Goal: Task Accomplishment & Management: Complete application form

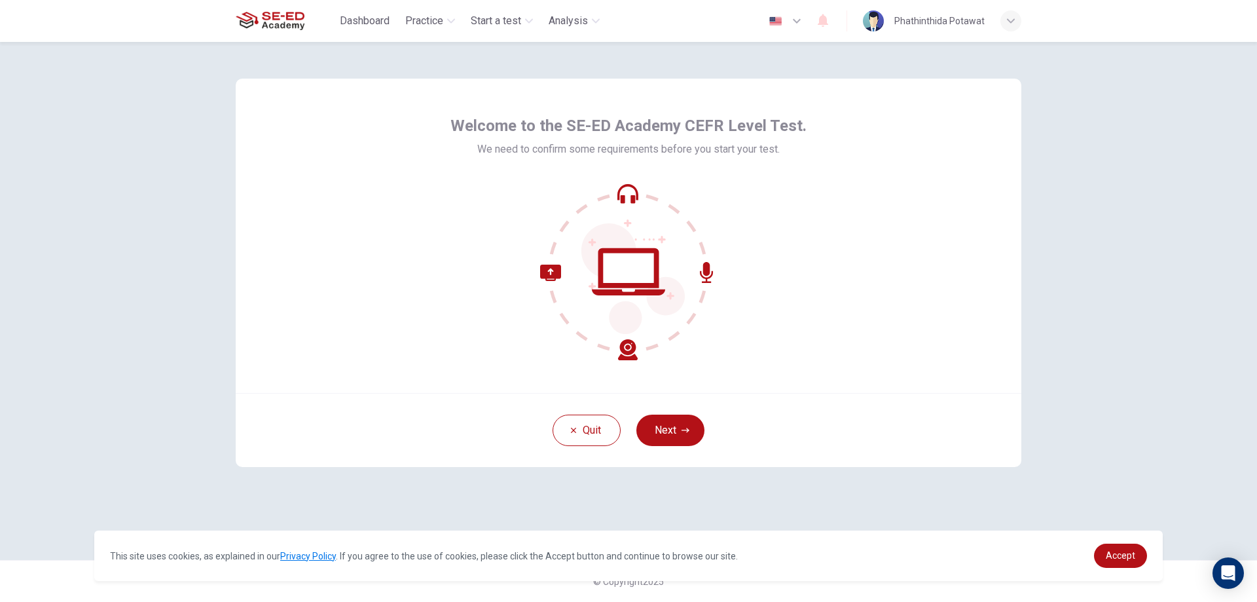
click at [617, 245] on icon at bounding box center [632, 278] width 103 height 111
click at [623, 350] on icon at bounding box center [589, 312] width 98 height 96
click at [620, 196] on icon at bounding box center [628, 271] width 177 height 177
click at [607, 263] on icon at bounding box center [628, 271] width 177 height 177
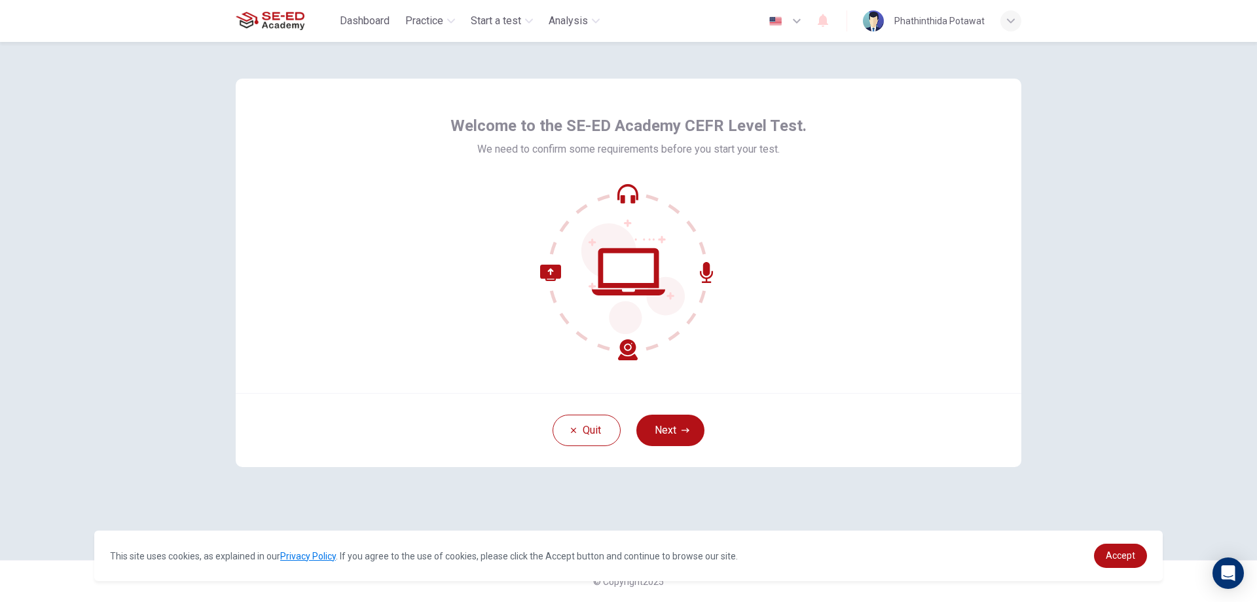
click at [611, 269] on icon at bounding box center [628, 271] width 177 height 177
click at [667, 428] on button "Next" at bounding box center [670, 429] width 68 height 31
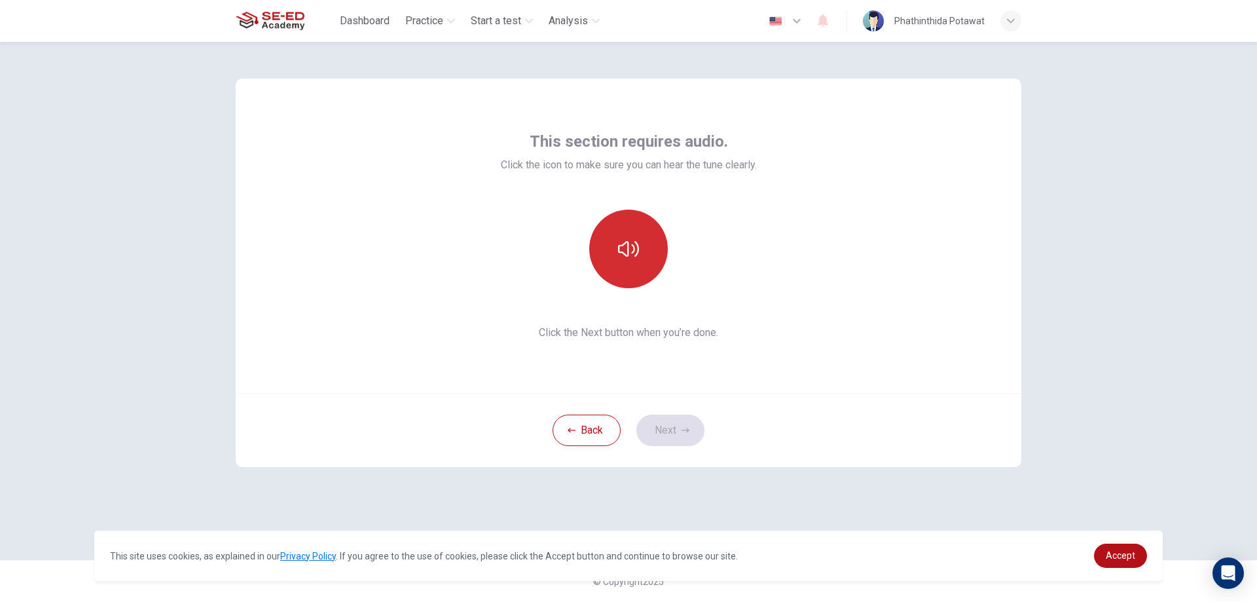
click at [605, 270] on button "button" at bounding box center [628, 248] width 79 height 79
click at [638, 239] on icon "button" at bounding box center [628, 248] width 21 height 21
click at [641, 231] on button "button" at bounding box center [628, 248] width 79 height 79
click at [636, 231] on button "button" at bounding box center [628, 248] width 79 height 79
click at [631, 262] on button "button" at bounding box center [628, 248] width 79 height 79
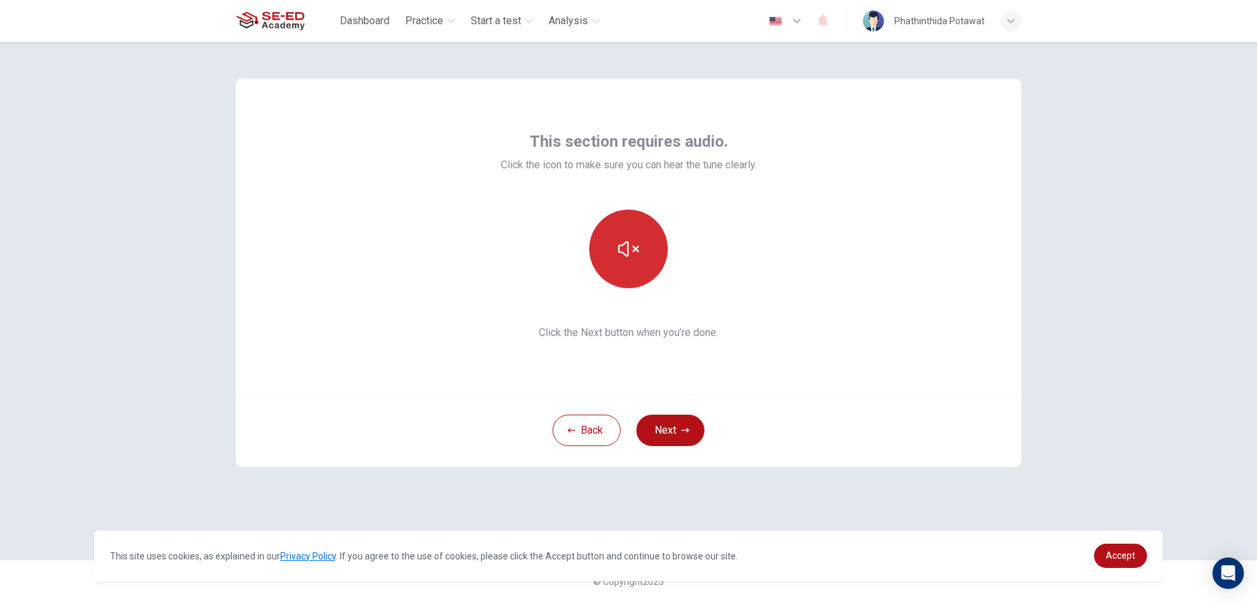
click at [631, 262] on button "button" at bounding box center [628, 248] width 79 height 79
click at [572, 431] on icon "button" at bounding box center [572, 430] width 8 height 8
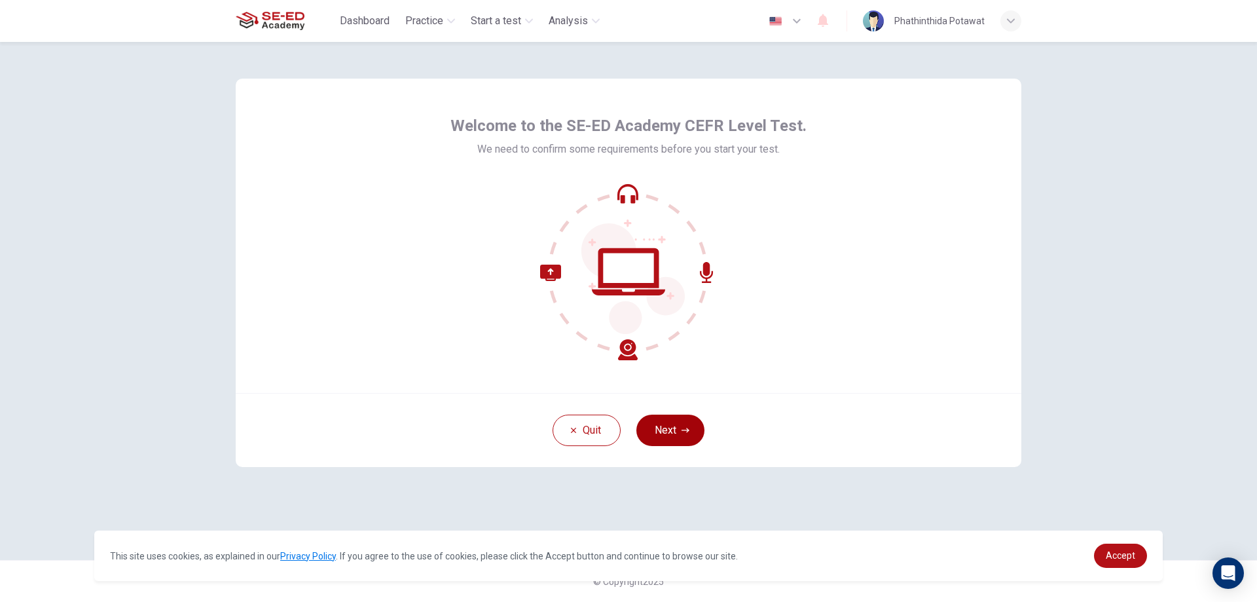
click at [651, 426] on button "Next" at bounding box center [670, 429] width 68 height 31
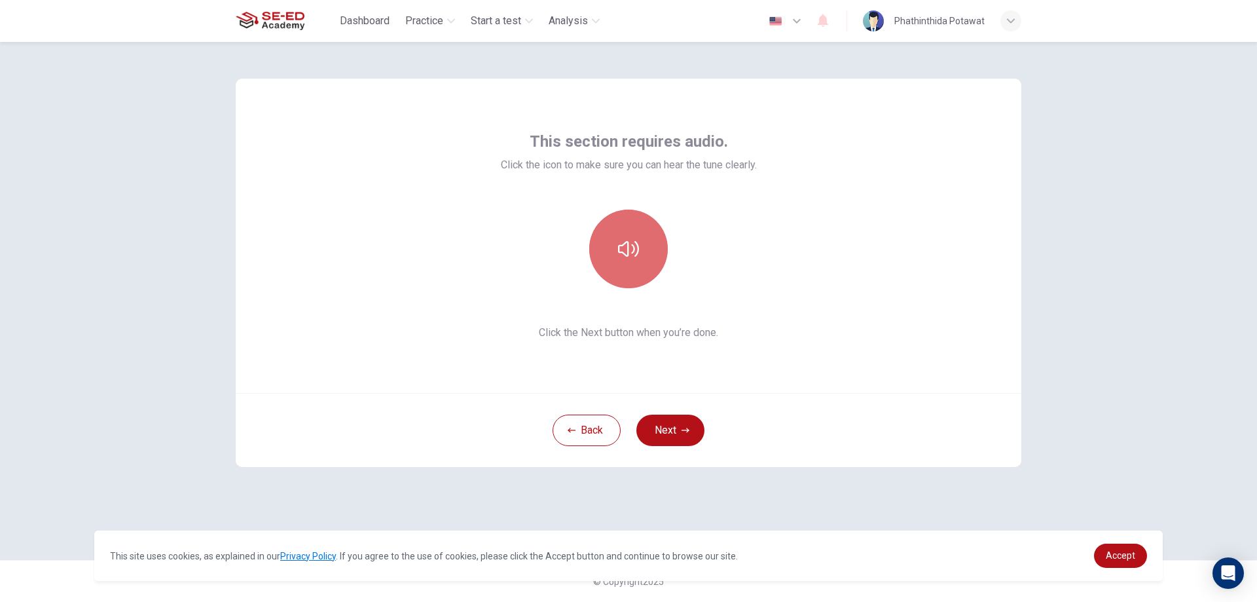
click at [634, 236] on button "button" at bounding box center [628, 248] width 79 height 79
click at [695, 437] on button "Next" at bounding box center [670, 429] width 68 height 31
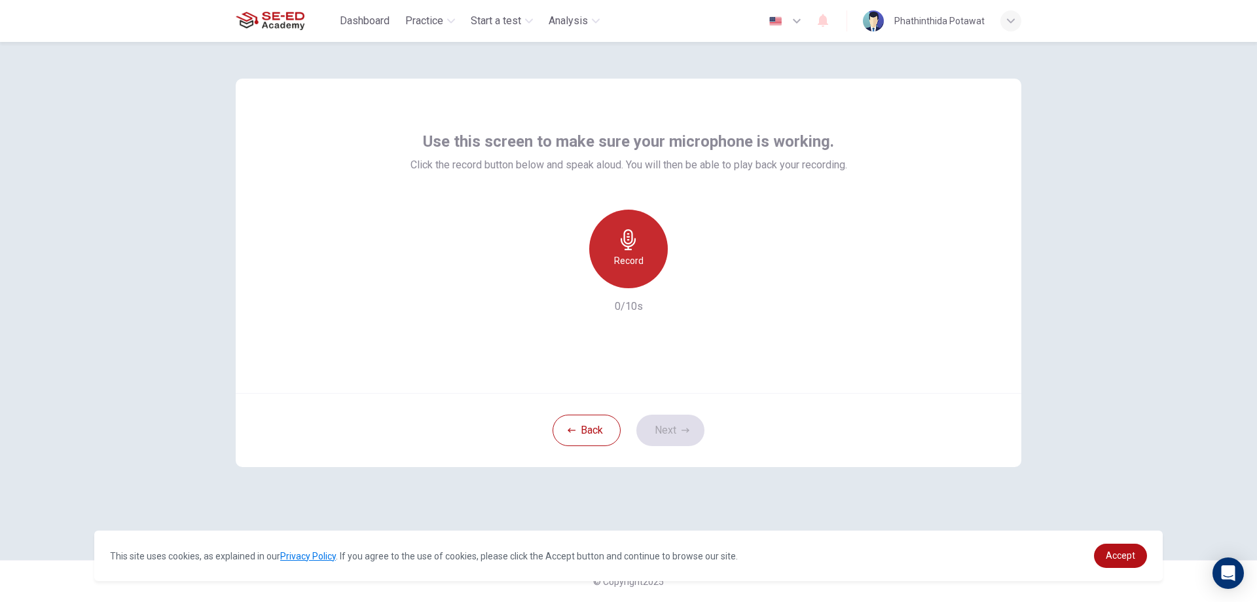
click at [623, 251] on div "Record" at bounding box center [628, 248] width 79 height 79
click at [623, 251] on div "Stop" at bounding box center [628, 248] width 79 height 79
click at [693, 275] on icon "button" at bounding box center [688, 277] width 13 height 13
click at [685, 439] on button "Next" at bounding box center [670, 429] width 68 height 31
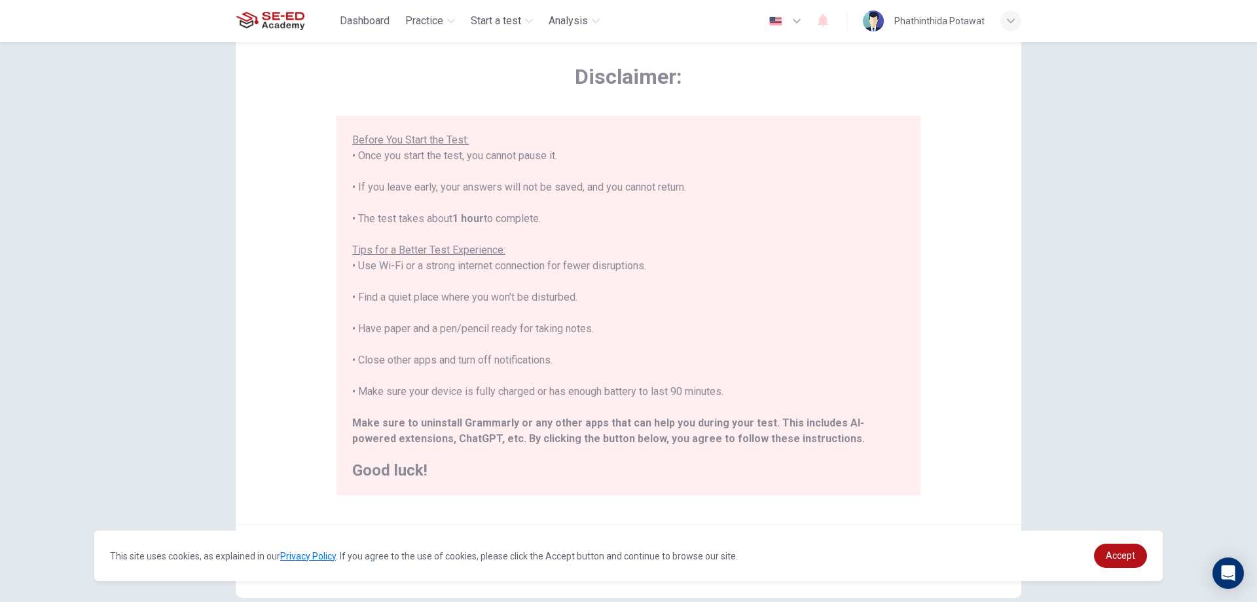
scroll to position [126, 0]
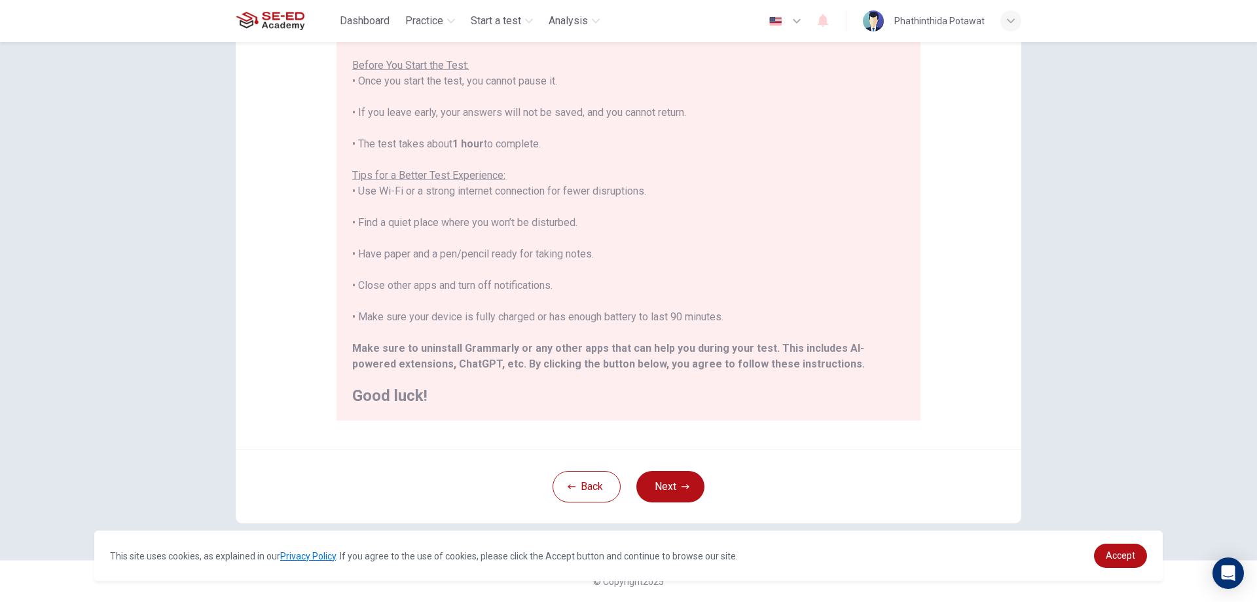
click at [685, 484] on button "Next" at bounding box center [670, 486] width 68 height 31
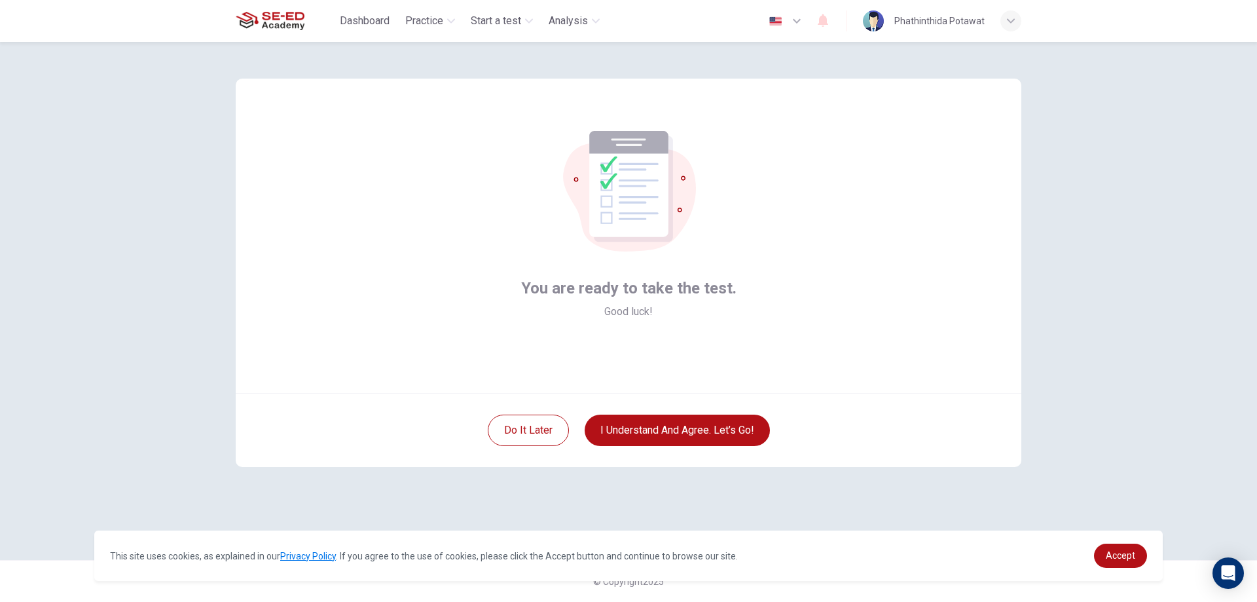
scroll to position [0, 0]
click at [653, 429] on button "I understand and agree. Let’s go!" at bounding box center [677, 429] width 185 height 31
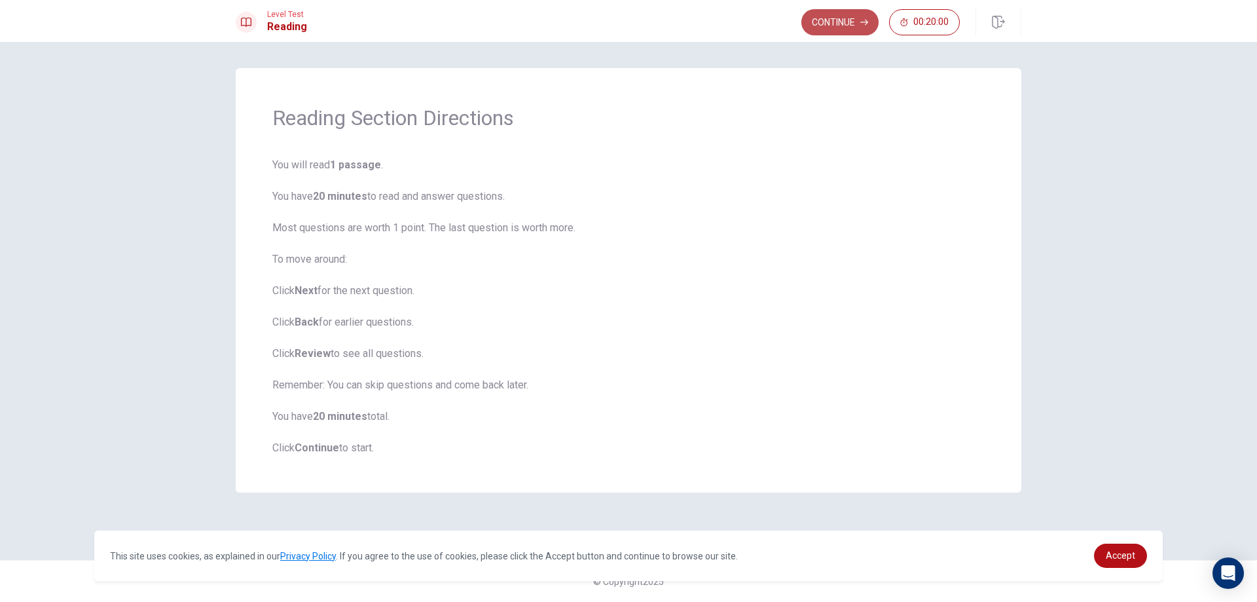
click at [860, 18] on button "Continue" at bounding box center [839, 22] width 77 height 26
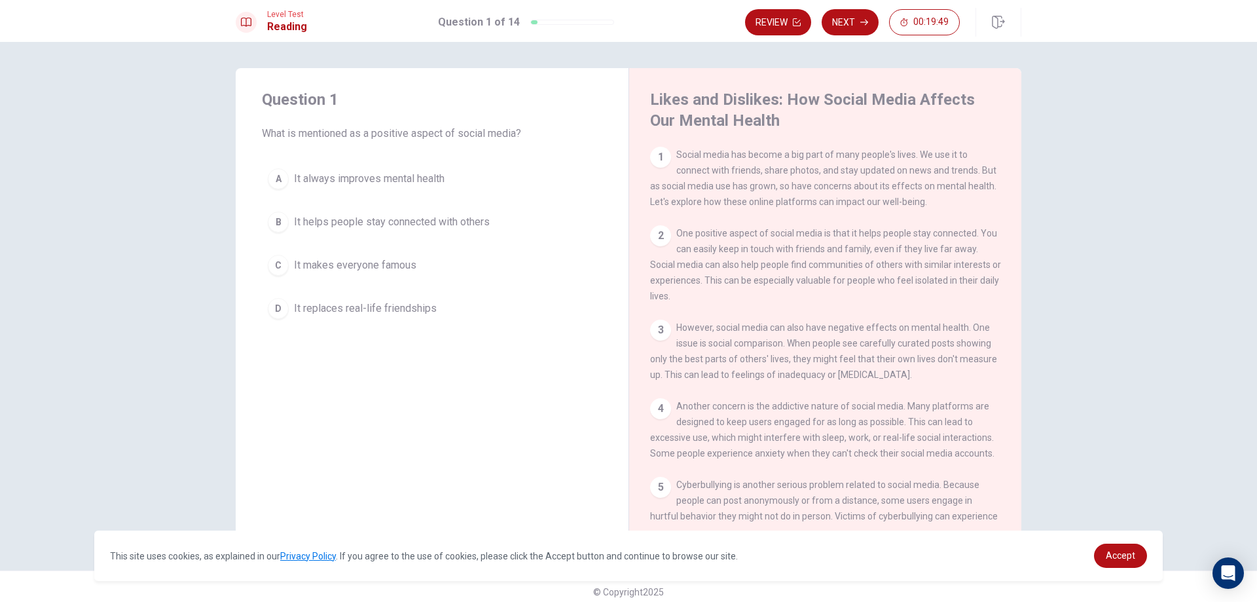
scroll to position [10, 0]
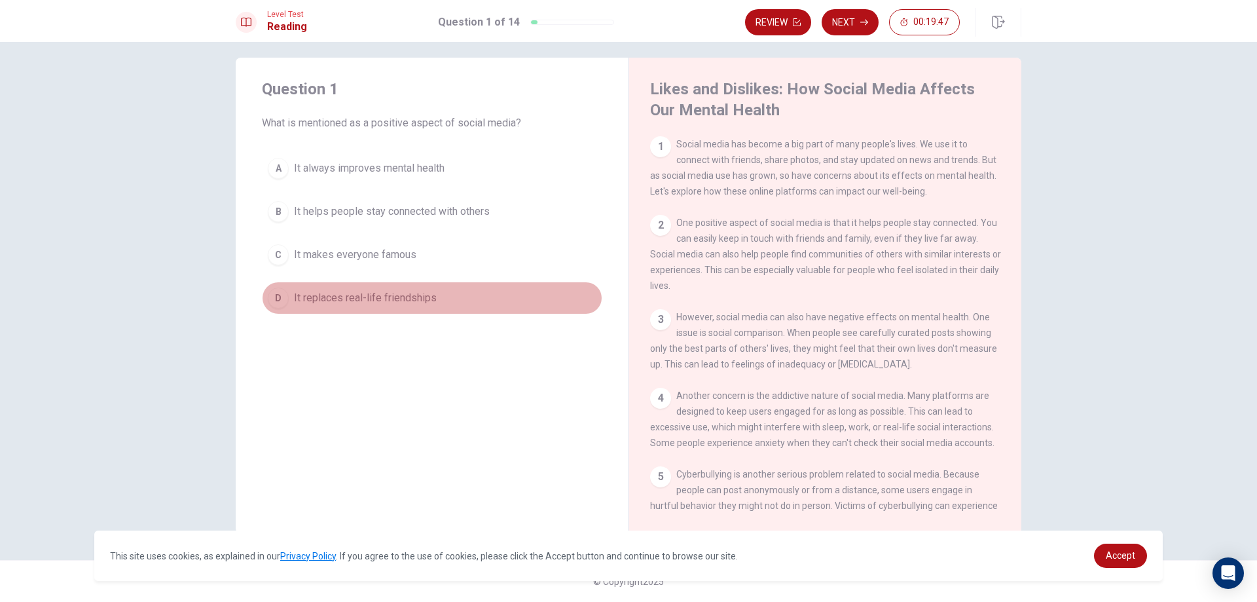
click at [278, 295] on div "D" at bounding box center [278, 297] width 21 height 21
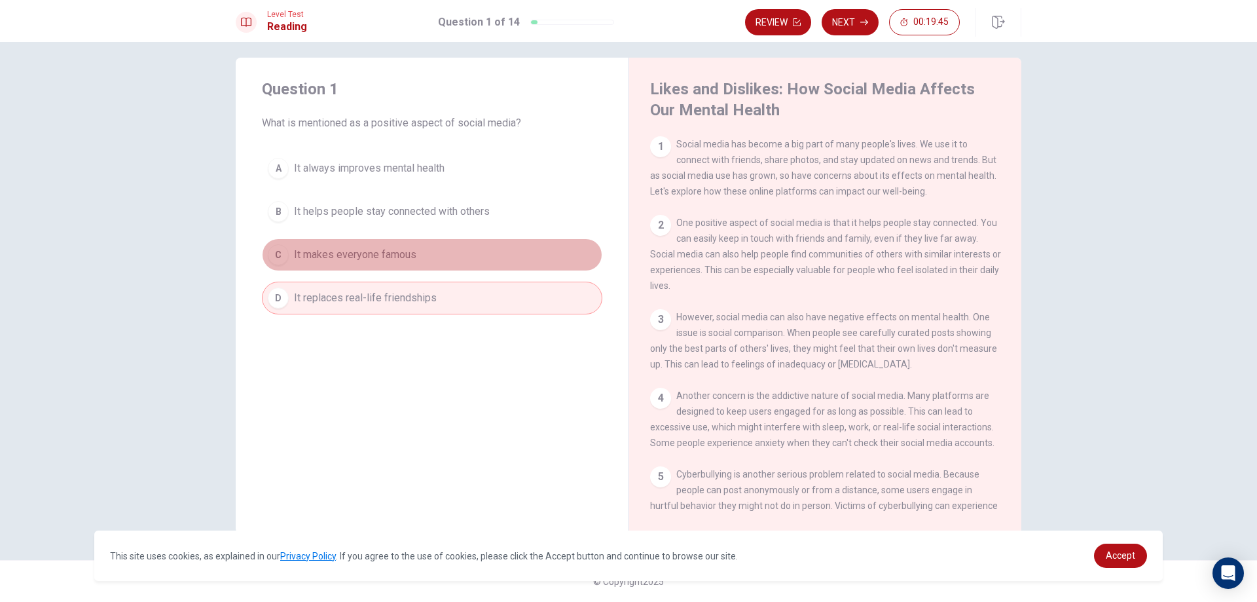
click at [272, 251] on div "C" at bounding box center [278, 254] width 21 height 21
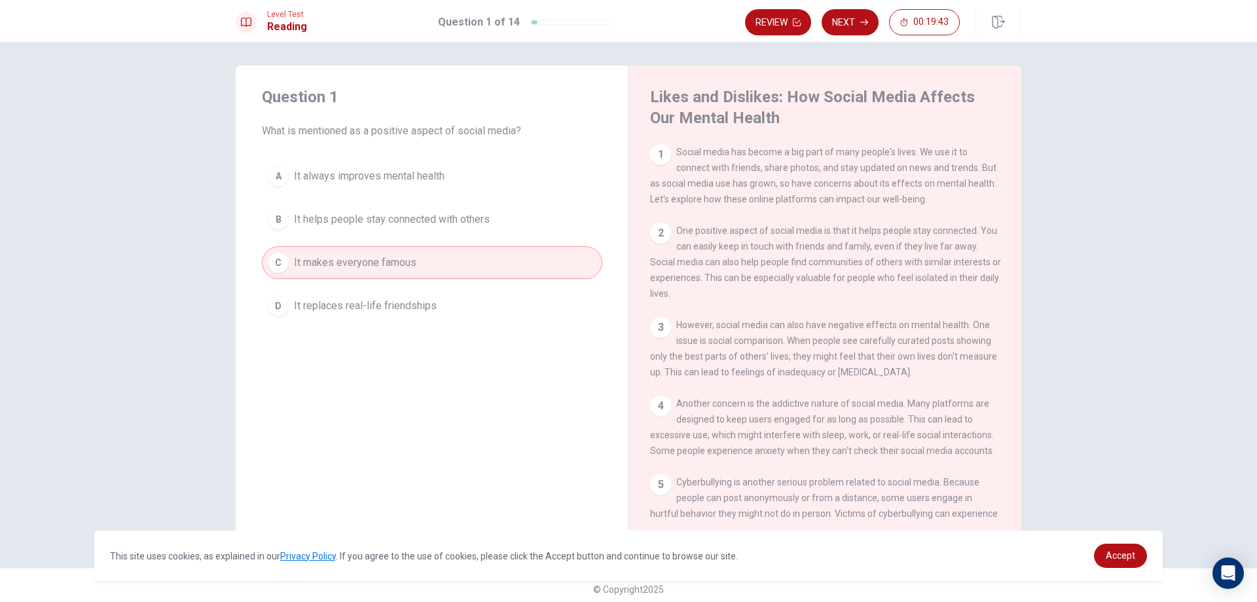
scroll to position [0, 0]
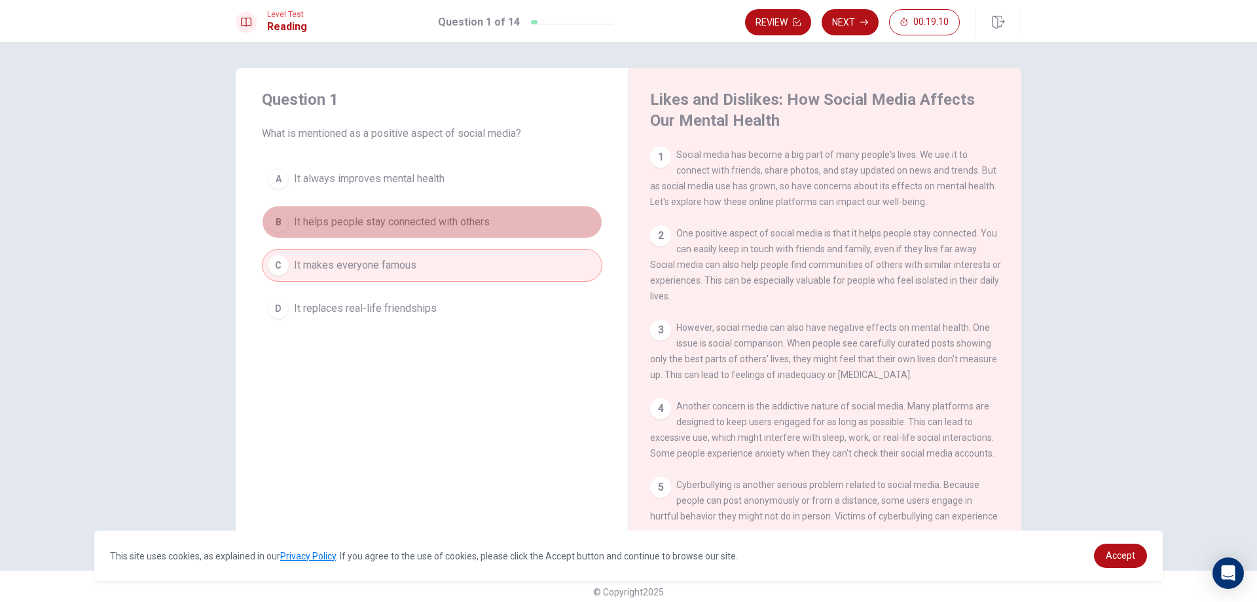
click at [274, 220] on div "B" at bounding box center [278, 221] width 21 height 21
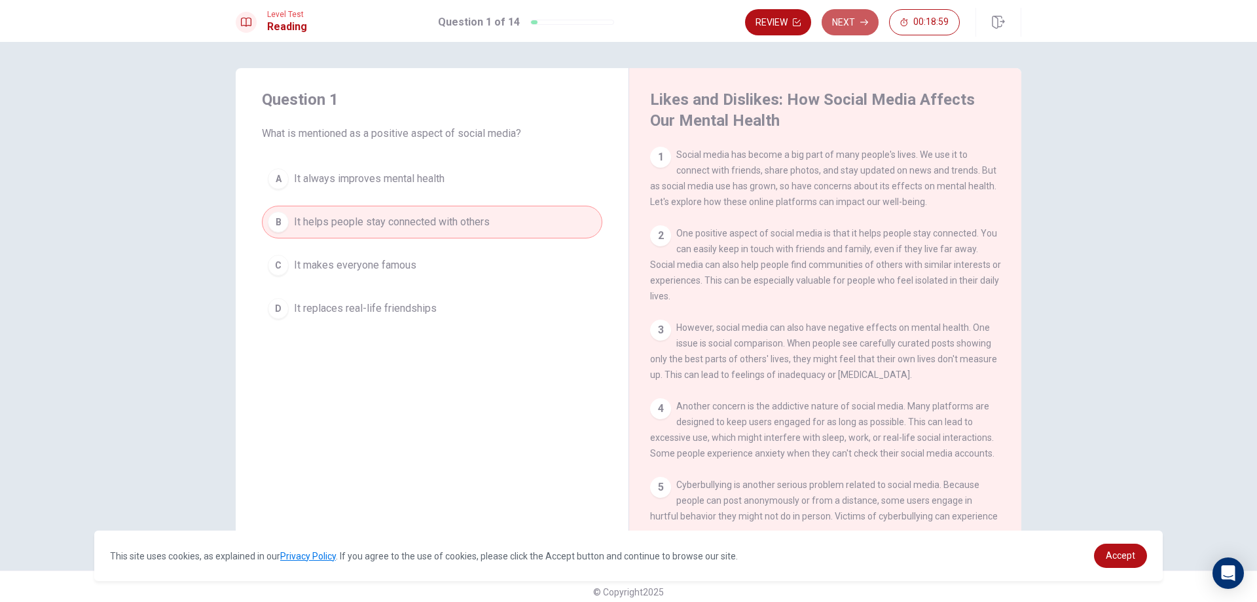
click at [846, 27] on button "Next" at bounding box center [850, 22] width 57 height 26
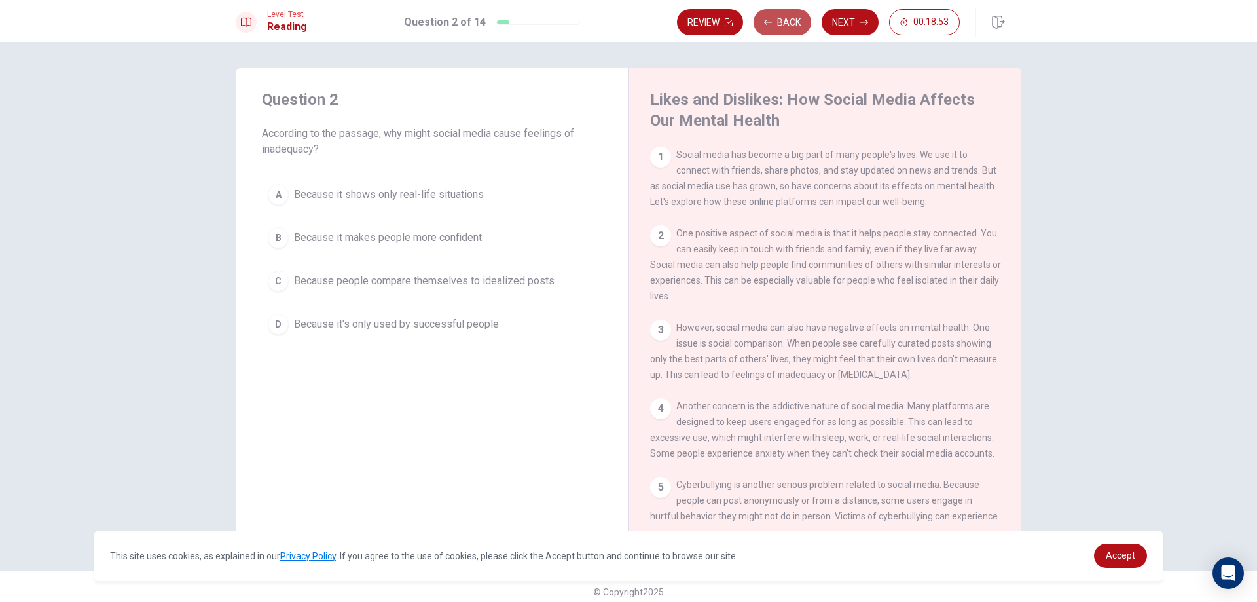
click at [774, 14] on button "Back" at bounding box center [782, 22] width 58 height 26
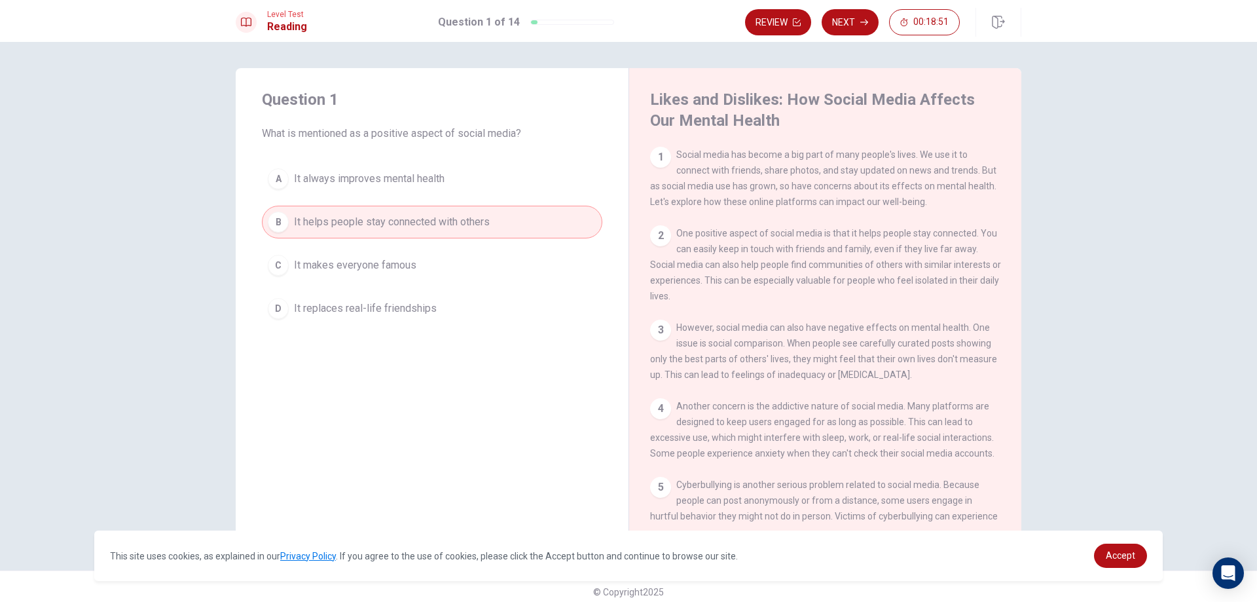
click at [852, 21] on button "Next" at bounding box center [850, 22] width 57 height 26
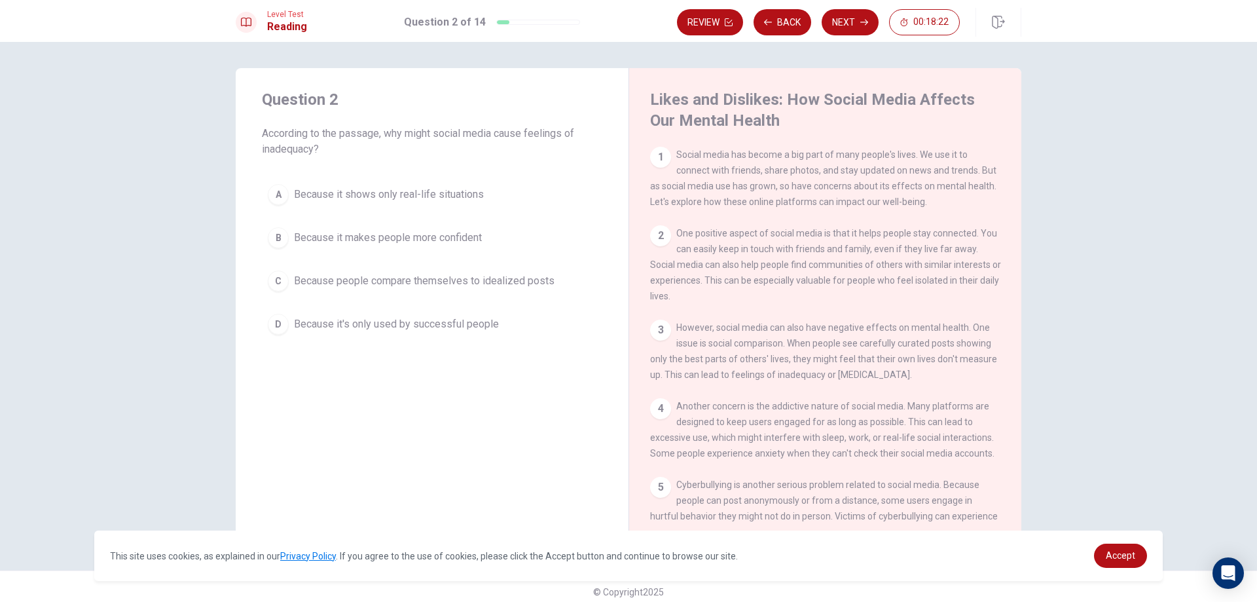
click at [297, 242] on span "Because it makes people more confident" at bounding box center [388, 238] width 188 height 16
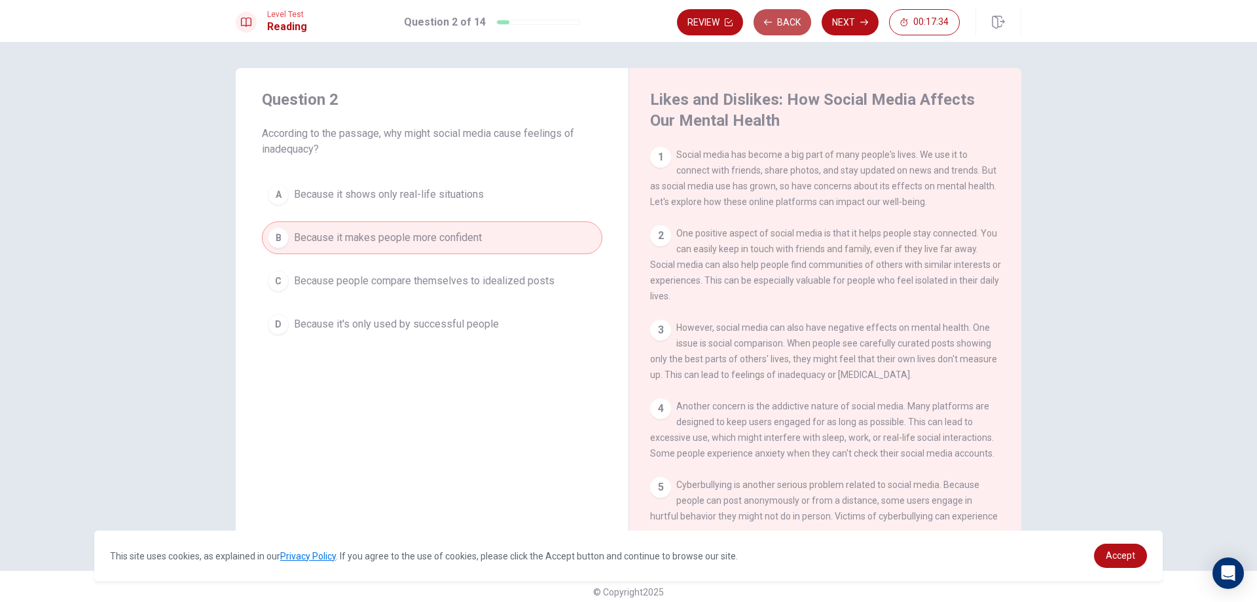
click at [778, 24] on button "Back" at bounding box center [782, 22] width 58 height 26
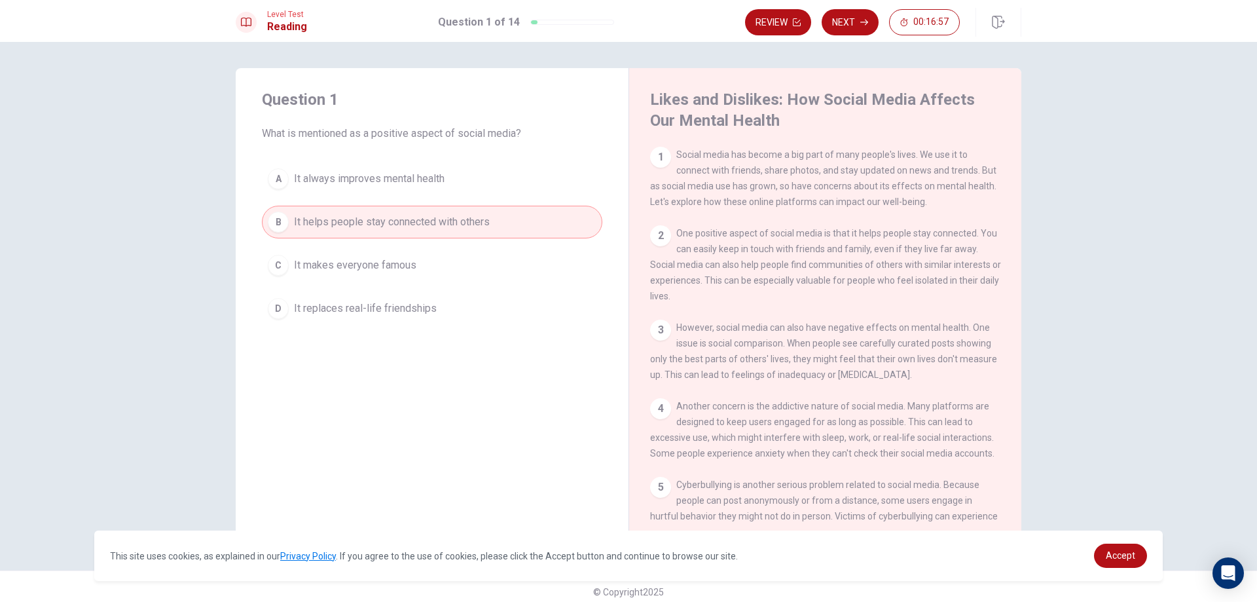
click at [467, 221] on span "It helps people stay connected with others" at bounding box center [392, 222] width 196 height 16
click at [845, 24] on button "Next" at bounding box center [850, 22] width 57 height 26
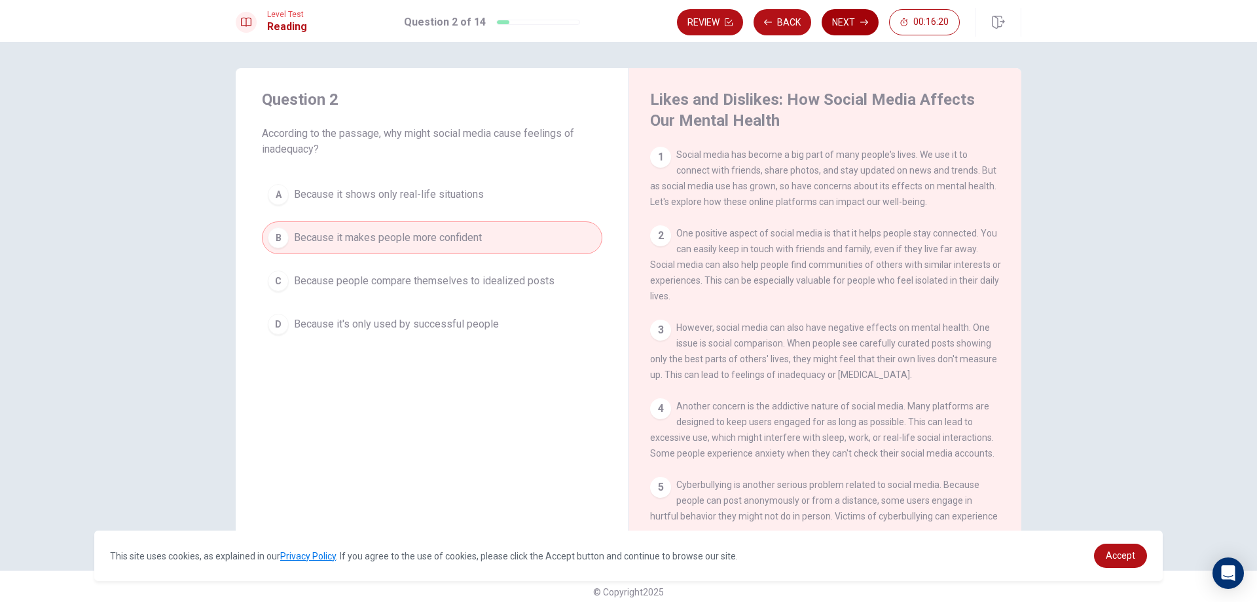
click at [842, 18] on button "Next" at bounding box center [850, 22] width 57 height 26
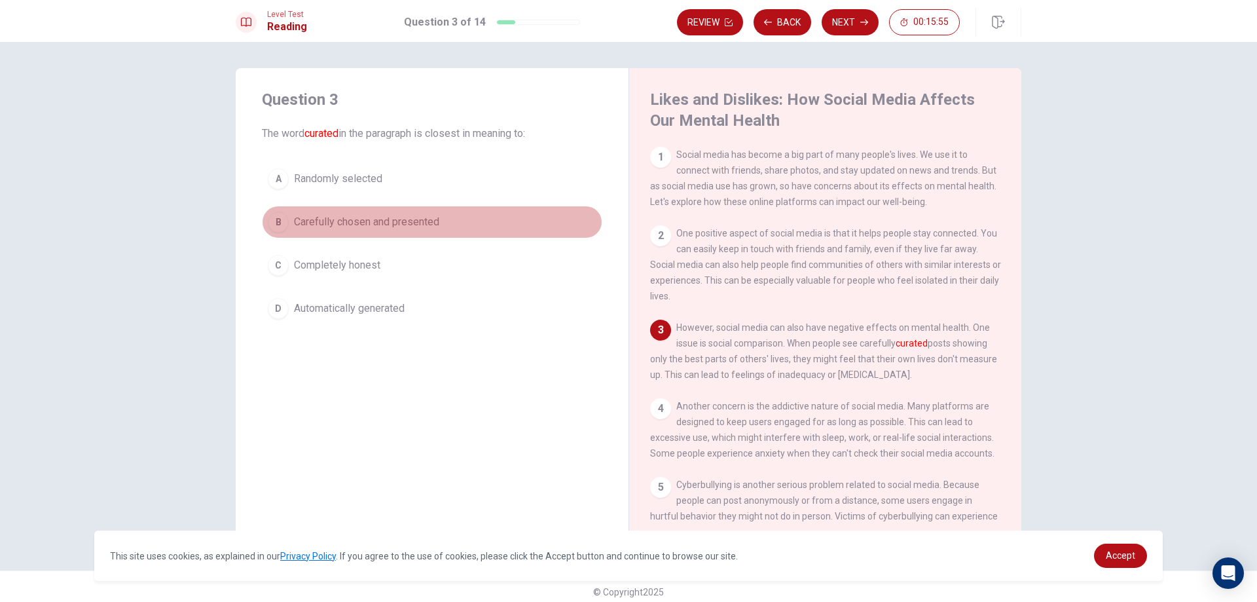
click at [365, 220] on span "Carefully chosen and presented" at bounding box center [366, 222] width 145 height 16
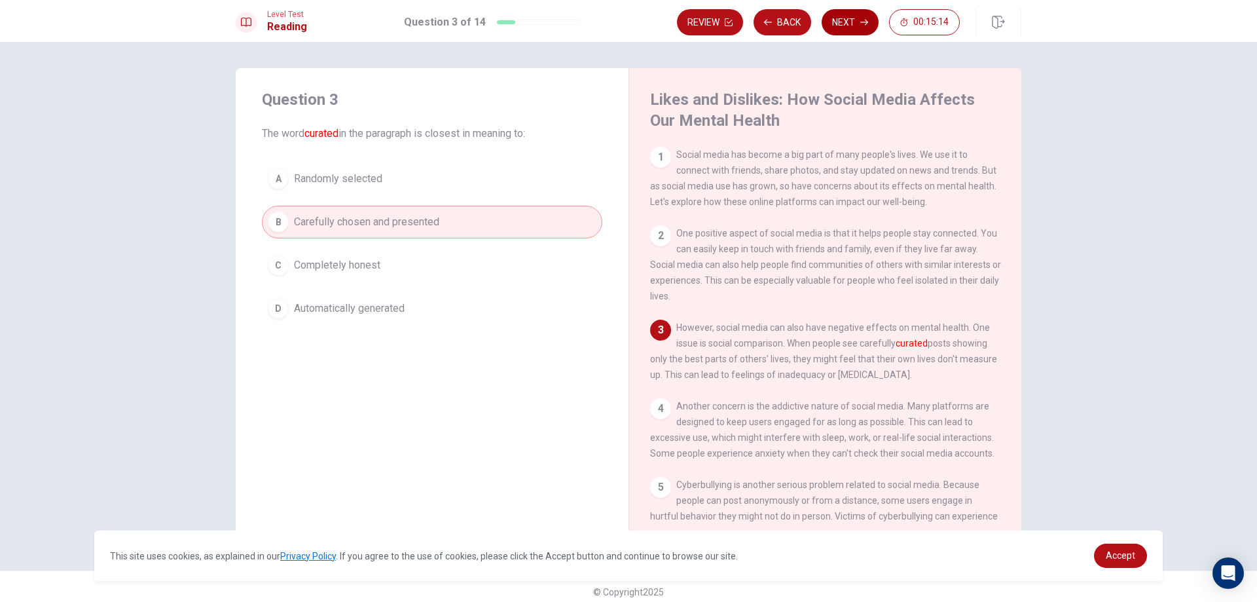
click at [850, 19] on button "Next" at bounding box center [850, 22] width 57 height 26
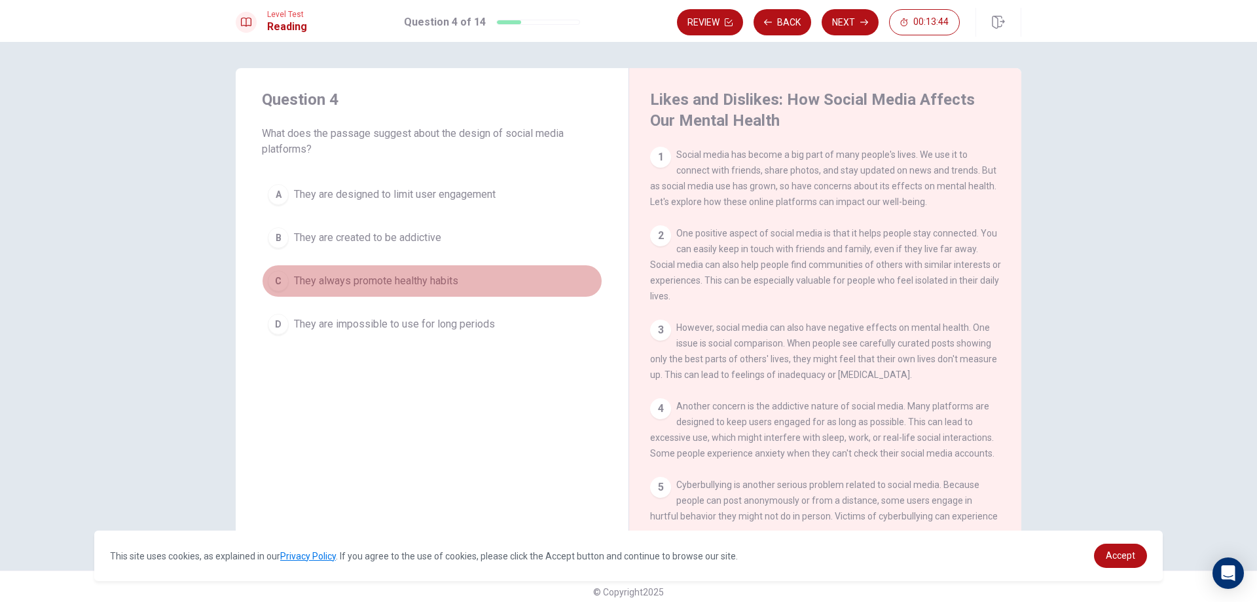
click at [401, 286] on span "They always promote healthy habits" at bounding box center [376, 281] width 164 height 16
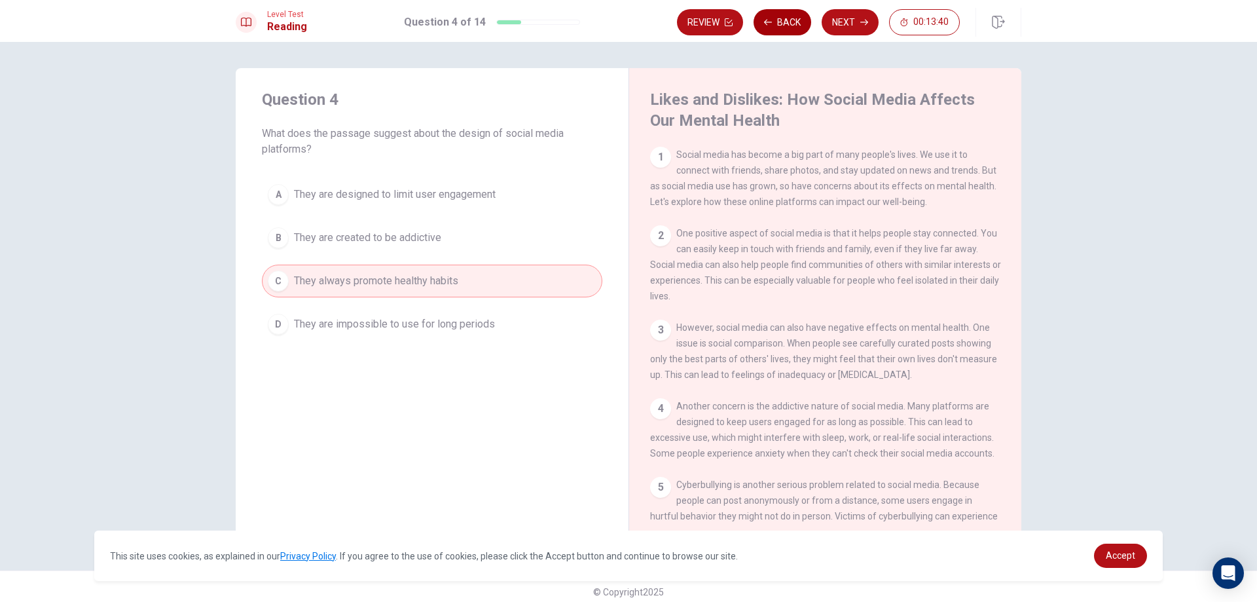
click at [782, 18] on button "Back" at bounding box center [782, 22] width 58 height 26
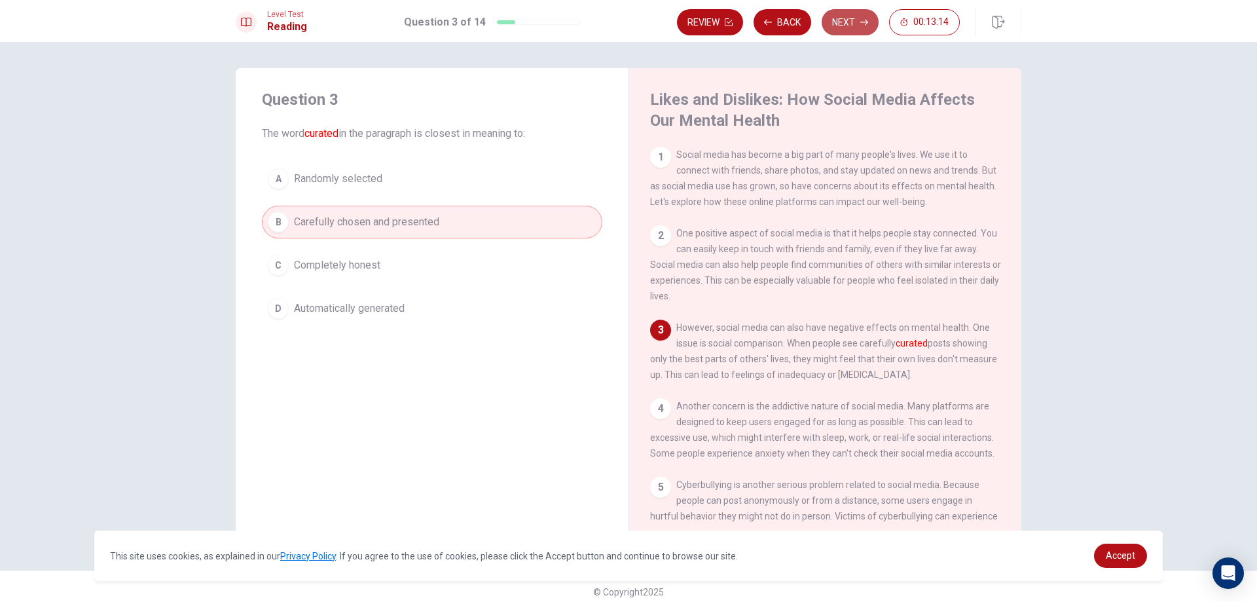
click at [837, 33] on button "Next" at bounding box center [850, 22] width 57 height 26
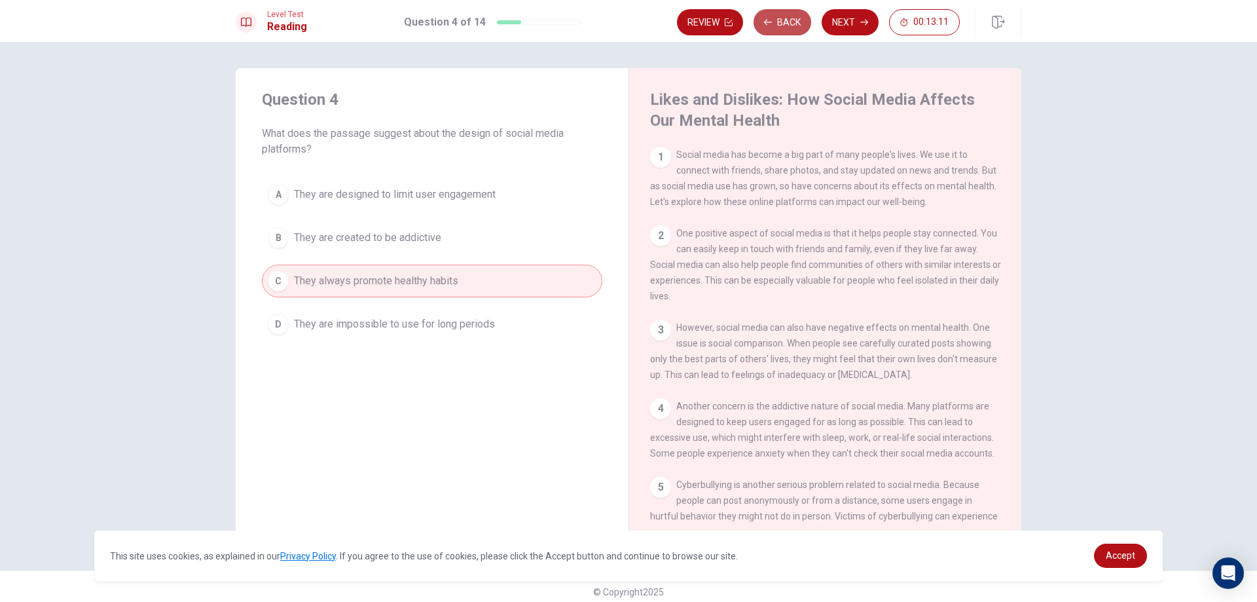
click at [793, 16] on button "Back" at bounding box center [782, 22] width 58 height 26
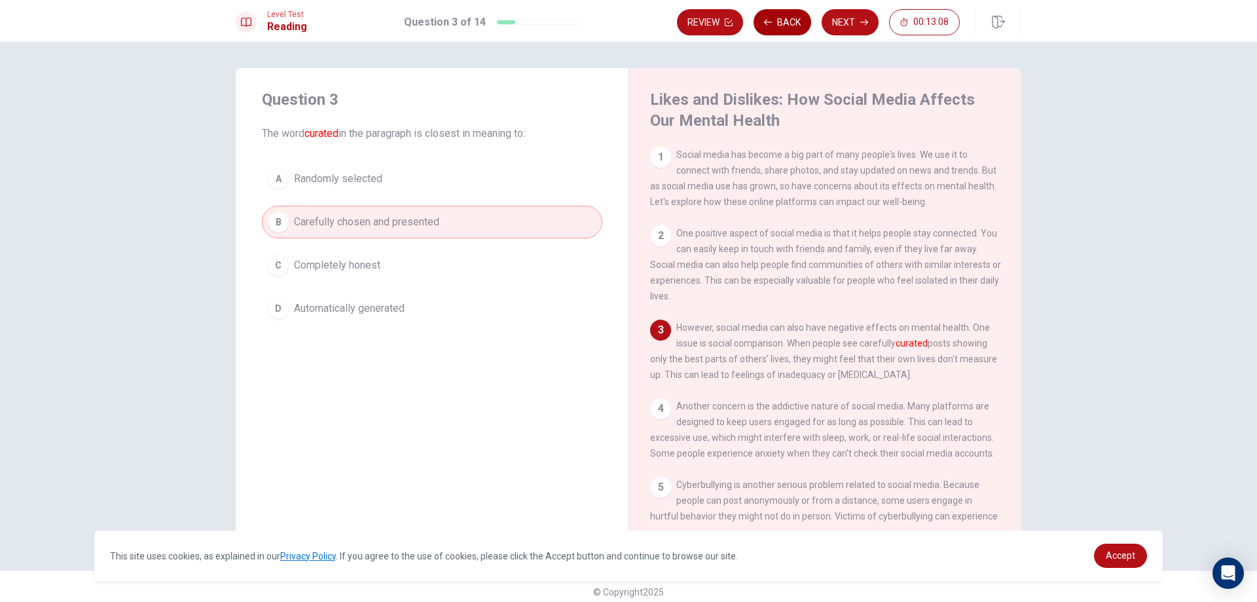
click at [793, 16] on button "Back" at bounding box center [782, 22] width 58 height 26
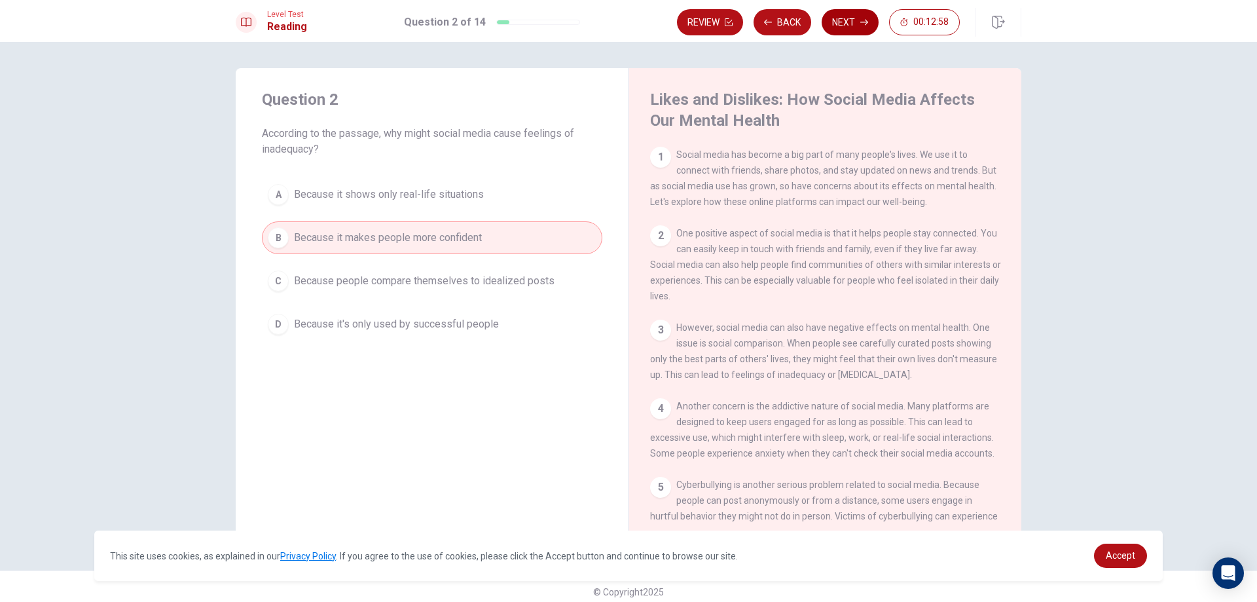
click at [844, 16] on button "Next" at bounding box center [850, 22] width 57 height 26
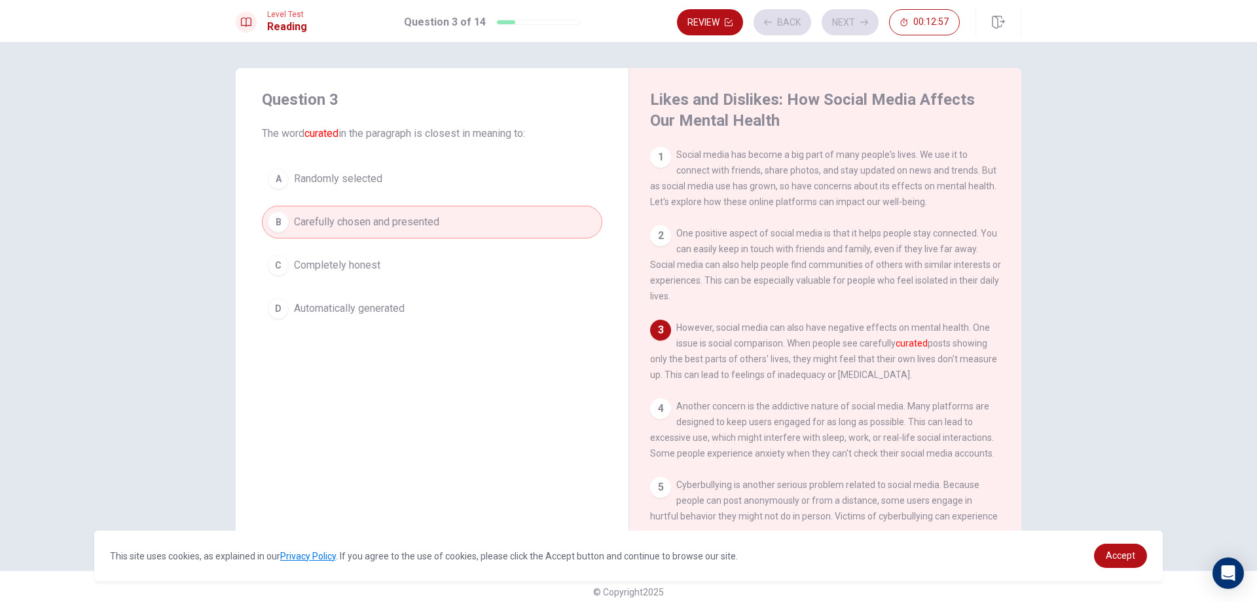
click at [845, 17] on div "Review Back Next 00:12:57" at bounding box center [818, 22] width 283 height 26
click at [844, 37] on div "Level Test Reading Question 3 of 14 Review Back Next 00:12:55" at bounding box center [628, 21] width 1257 height 42
click at [848, 21] on button "Next" at bounding box center [850, 22] width 57 height 26
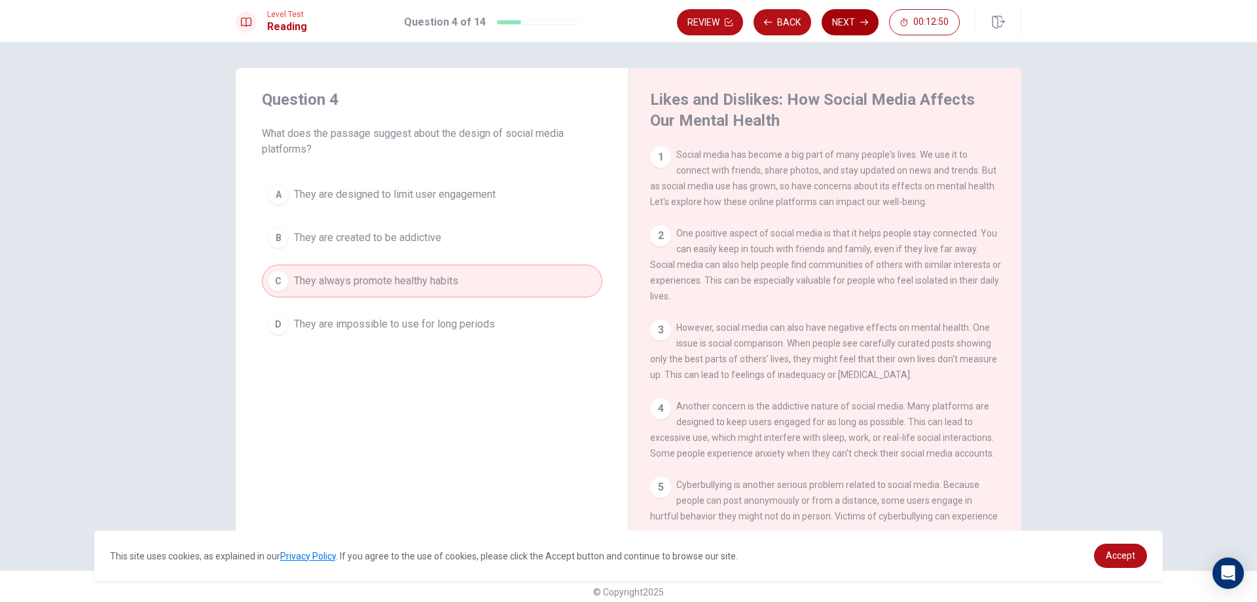
click at [853, 26] on button "Next" at bounding box center [850, 22] width 57 height 26
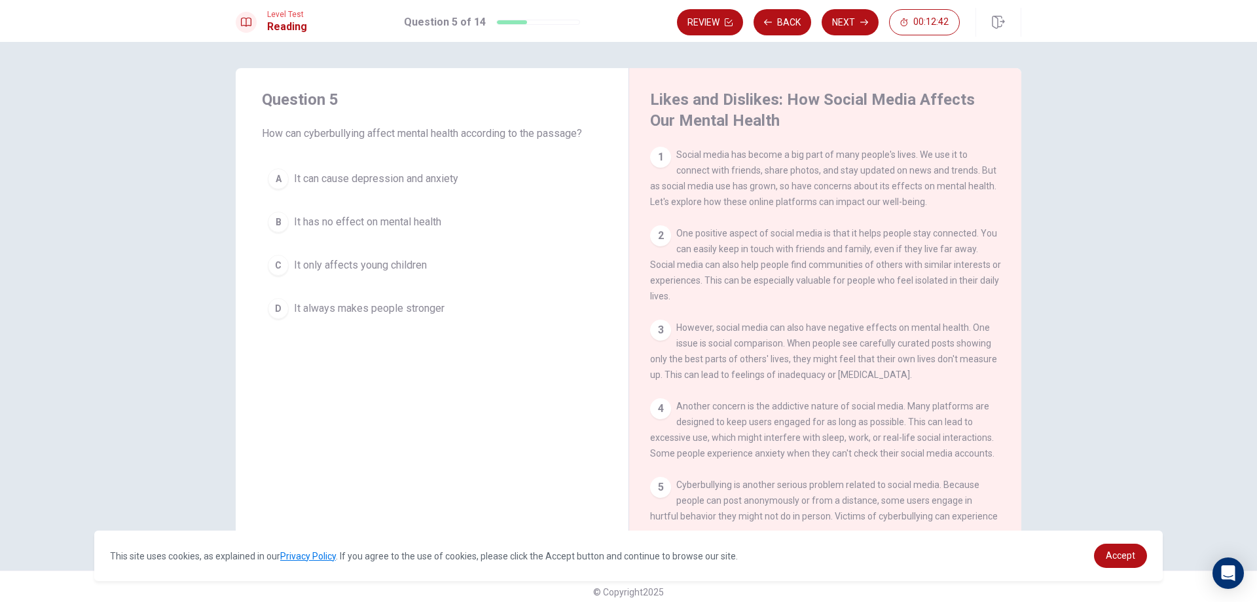
click at [350, 183] on span "It can cause depression and anxiety" at bounding box center [376, 179] width 164 height 16
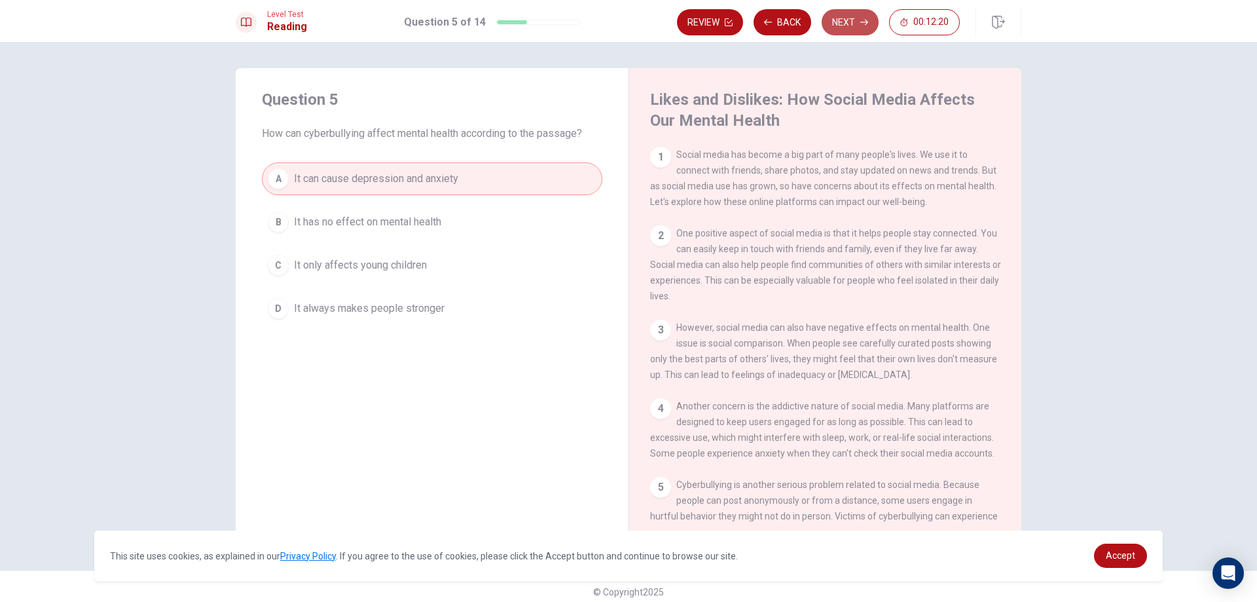
click at [839, 24] on button "Next" at bounding box center [850, 22] width 57 height 26
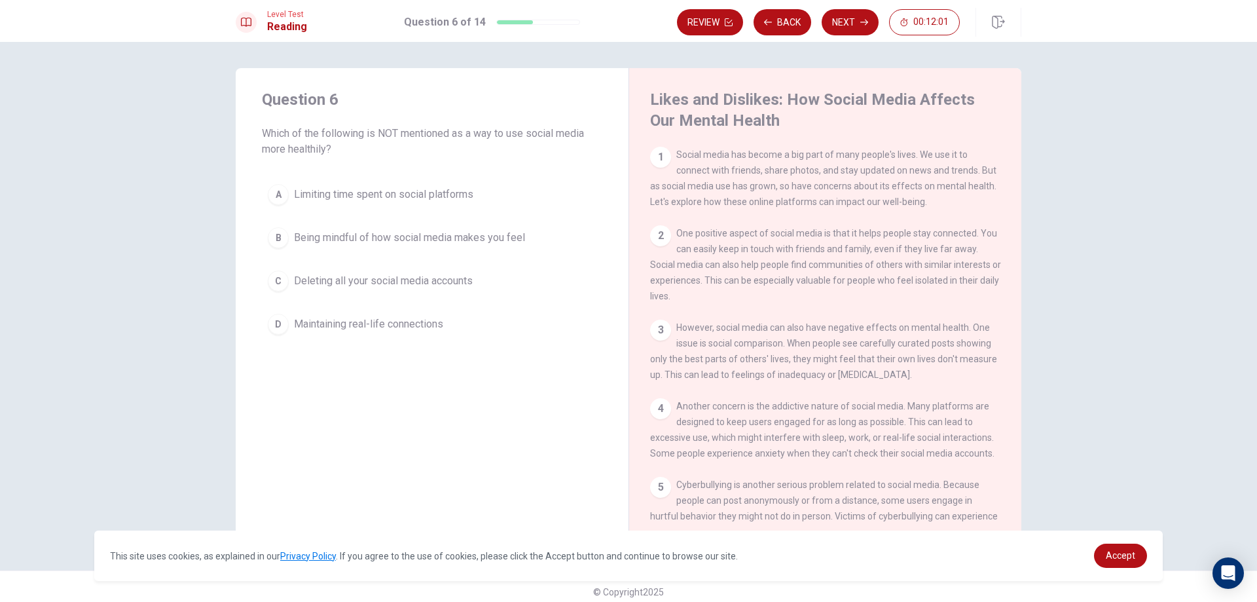
click at [410, 283] on span "Deleting all your social media accounts" at bounding box center [383, 281] width 179 height 16
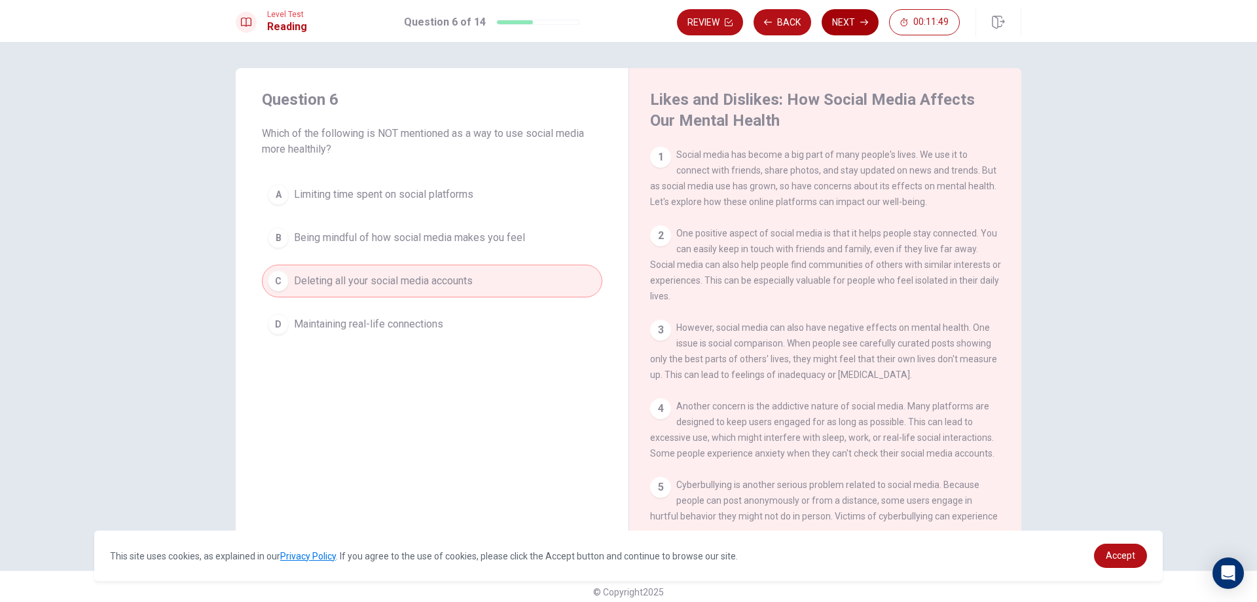
click at [857, 19] on button "Next" at bounding box center [850, 22] width 57 height 26
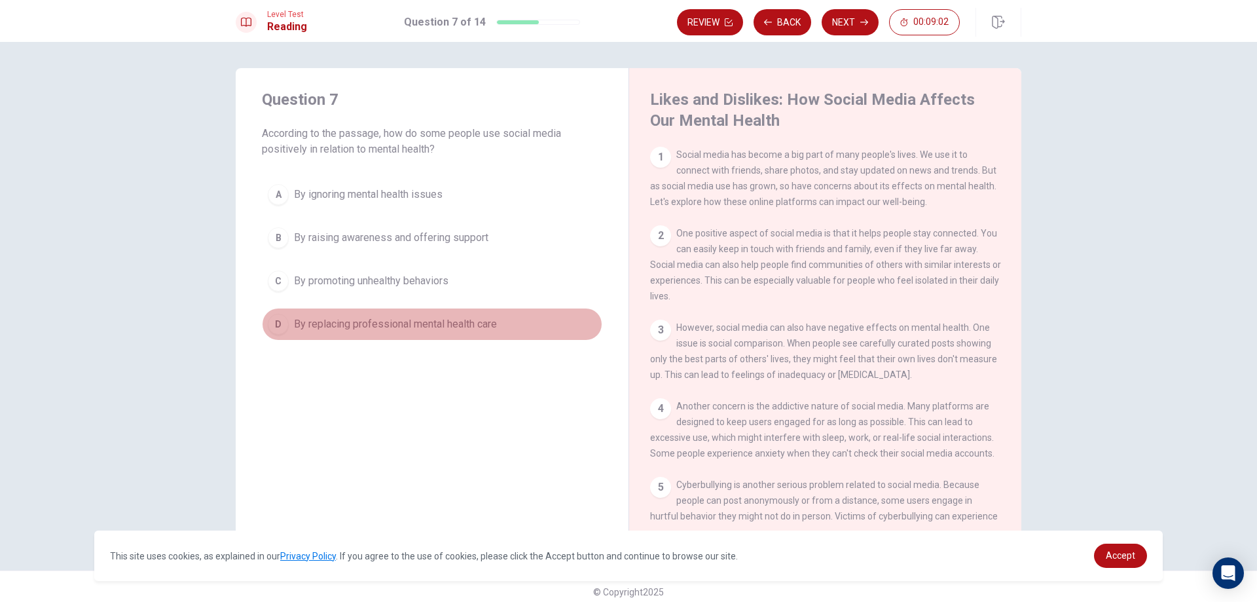
click at [416, 324] on span "By replacing professional mental health care" at bounding box center [395, 324] width 203 height 16
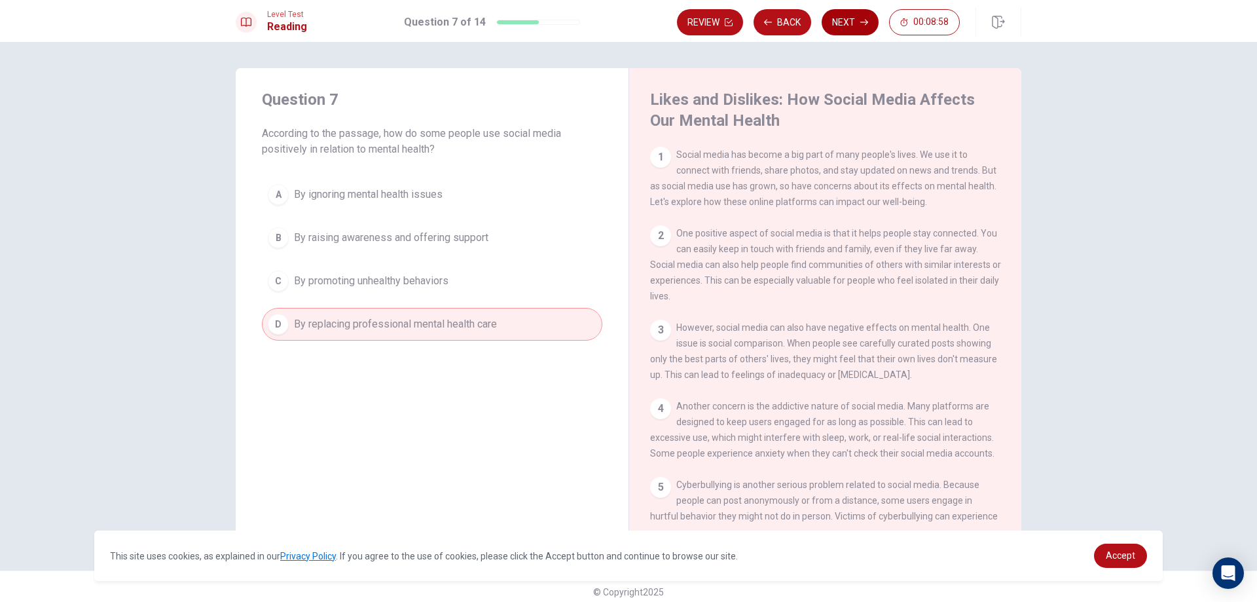
click at [856, 31] on button "Next" at bounding box center [850, 22] width 57 height 26
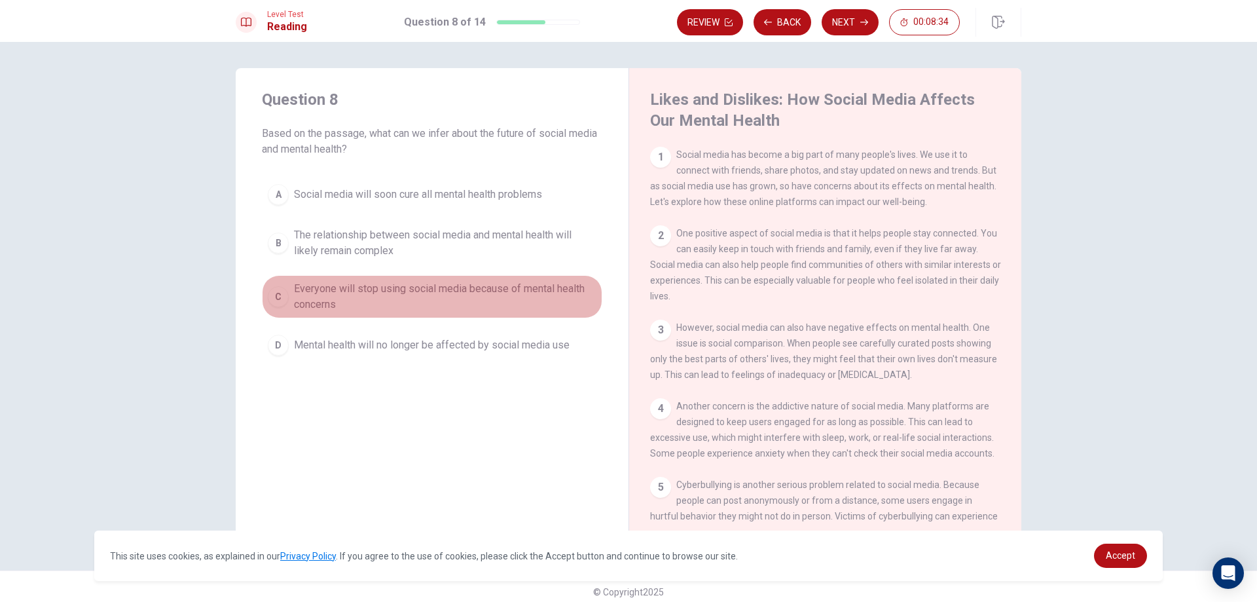
click at [282, 296] on div "C" at bounding box center [278, 296] width 21 height 21
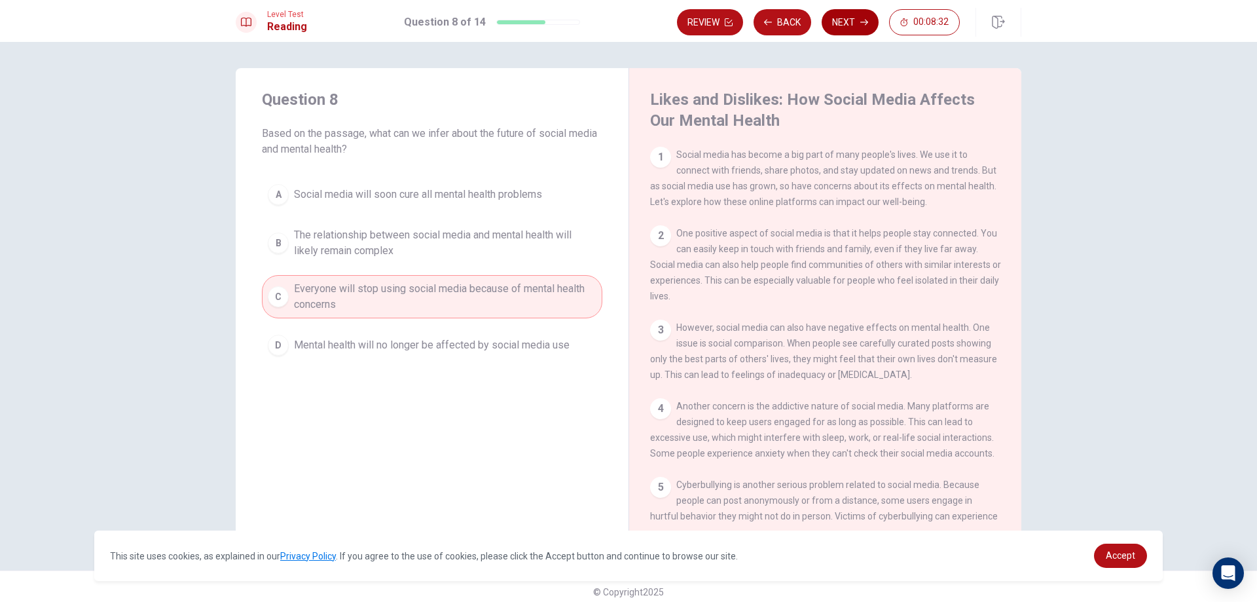
click at [860, 16] on button "Next" at bounding box center [850, 22] width 57 height 26
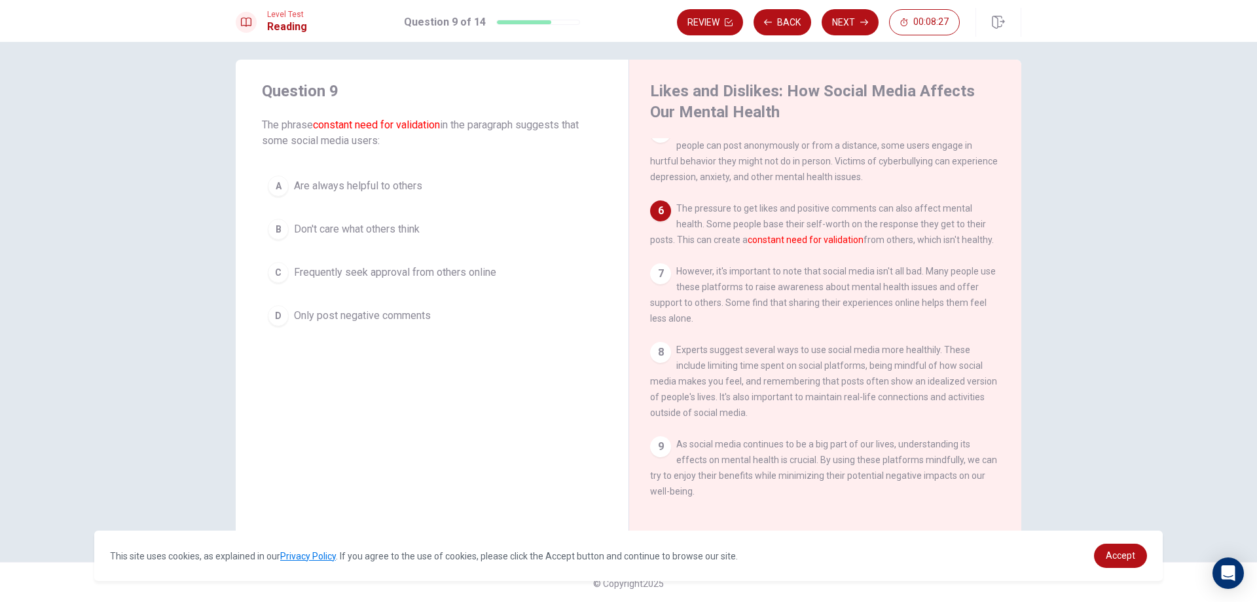
scroll to position [10, 0]
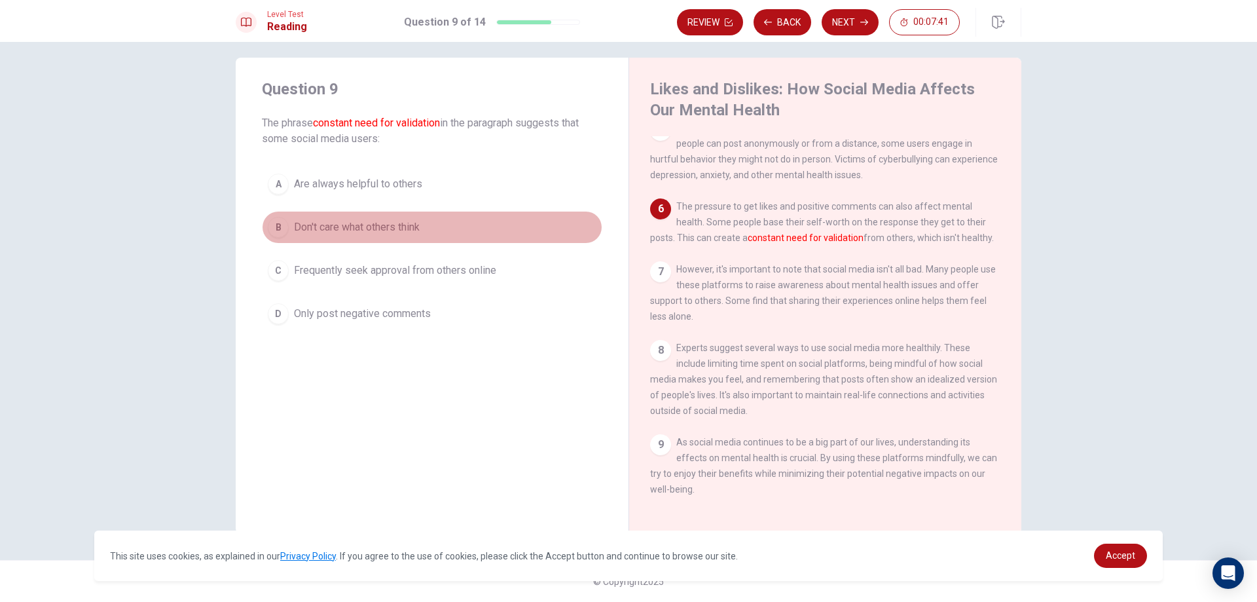
click at [396, 231] on span "Don't care what others think" at bounding box center [357, 227] width 126 height 16
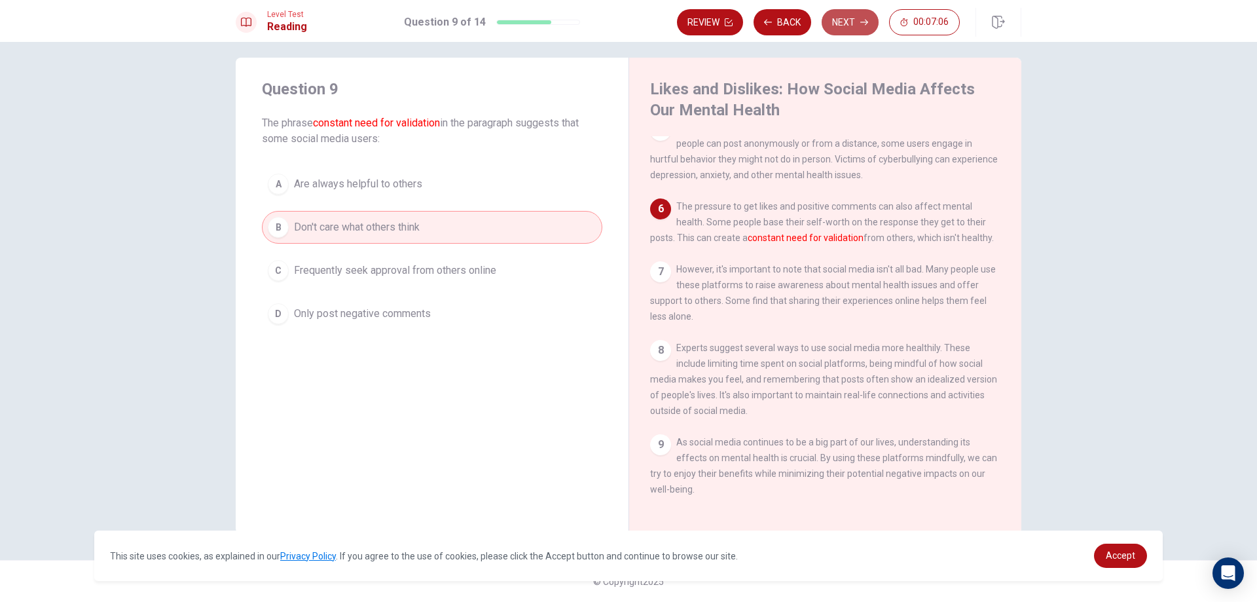
click at [835, 22] on button "Next" at bounding box center [850, 22] width 57 height 26
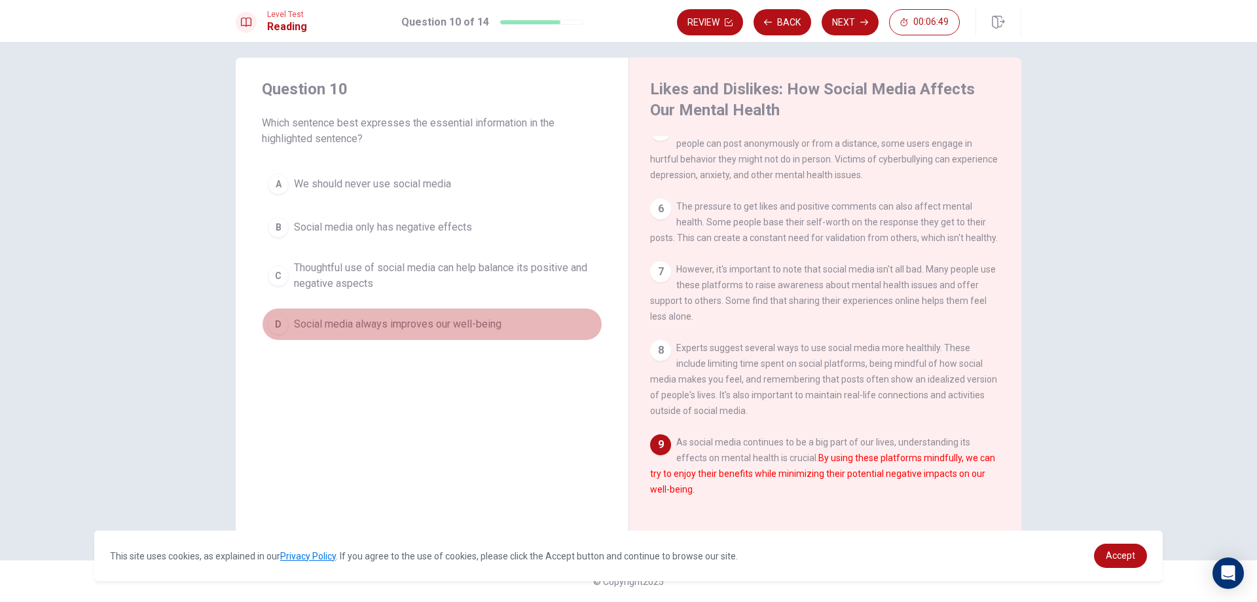
click at [307, 316] on span "Social media always improves our well-being" at bounding box center [398, 324] width 208 height 16
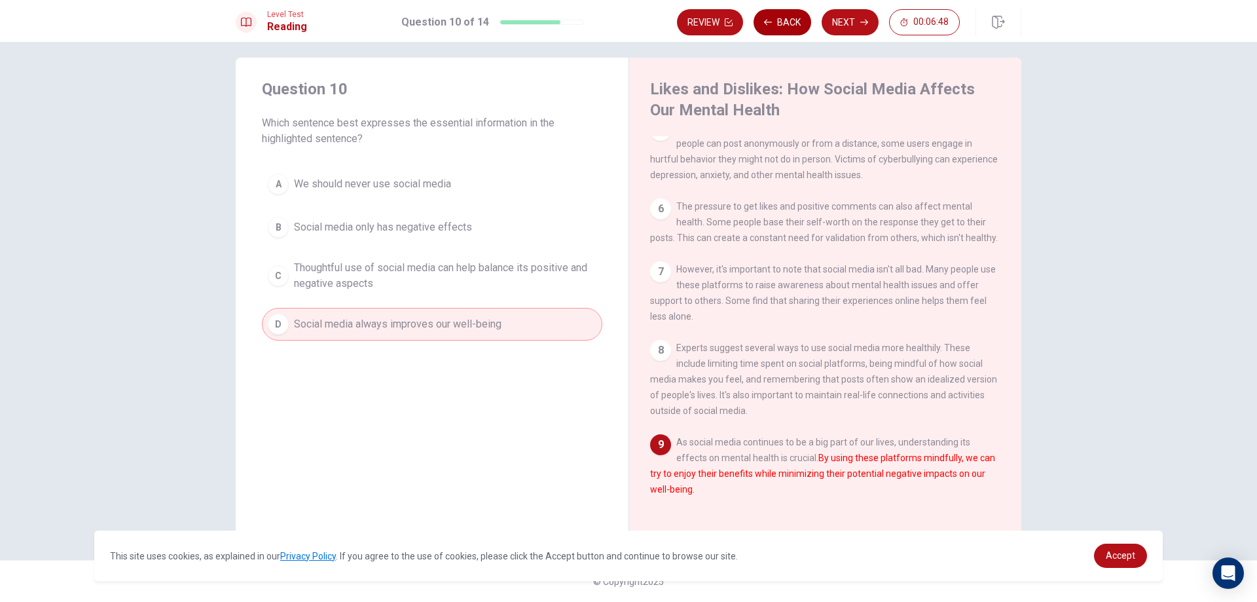
click at [797, 27] on button "Back" at bounding box center [782, 22] width 58 height 26
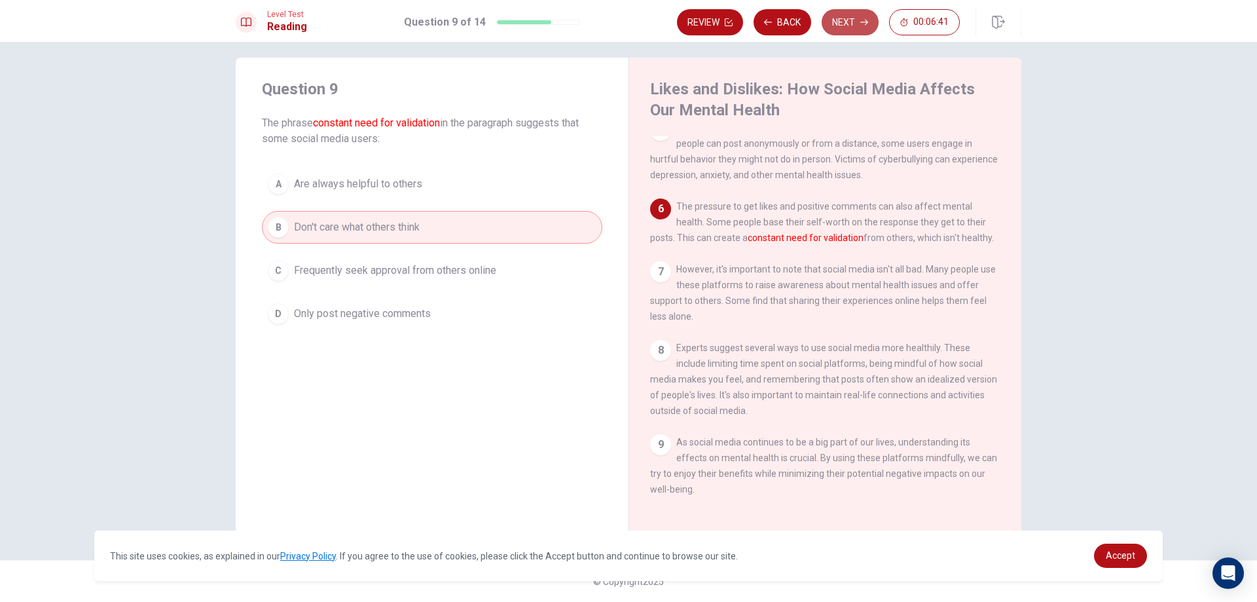
click at [855, 14] on button "Next" at bounding box center [850, 22] width 57 height 26
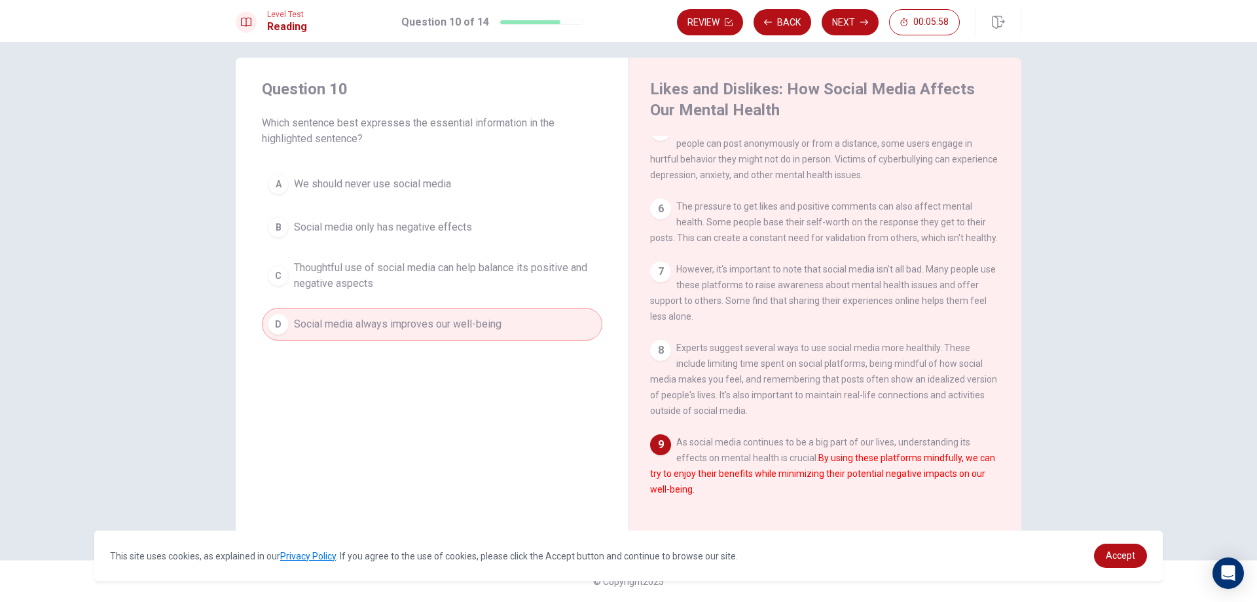
click at [850, 24] on button "Next" at bounding box center [850, 22] width 57 height 26
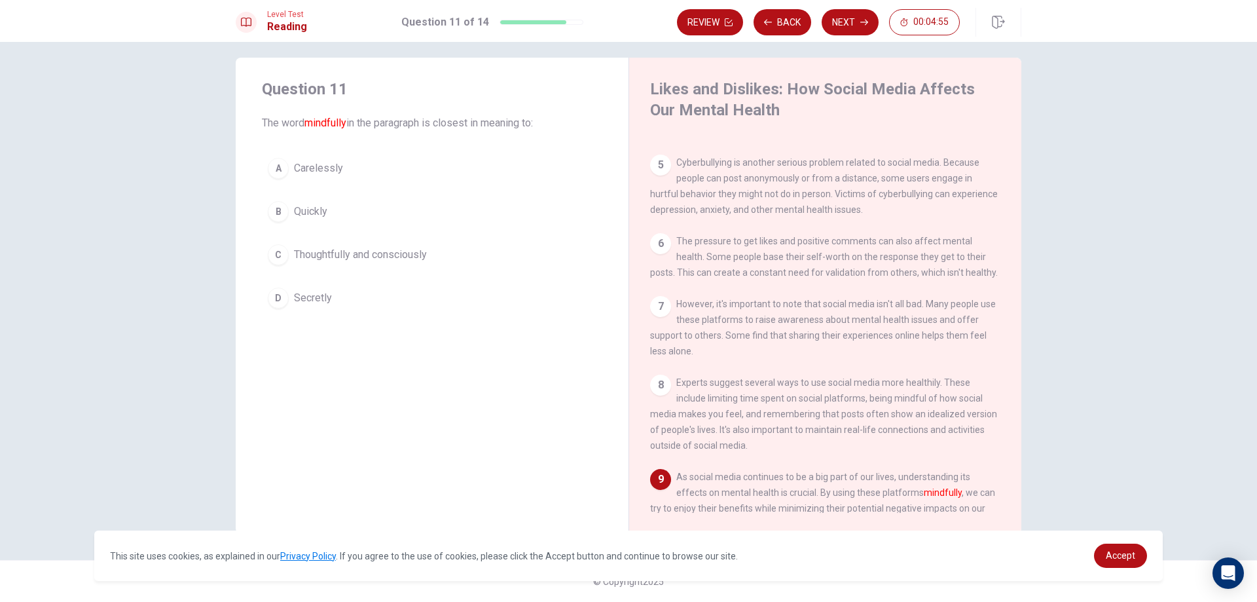
scroll to position [371, 0]
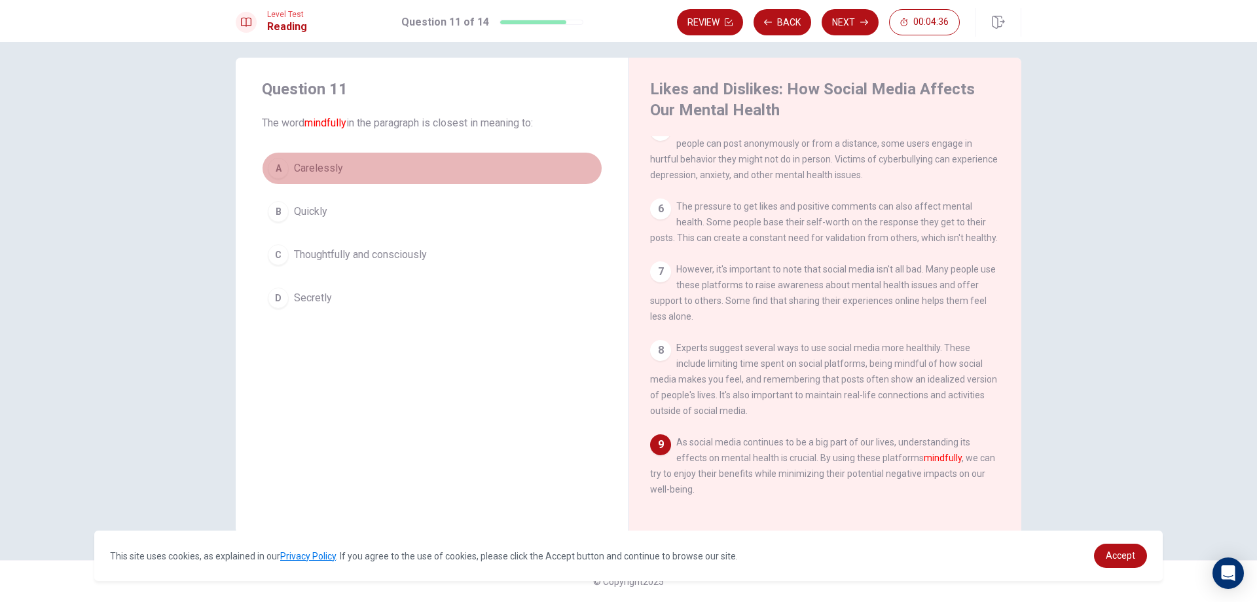
click at [335, 171] on span "Carelessly" at bounding box center [318, 168] width 49 height 16
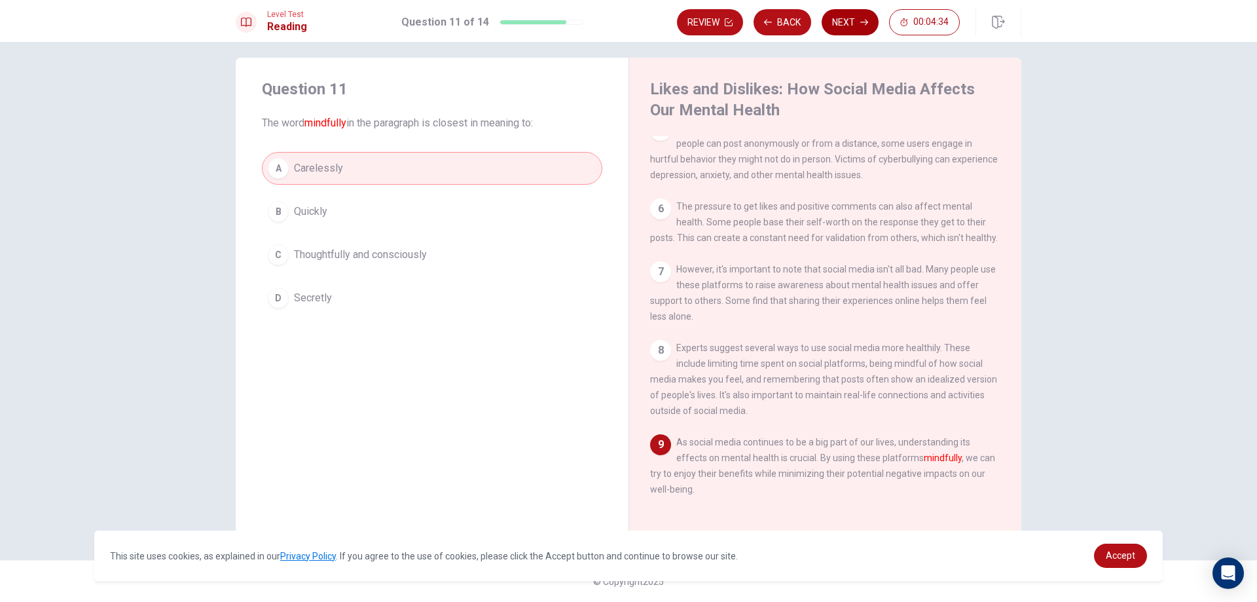
click at [852, 26] on button "Next" at bounding box center [850, 22] width 57 height 26
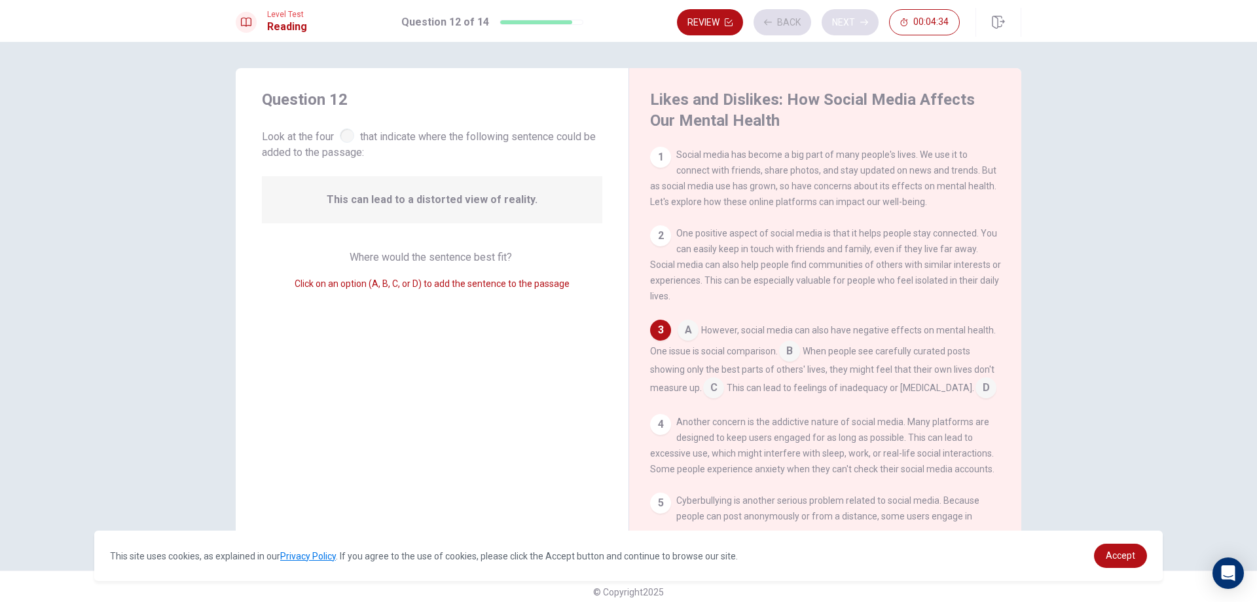
scroll to position [28, 0]
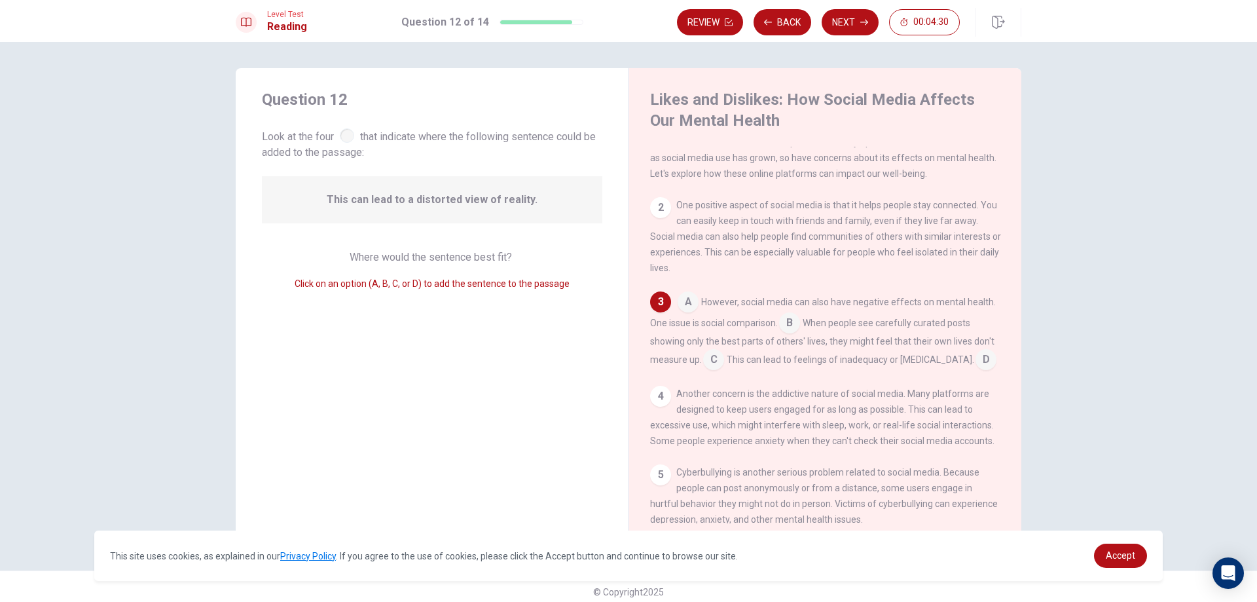
click at [344, 139] on div at bounding box center [347, 135] width 14 height 14
click at [681, 310] on input at bounding box center [688, 303] width 21 height 21
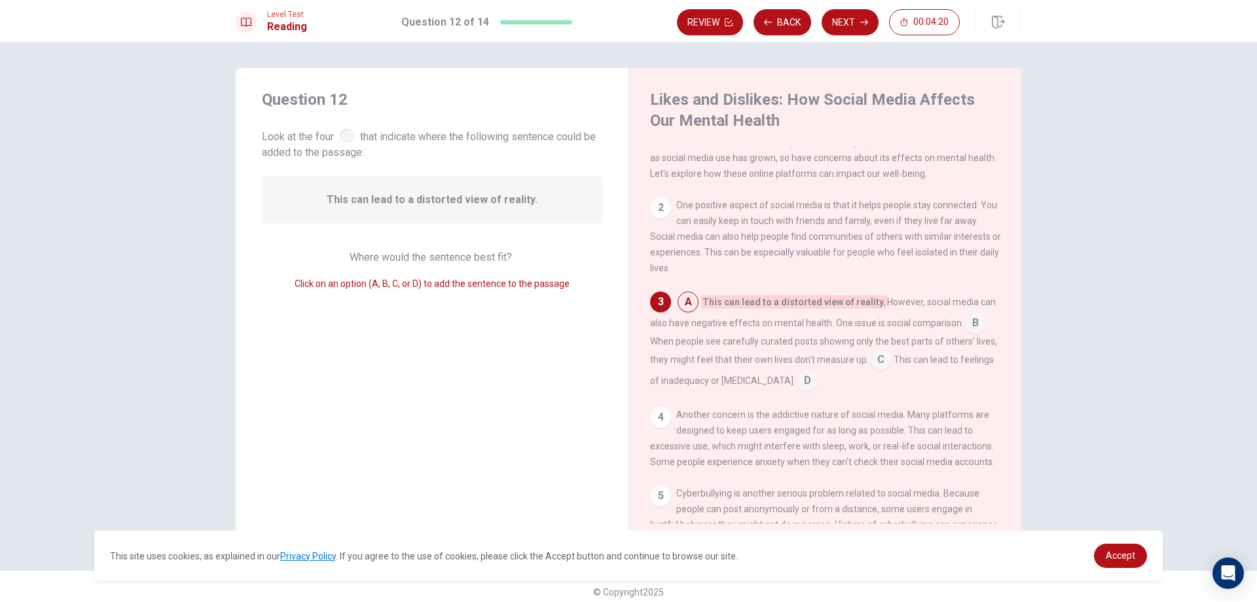
click at [968, 335] on input at bounding box center [975, 324] width 21 height 21
click at [923, 361] on input at bounding box center [933, 360] width 21 height 21
click at [833, 390] on input at bounding box center [842, 381] width 21 height 21
click at [687, 310] on input at bounding box center [688, 303] width 21 height 21
click at [546, 208] on div "This can lead to a distorted view of reality." at bounding box center [432, 199] width 340 height 47
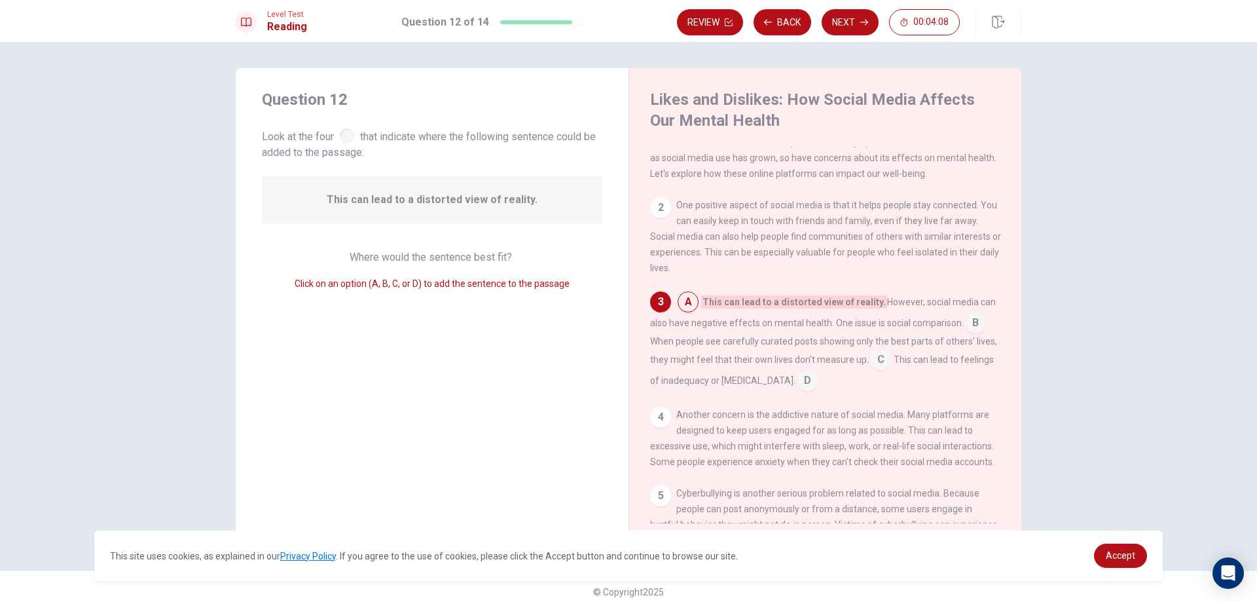
click at [349, 145] on span "Look at the four that indicate where the following sentence could be added to t…" at bounding box center [432, 143] width 340 height 35
click at [349, 142] on span "Look at the four that indicate where the following sentence could be added to t…" at bounding box center [432, 143] width 340 height 35
click at [687, 310] on input at bounding box center [688, 303] width 21 height 21
click at [715, 308] on span "This can lead to a distorted view of reality." at bounding box center [794, 301] width 186 height 13
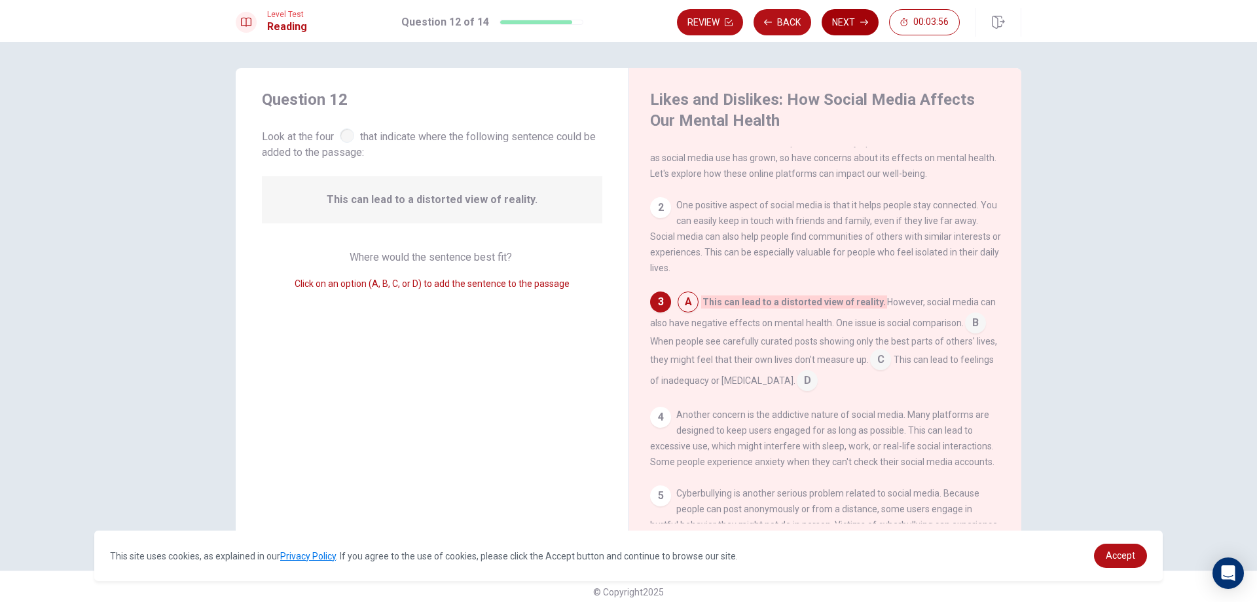
click at [852, 28] on button "Next" at bounding box center [850, 22] width 57 height 26
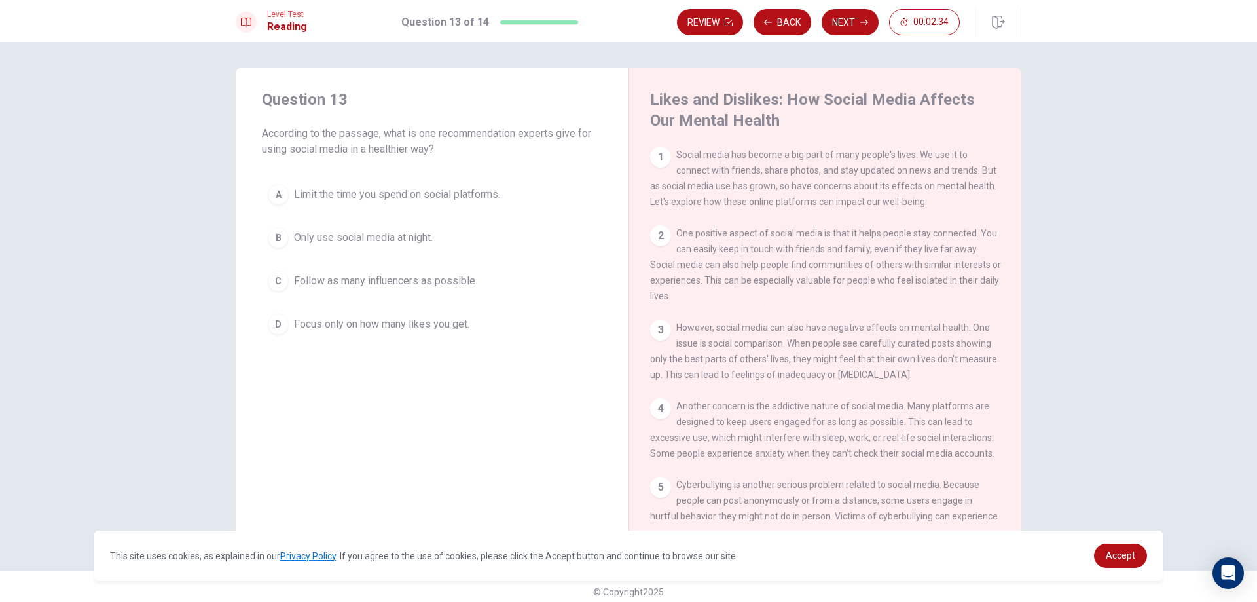
click at [280, 283] on div "C" at bounding box center [278, 280] width 21 height 21
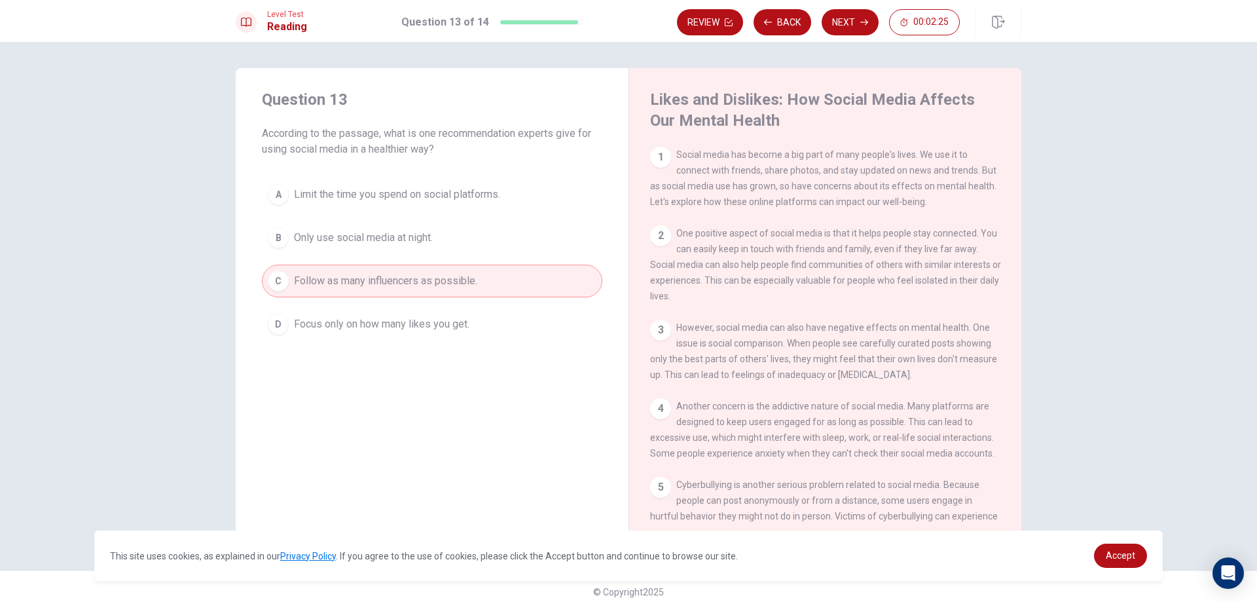
click at [314, 325] on span "Focus only on how many likes you get." at bounding box center [381, 324] width 175 height 16
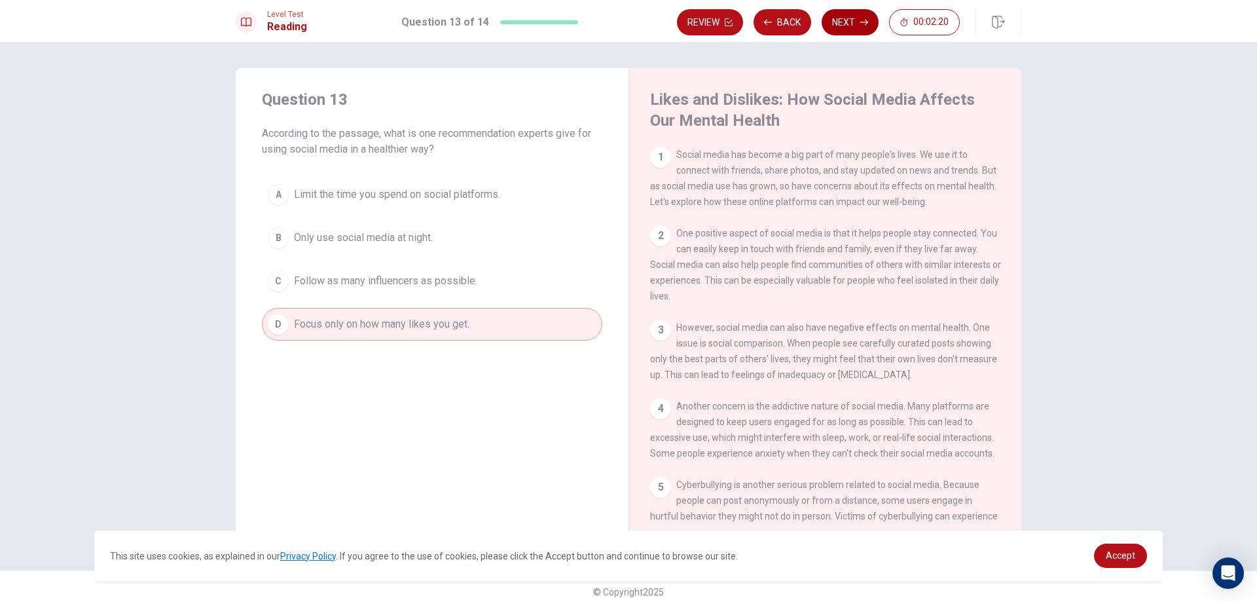
click at [839, 26] on button "Next" at bounding box center [850, 22] width 57 height 26
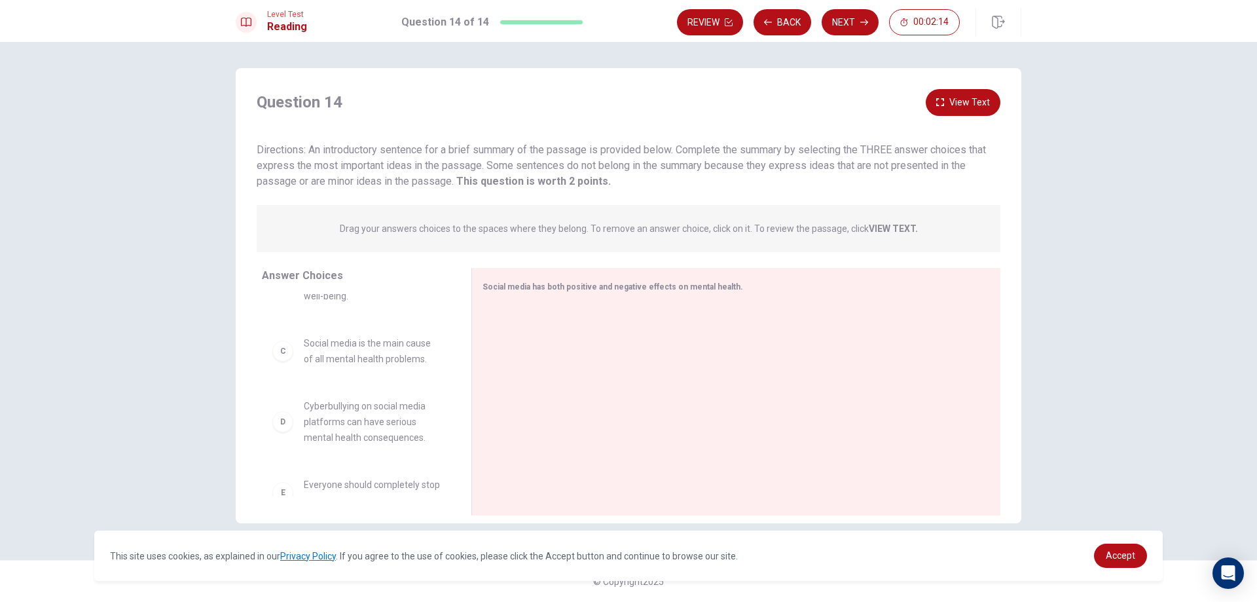
scroll to position [0, 0]
click at [973, 98] on button "View Text" at bounding box center [963, 102] width 75 height 27
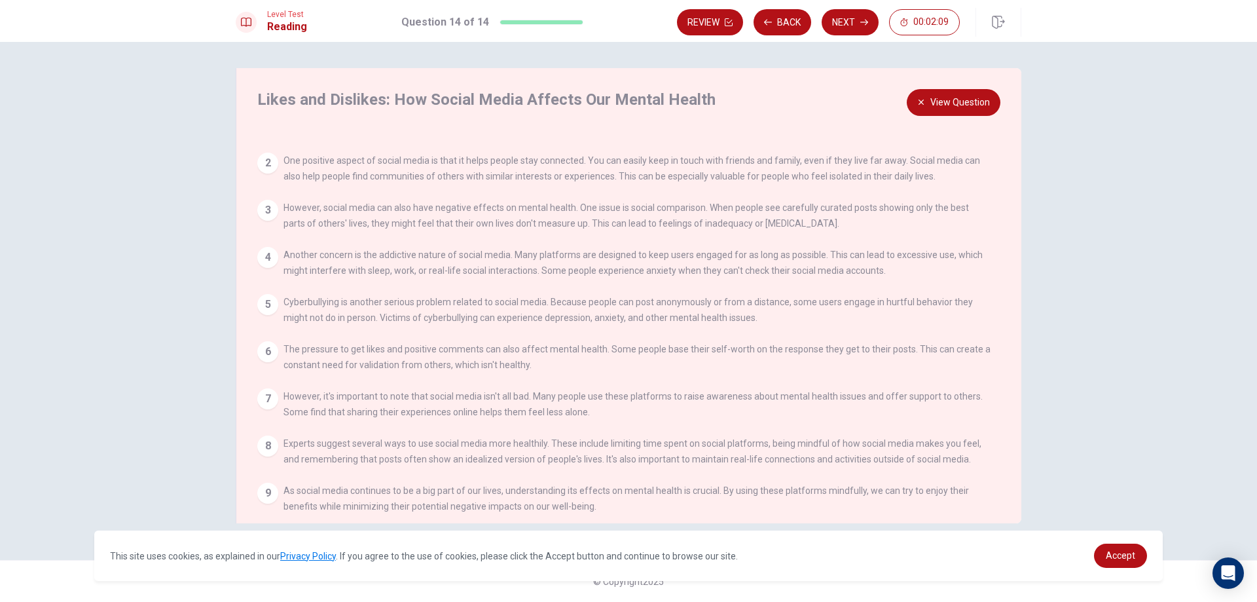
scroll to position [60, 0]
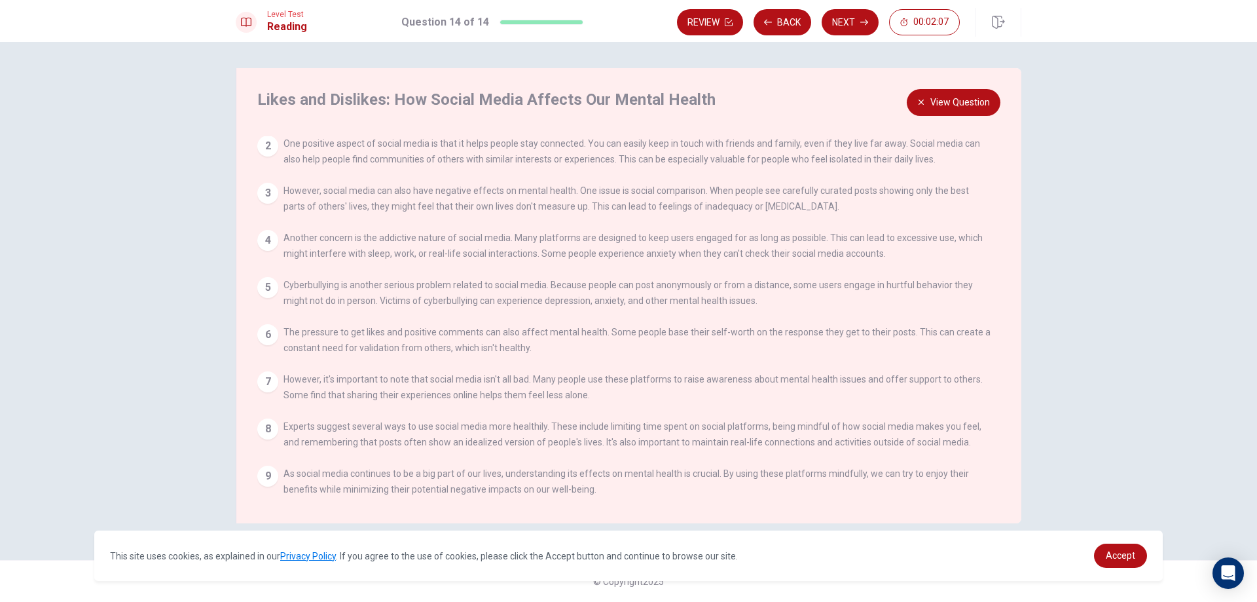
click at [940, 94] on button "View Question" at bounding box center [954, 102] width 94 height 27
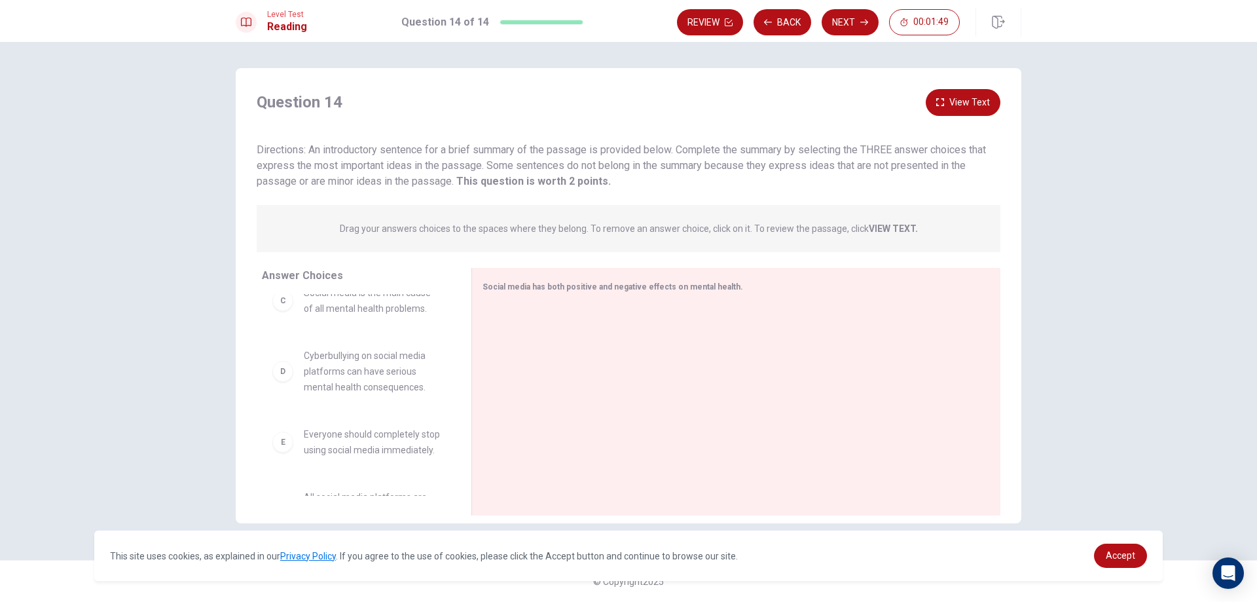
scroll to position [259, 0]
click at [294, 471] on div "F All social media platforms are designed to make users unhappy." at bounding box center [356, 461] width 168 height 47
click at [287, 470] on div "F" at bounding box center [282, 461] width 21 height 21
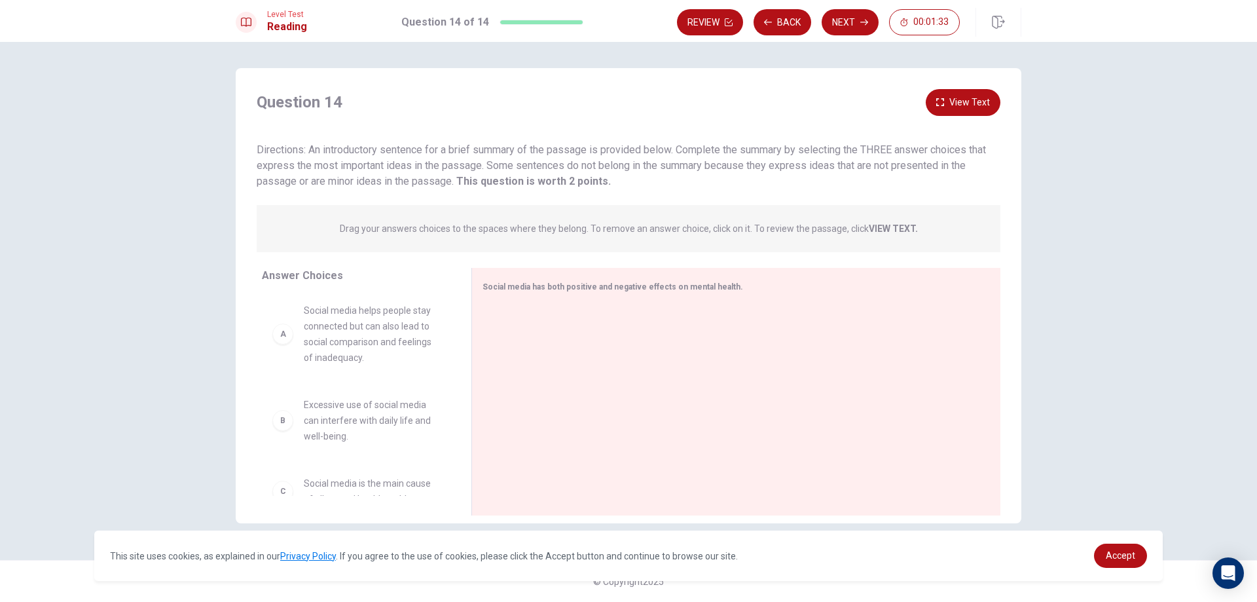
scroll to position [0, 0]
click at [298, 336] on div "A Social media helps people stay connected but can also lead to social comparis…" at bounding box center [356, 335] width 168 height 63
click at [482, 358] on div at bounding box center [731, 392] width 518 height 175
click at [746, 287] on div "Social media has both positive and negative effects on mental health." at bounding box center [728, 286] width 492 height 16
click at [289, 342] on div "A" at bounding box center [282, 335] width 21 height 21
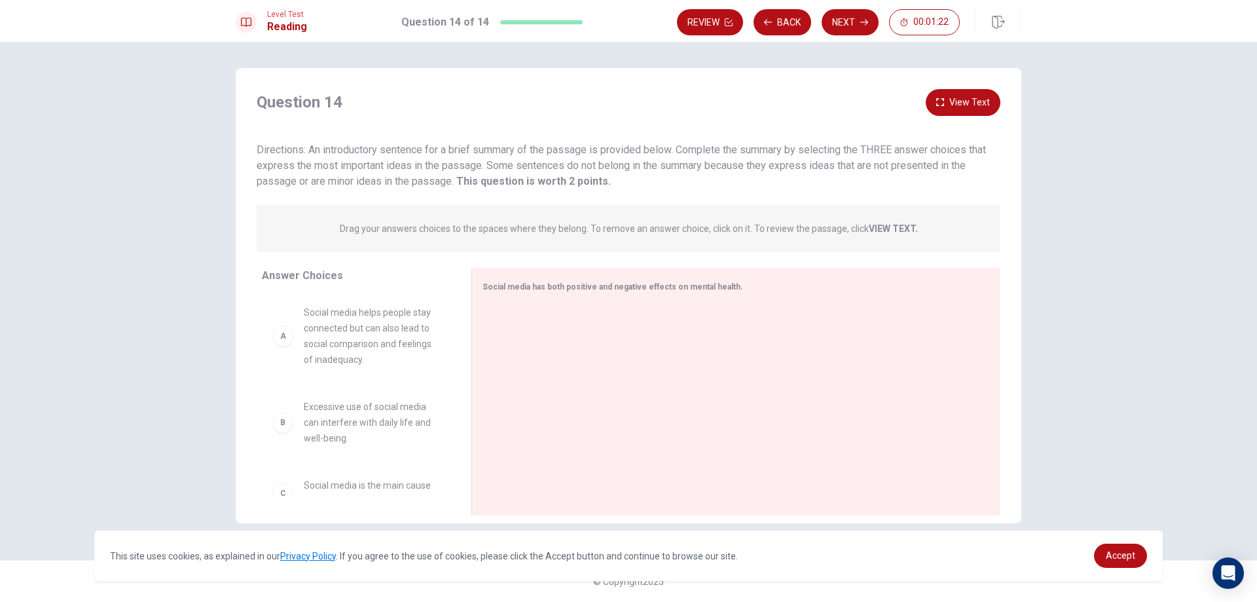
click at [524, 175] on strong "This question is worth 2 points." at bounding box center [532, 181] width 157 height 12
click at [520, 231] on p "Drag your answers choices to the spaces where they belong. To remove an answer …" at bounding box center [629, 228] width 578 height 10
click at [824, 22] on button "Next" at bounding box center [850, 22] width 57 height 26
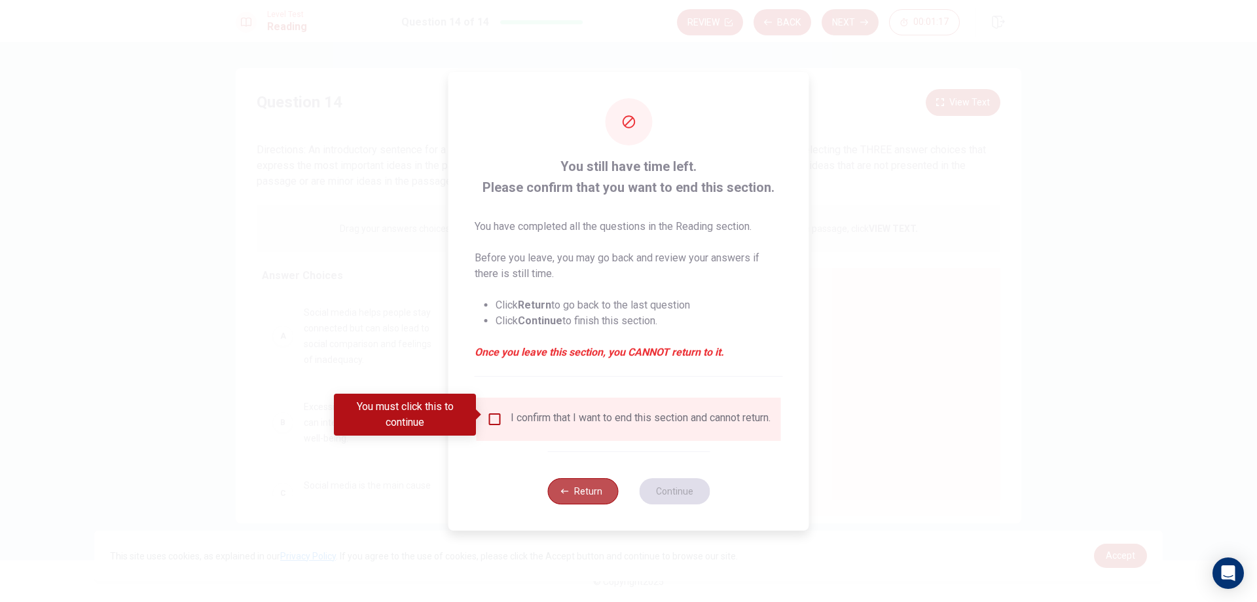
click at [578, 494] on button "Return" at bounding box center [582, 491] width 71 height 26
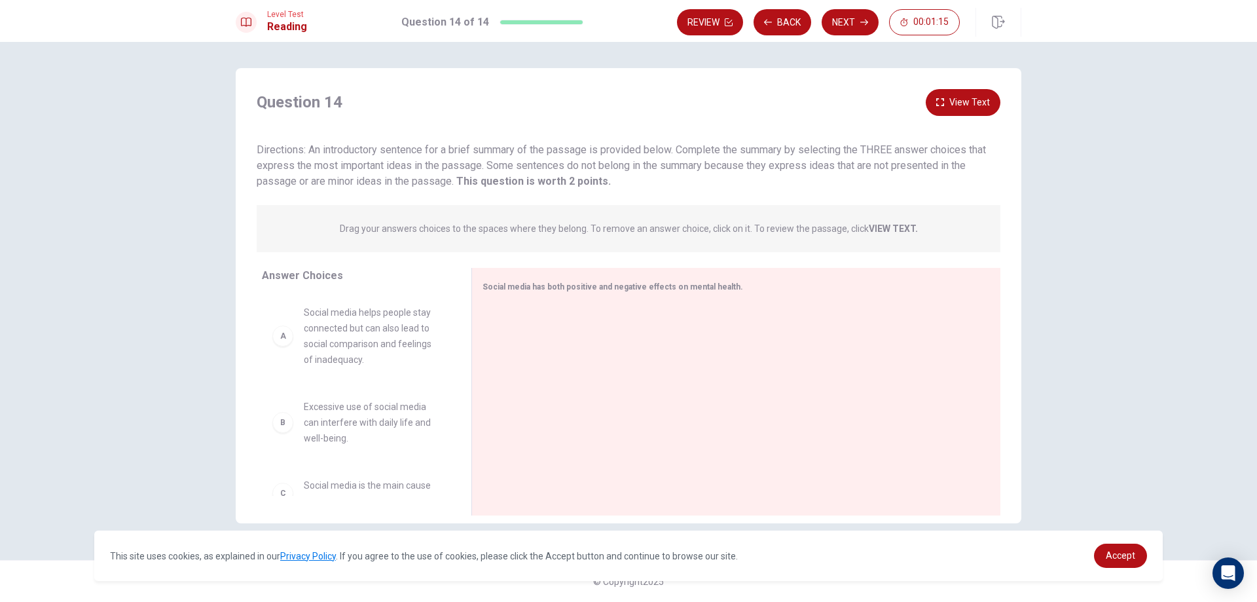
click at [293, 425] on div "B Excessive use of social media can interfere with daily life and well-being." at bounding box center [356, 422] width 168 height 47
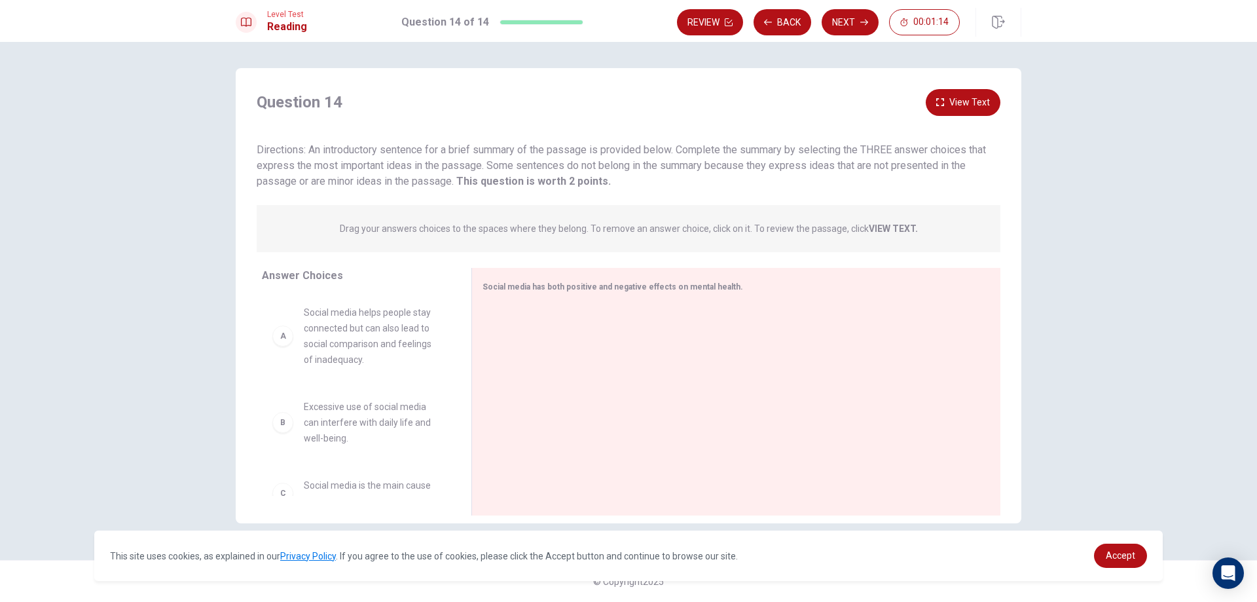
click at [293, 425] on div "B Excessive use of social media can interfere with daily life and well-being." at bounding box center [356, 422] width 168 height 47
click at [282, 353] on div "A Social media helps people stay connected but can also lead to social comparis…" at bounding box center [356, 335] width 168 height 63
click at [369, 318] on span "Social media helps people stay connected but can also lead to social comparison…" at bounding box center [372, 335] width 136 height 63
click at [975, 105] on button "View Text" at bounding box center [963, 102] width 75 height 27
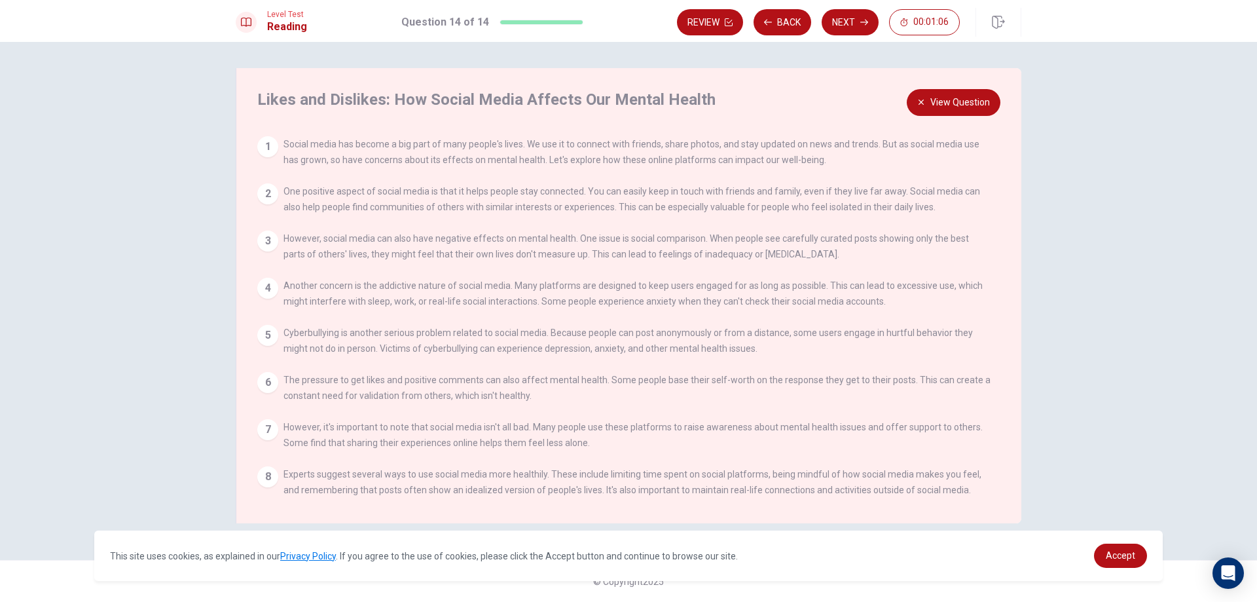
click at [263, 191] on div "2" at bounding box center [267, 193] width 21 height 21
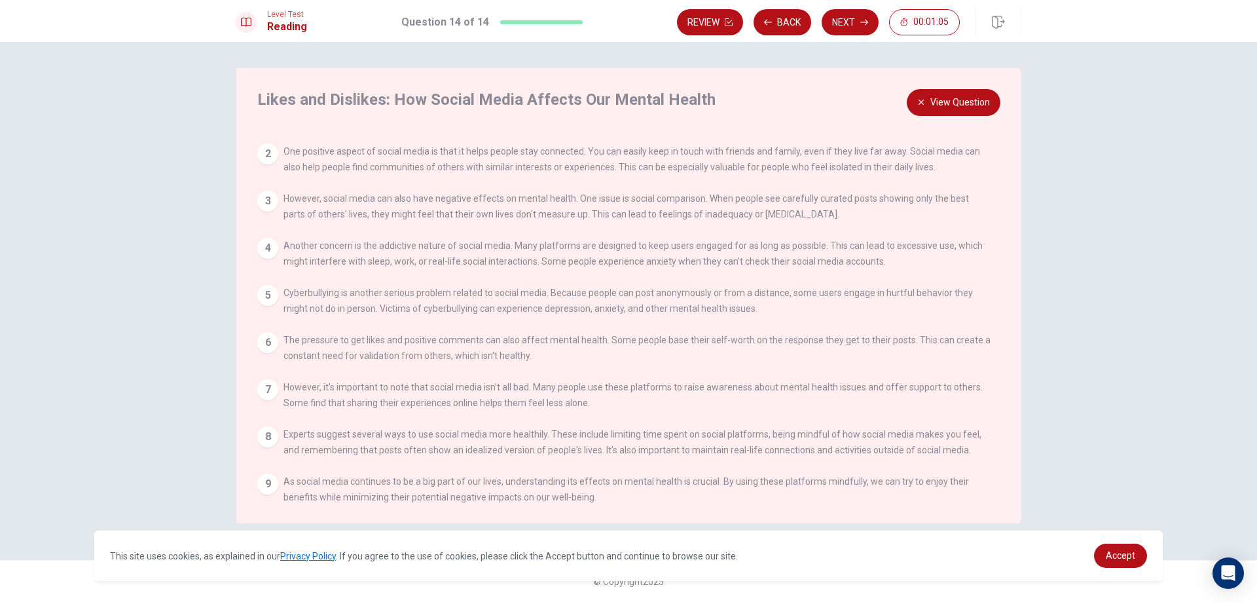
scroll to position [60, 0]
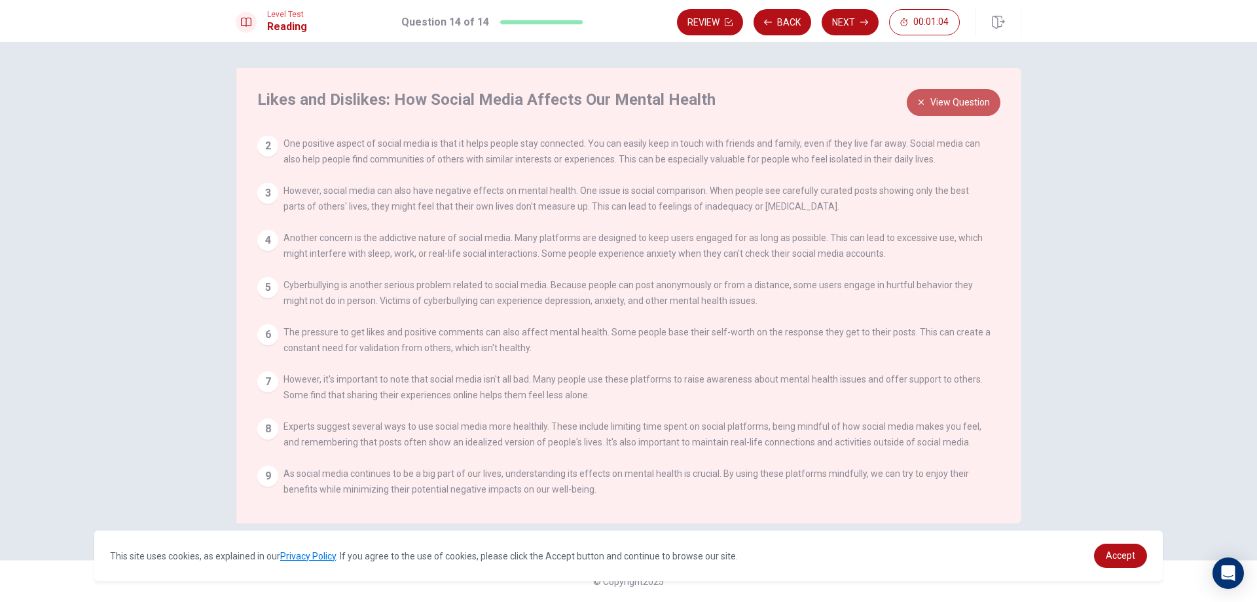
click at [934, 103] on button "View Question" at bounding box center [954, 102] width 94 height 27
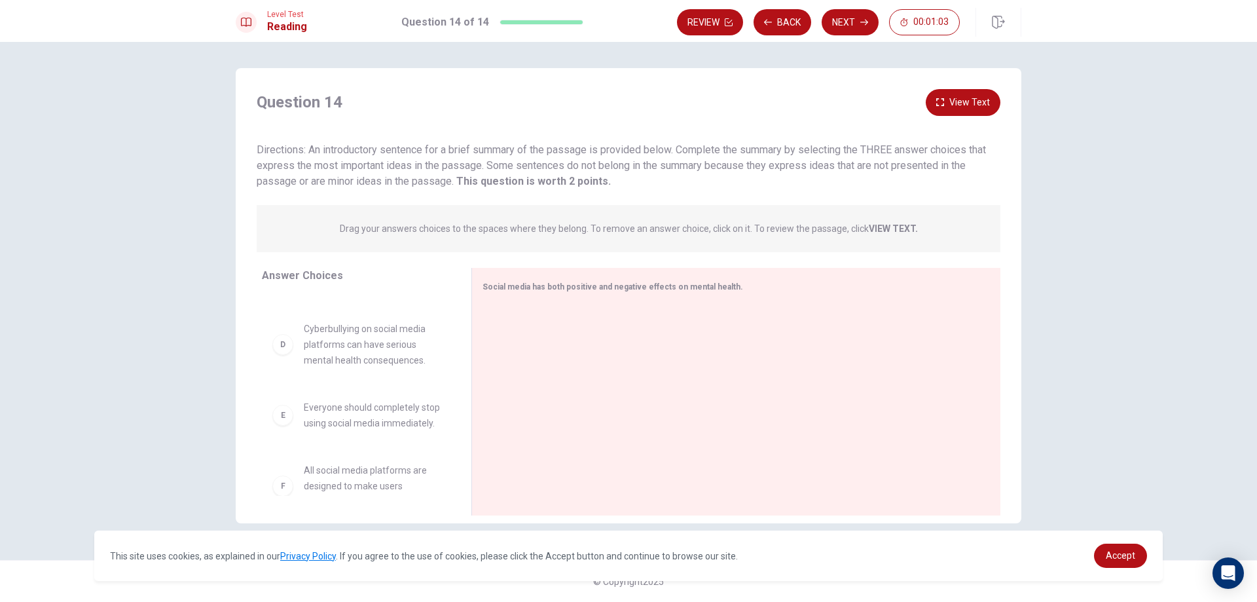
scroll to position [259, 0]
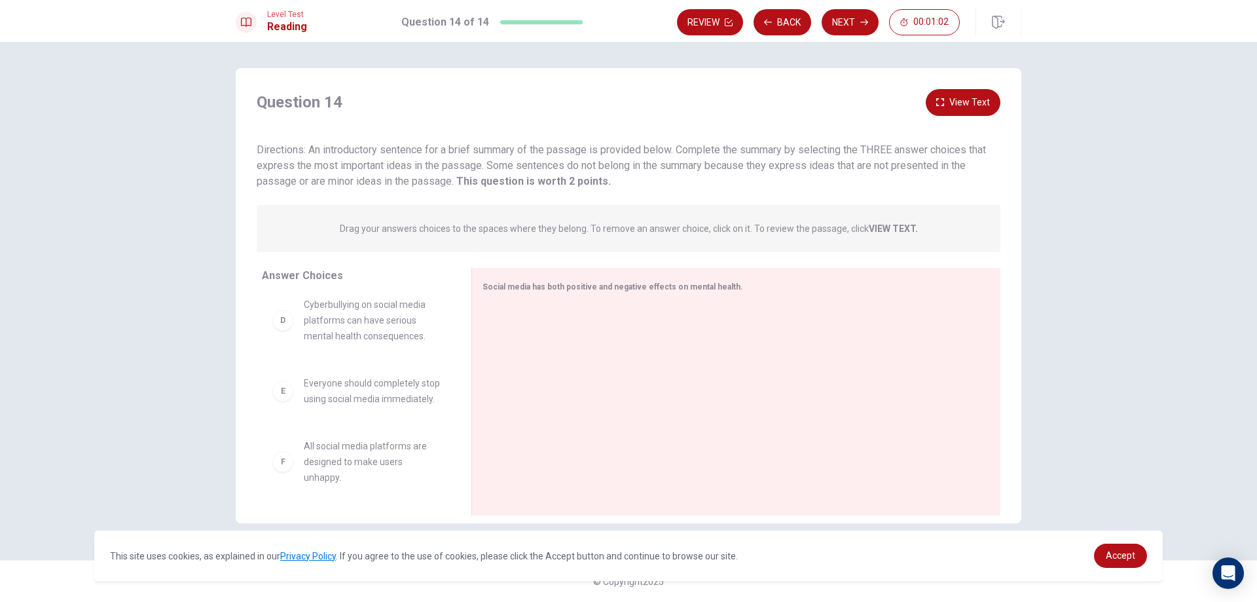
click at [321, 275] on span "Answer Choices" at bounding box center [302, 275] width 81 height 12
click at [626, 296] on div "Social media has both positive and negative effects on mental health." at bounding box center [735, 391] width 529 height 247
drag, startPoint x: 382, startPoint y: 407, endPoint x: 372, endPoint y: 404, distance: 9.5
click at [381, 407] on div "E Everyone should completely stop using social media immediately." at bounding box center [356, 391] width 189 height 52
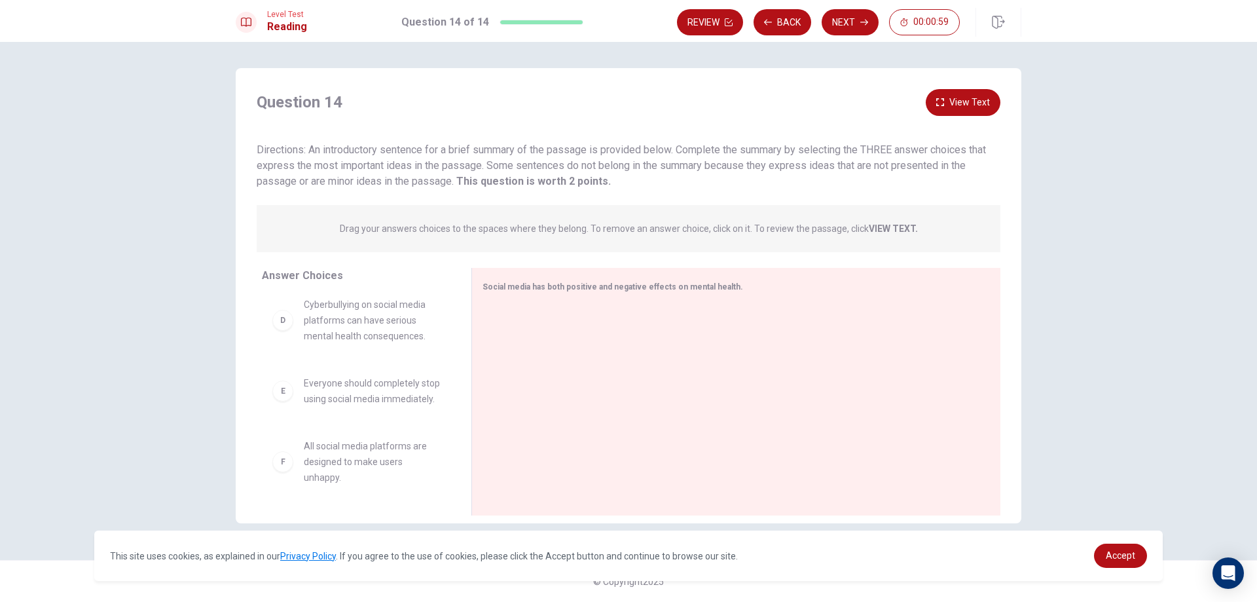
click at [283, 386] on div "E" at bounding box center [282, 390] width 21 height 21
click at [346, 377] on span "Everyone should completely stop using social media immediately." at bounding box center [372, 390] width 136 height 31
drag, startPoint x: 351, startPoint y: 374, endPoint x: 310, endPoint y: 329, distance: 61.6
click at [340, 366] on div "A Social media helps people stay connected but can also lead to social comparis…" at bounding box center [361, 395] width 199 height 202
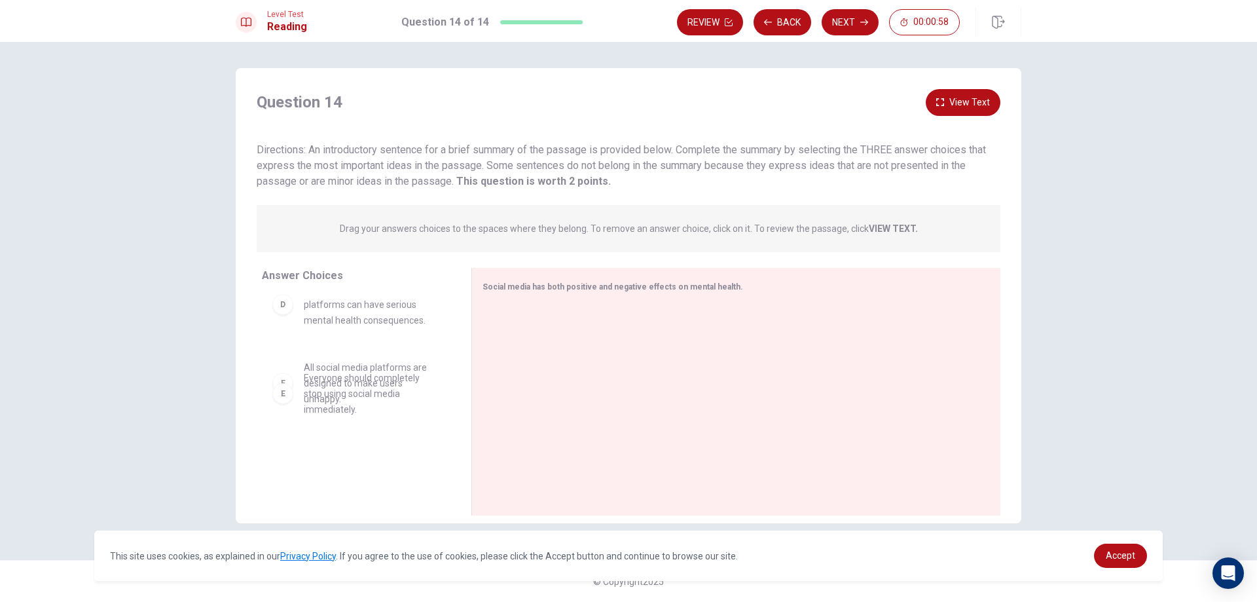
click at [309, 328] on div "D Cyberbullying on social media platforms can have serious mental health conseq…" at bounding box center [356, 304] width 189 height 68
drag, startPoint x: 309, startPoint y: 328, endPoint x: 357, endPoint y: 370, distance: 64.0
drag, startPoint x: 352, startPoint y: 412, endPoint x: 368, endPoint y: 372, distance: 42.9
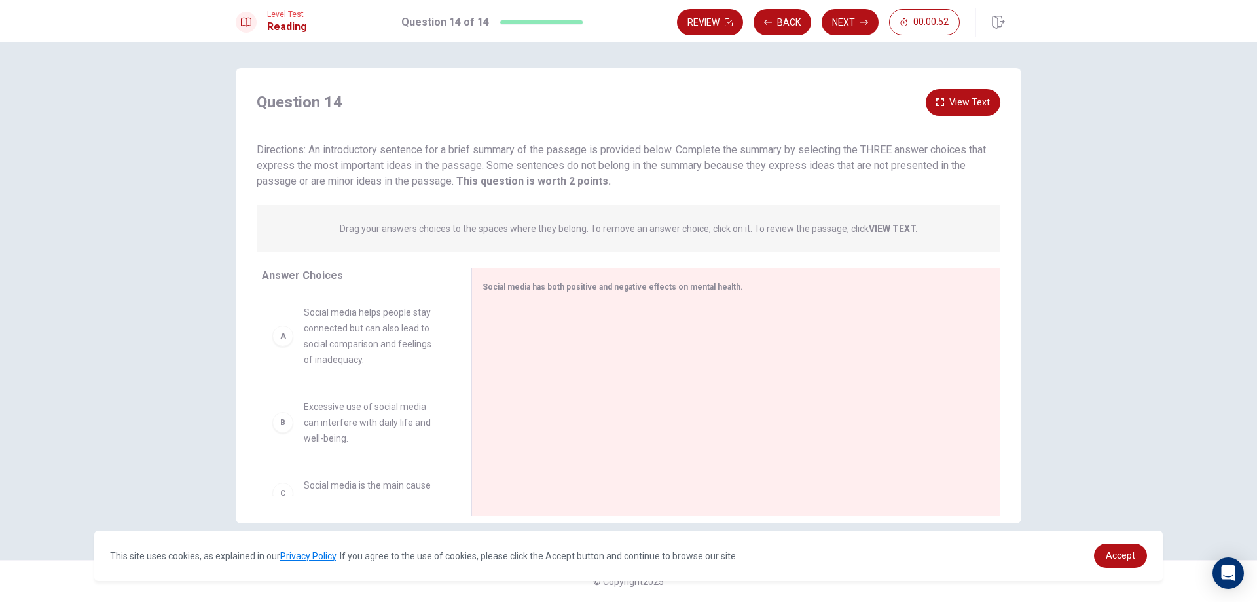
click at [346, 367] on div "A Social media helps people stay connected but can also lead to social comparis…" at bounding box center [356, 336] width 189 height 84
click at [281, 344] on div "A" at bounding box center [282, 335] width 21 height 21
click at [357, 329] on span "Social media helps people stay connected but can also lead to social comparison…" at bounding box center [372, 335] width 136 height 63
click at [294, 369] on div "A Social media helps people stay connected but can also lead to social comparis…" at bounding box center [356, 336] width 189 height 84
drag, startPoint x: 308, startPoint y: 336, endPoint x: 320, endPoint y: 395, distance: 59.4
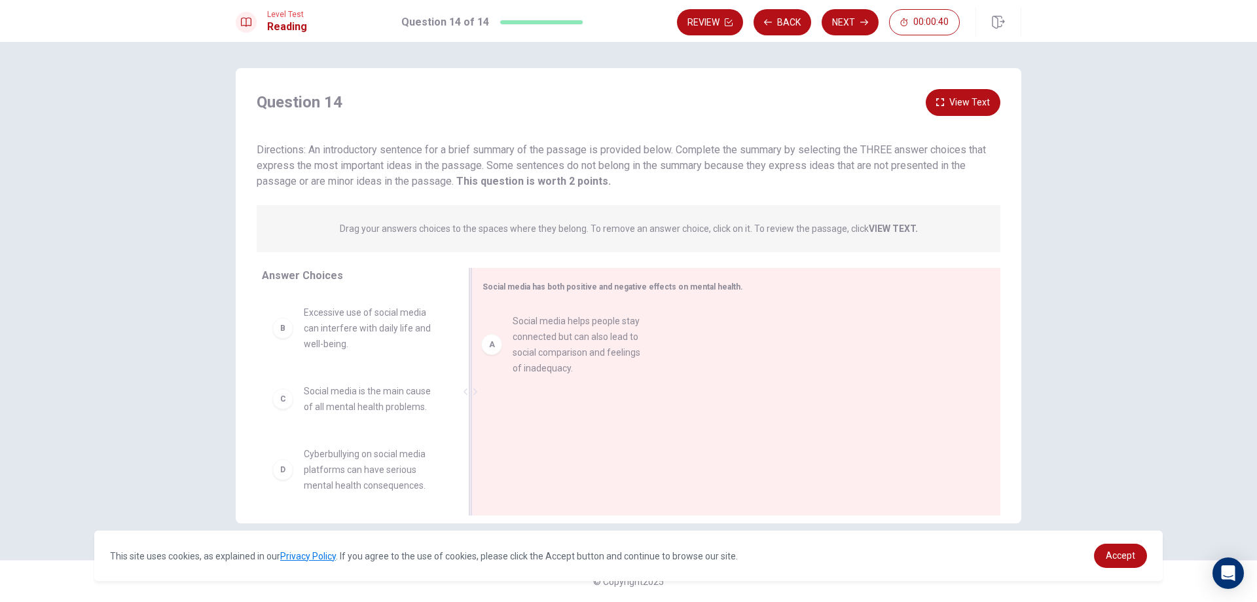
drag, startPoint x: 355, startPoint y: 340, endPoint x: 594, endPoint y: 336, distance: 239.0
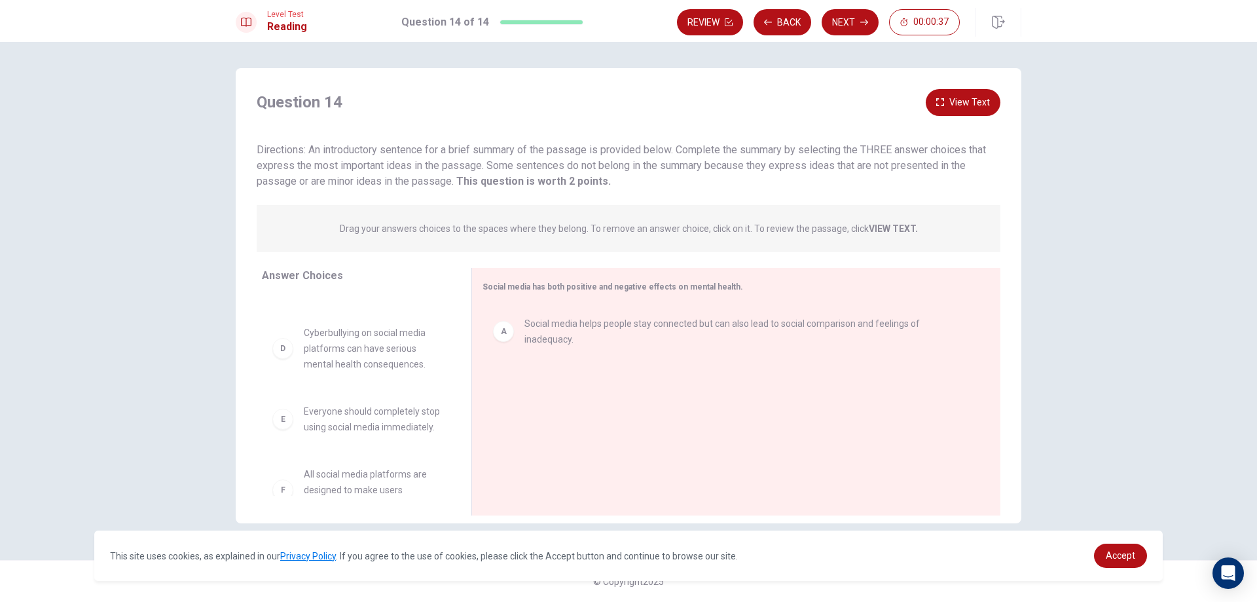
scroll to position [165, 0]
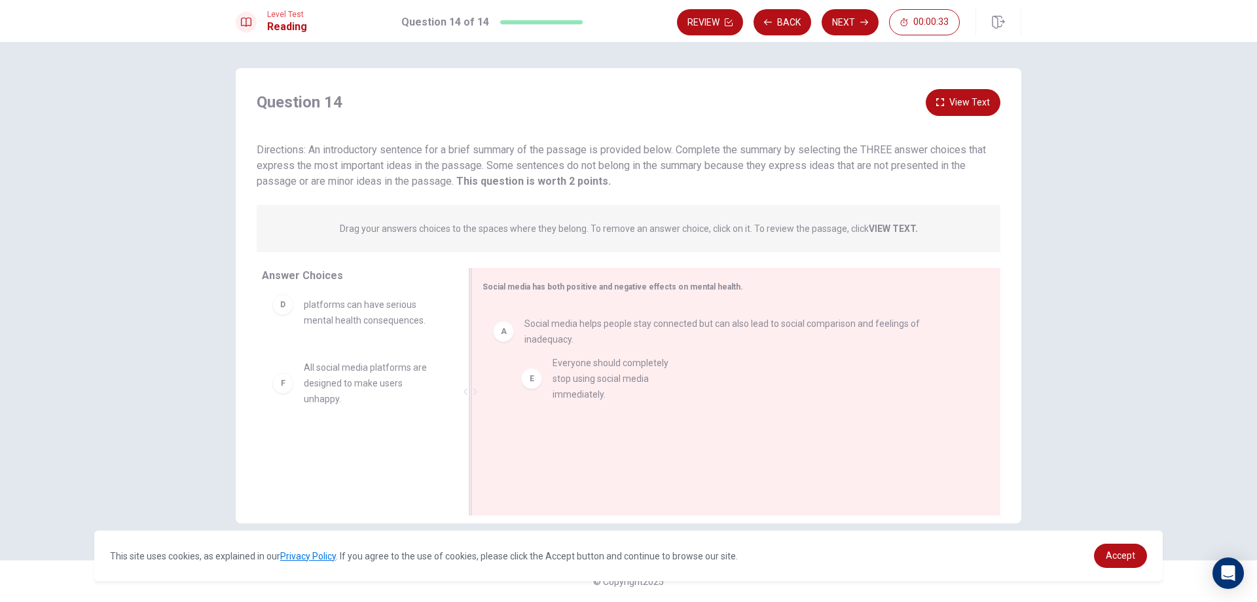
drag, startPoint x: 343, startPoint y: 388, endPoint x: 596, endPoint y: 385, distance: 253.4
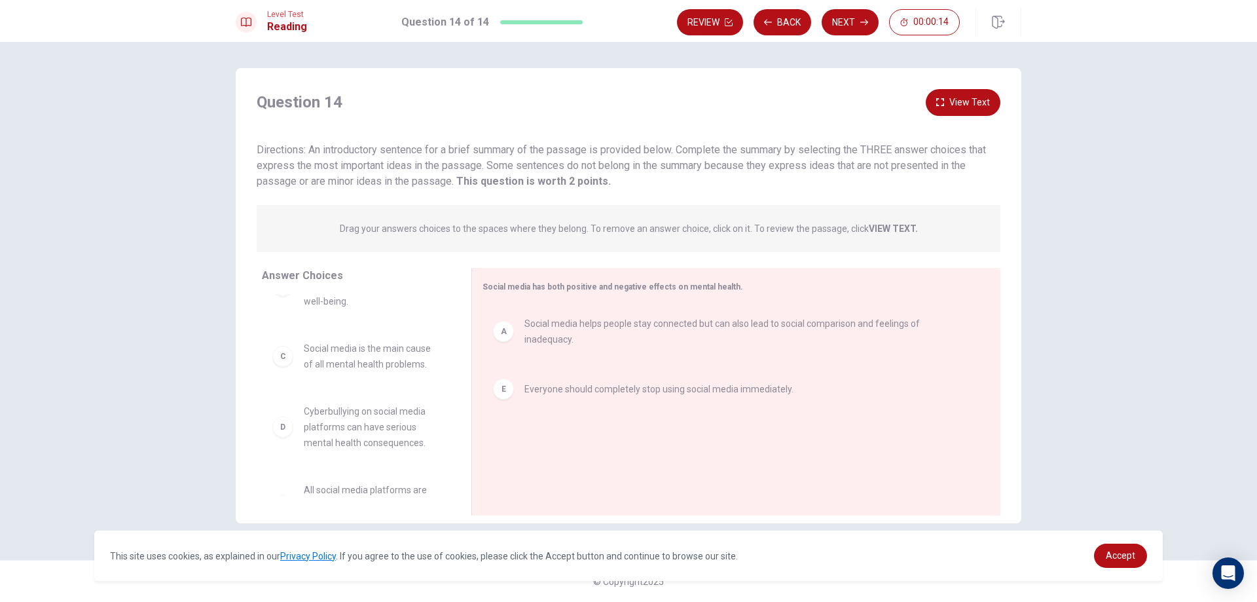
scroll to position [0, 0]
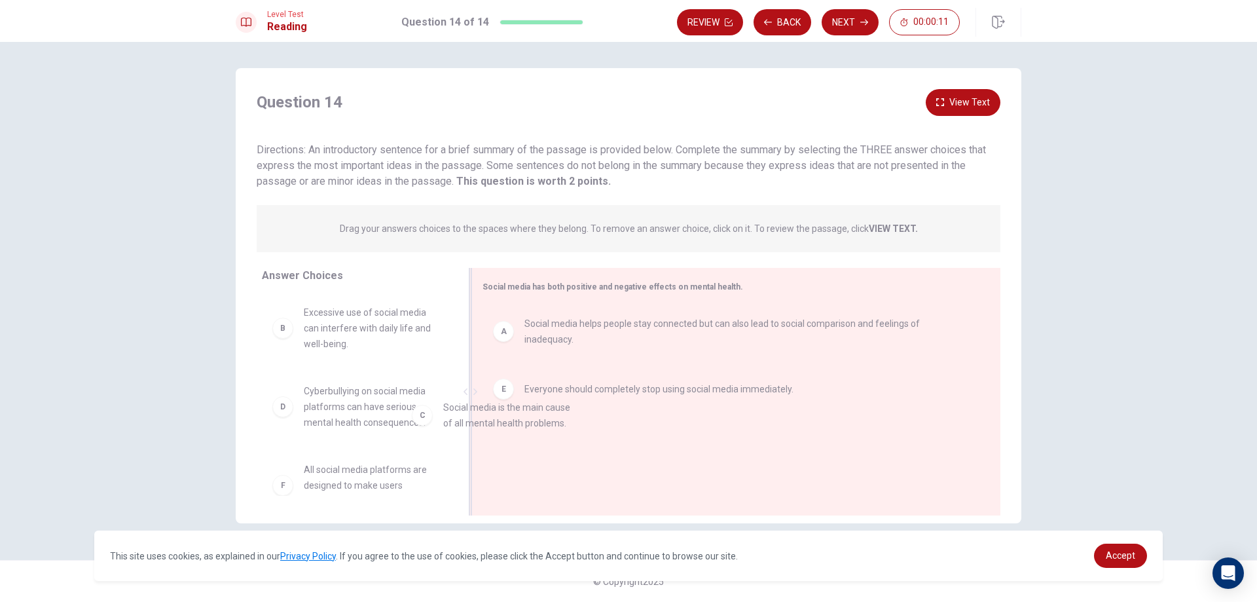
drag, startPoint x: 365, startPoint y: 405, endPoint x: 511, endPoint y: 422, distance: 146.2
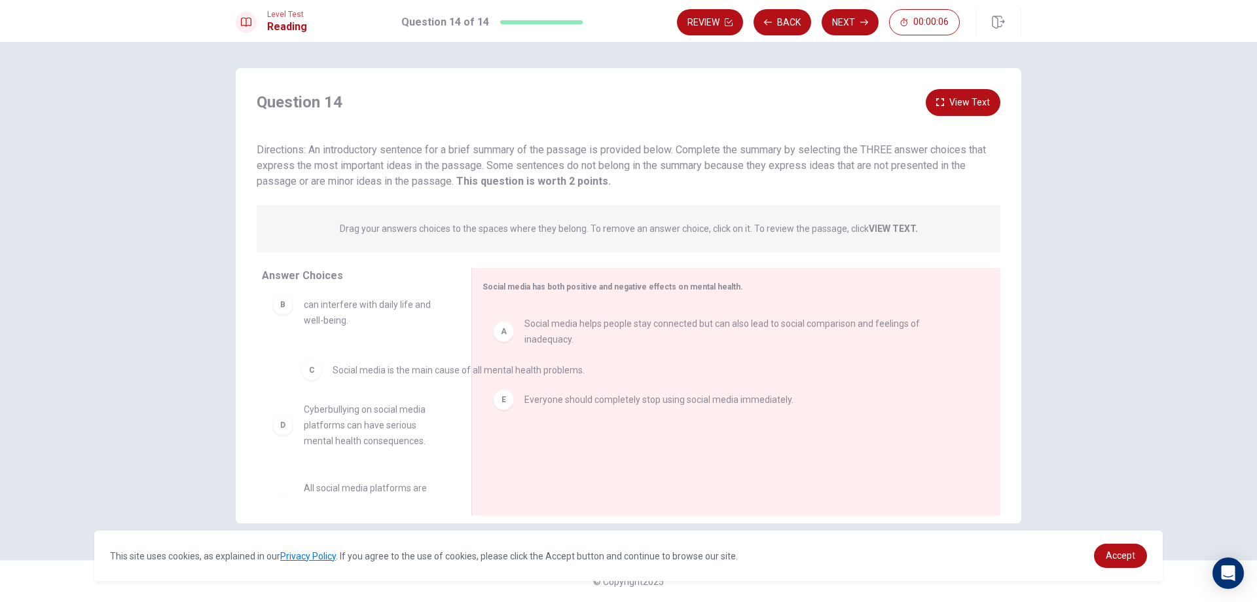
drag, startPoint x: 589, startPoint y: 380, endPoint x: 391, endPoint y: 372, distance: 197.9
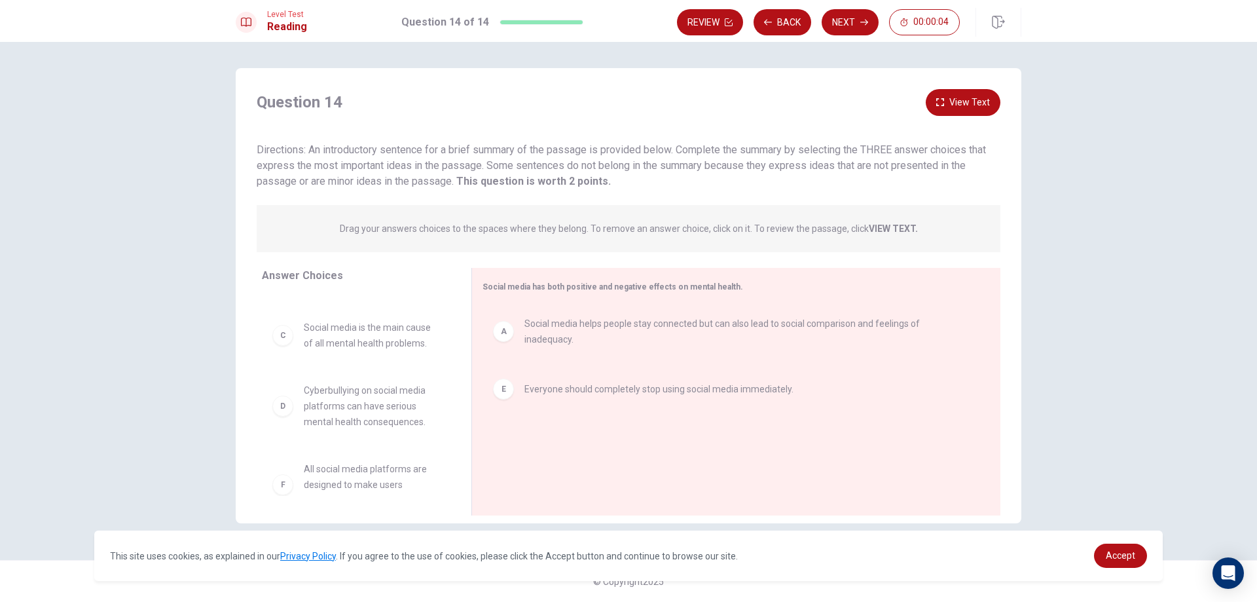
scroll to position [86, 0]
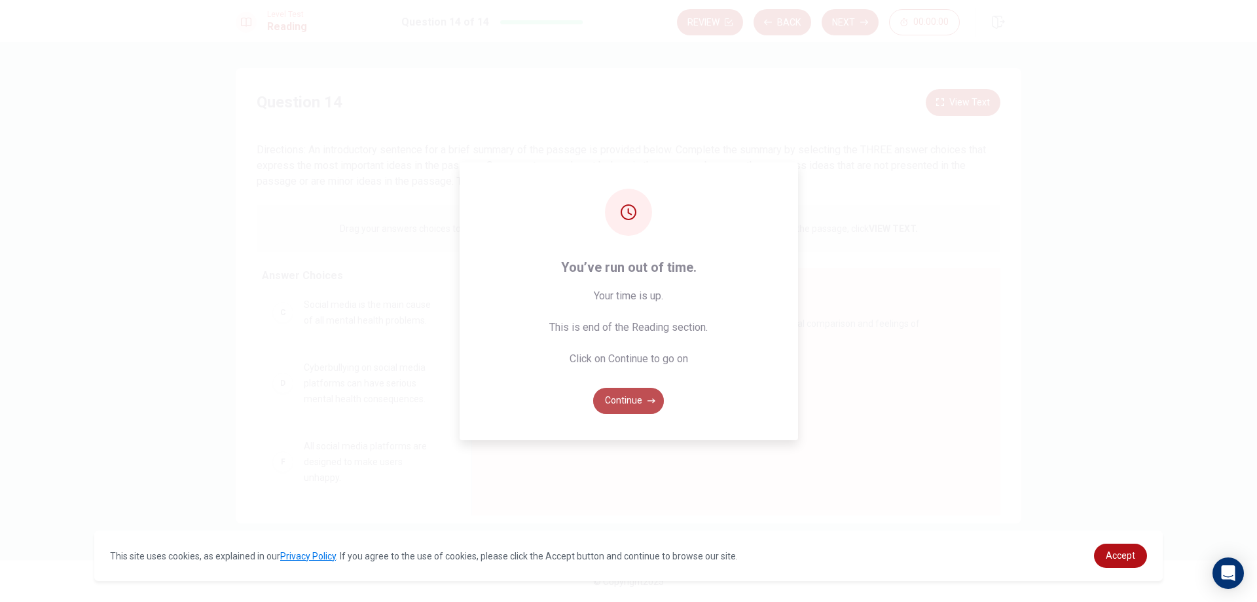
click at [622, 395] on button "Continue" at bounding box center [628, 401] width 71 height 26
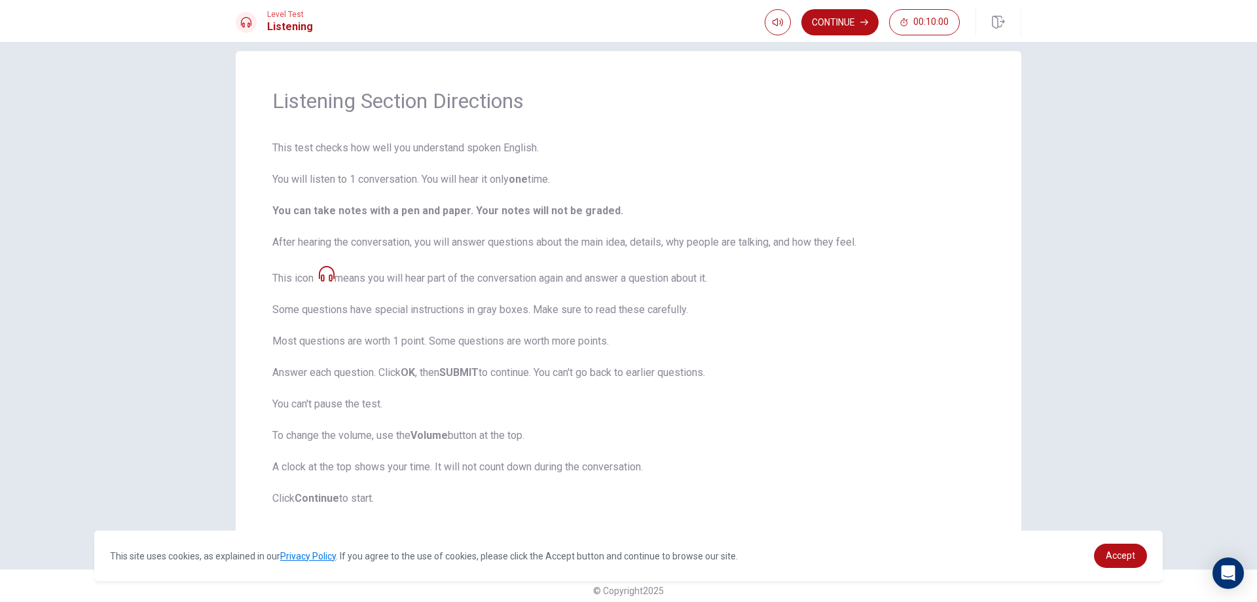
scroll to position [26, 0]
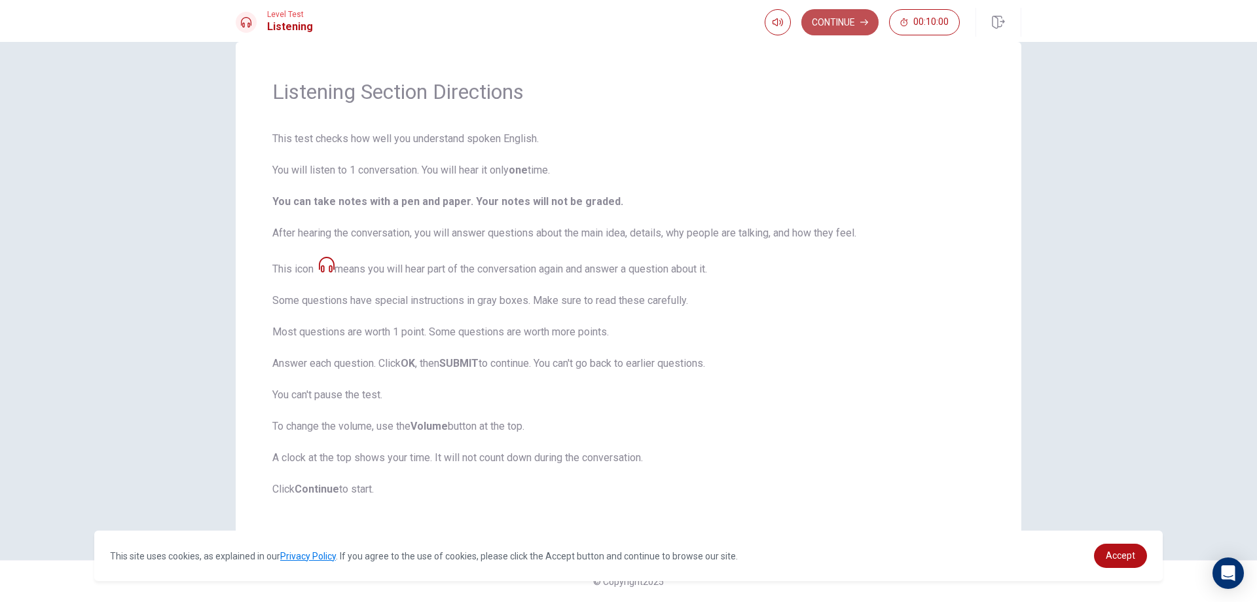
click at [858, 29] on button "Continue" at bounding box center [839, 22] width 77 height 26
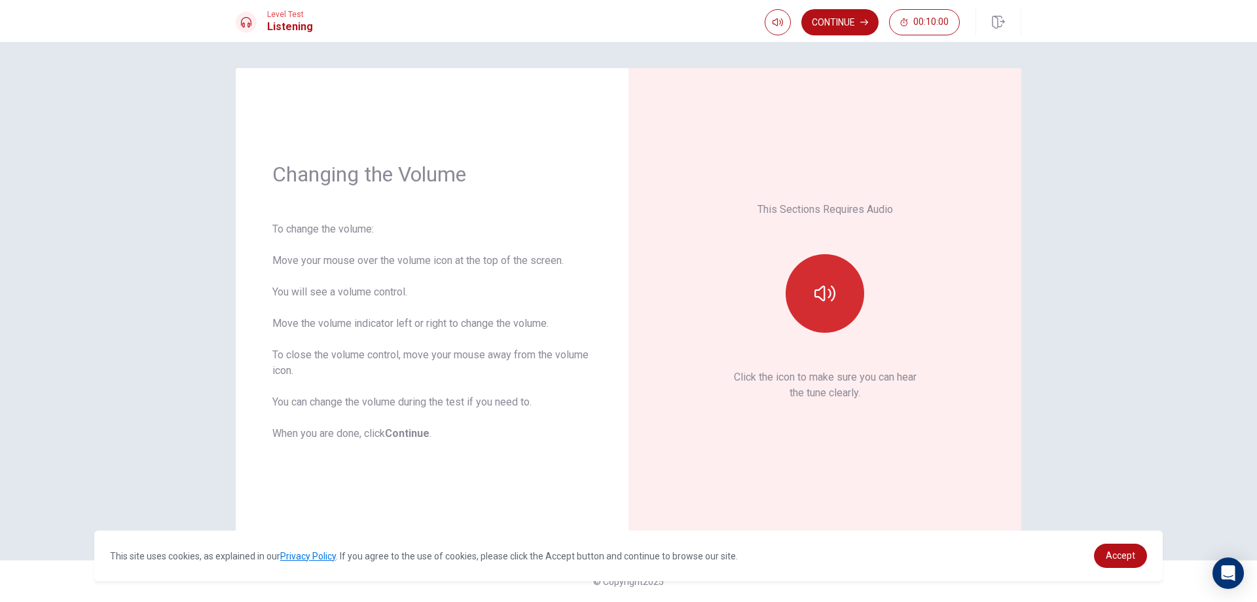
click at [802, 297] on button "button" at bounding box center [825, 293] width 79 height 79
click at [867, 26] on button "Continue" at bounding box center [839, 22] width 77 height 26
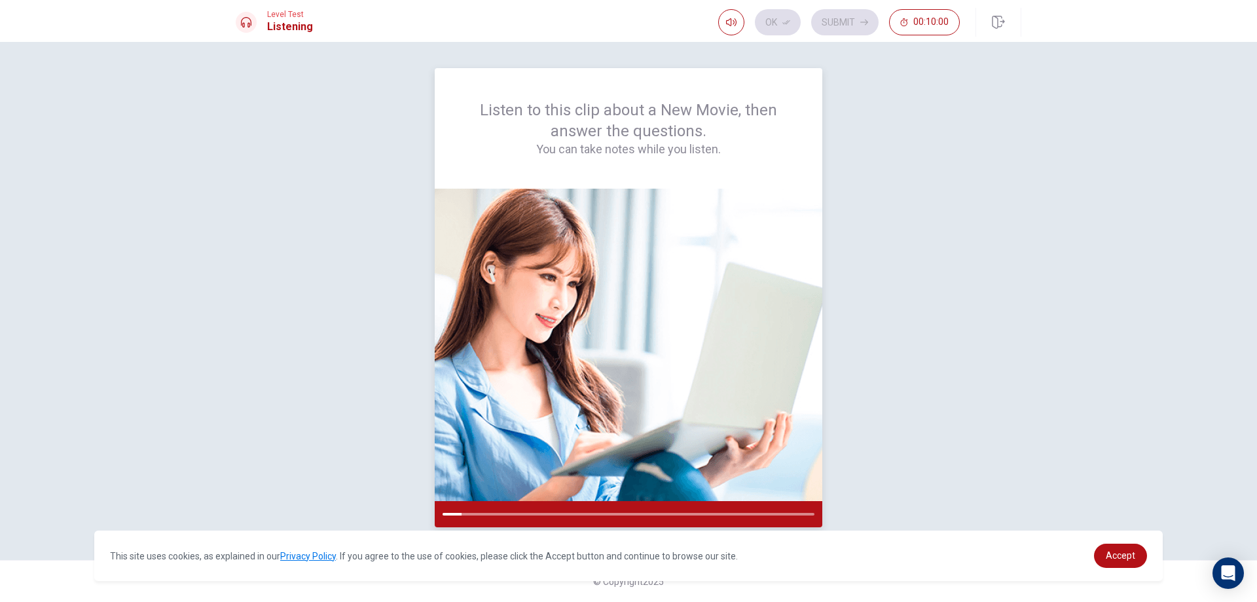
click at [753, 204] on img at bounding box center [629, 345] width 388 height 312
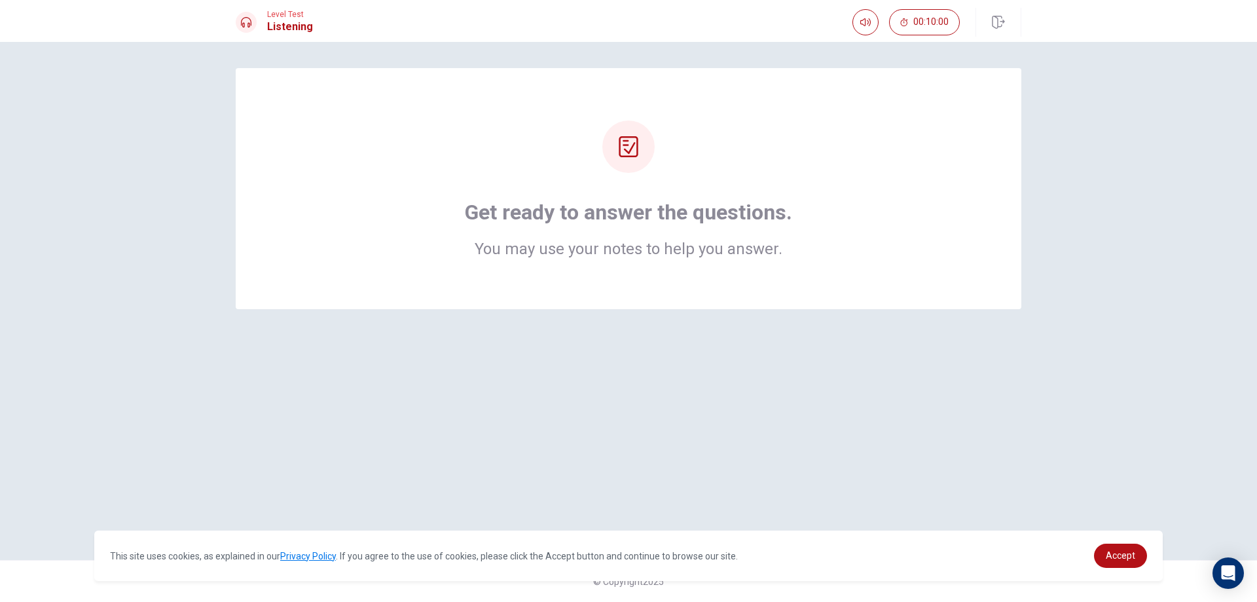
click at [635, 143] on icon at bounding box center [628, 146] width 19 height 21
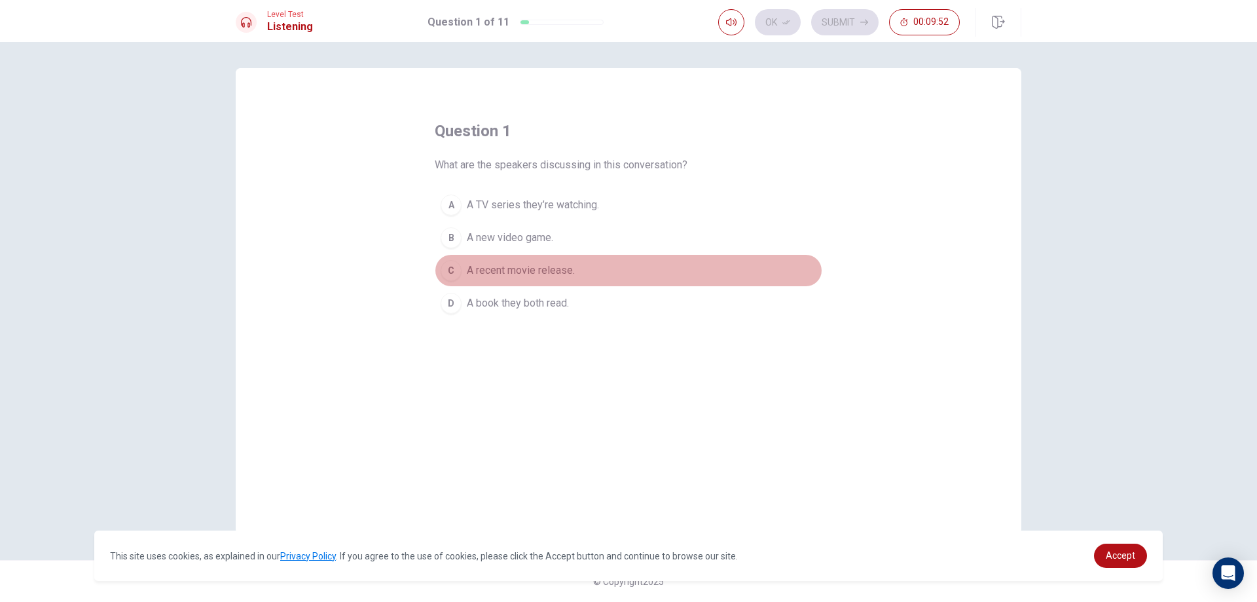
click at [456, 266] on div "C" at bounding box center [451, 270] width 21 height 21
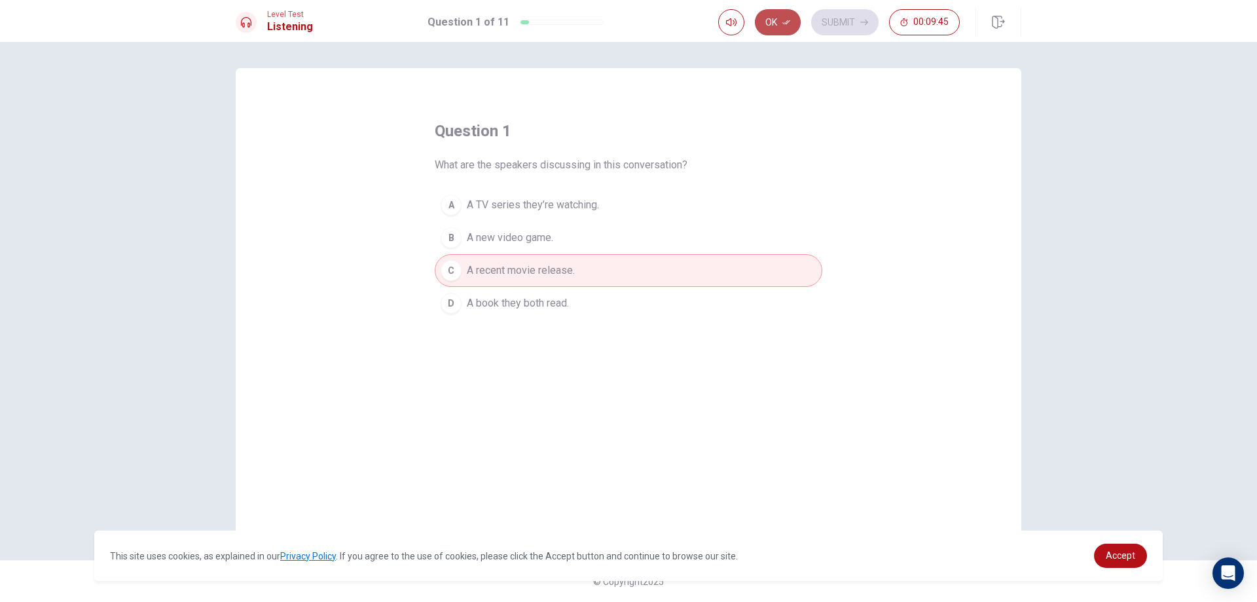
click at [772, 33] on button "Ok" at bounding box center [778, 22] width 46 height 26
click at [825, 26] on button "Submit" at bounding box center [844, 22] width 67 height 26
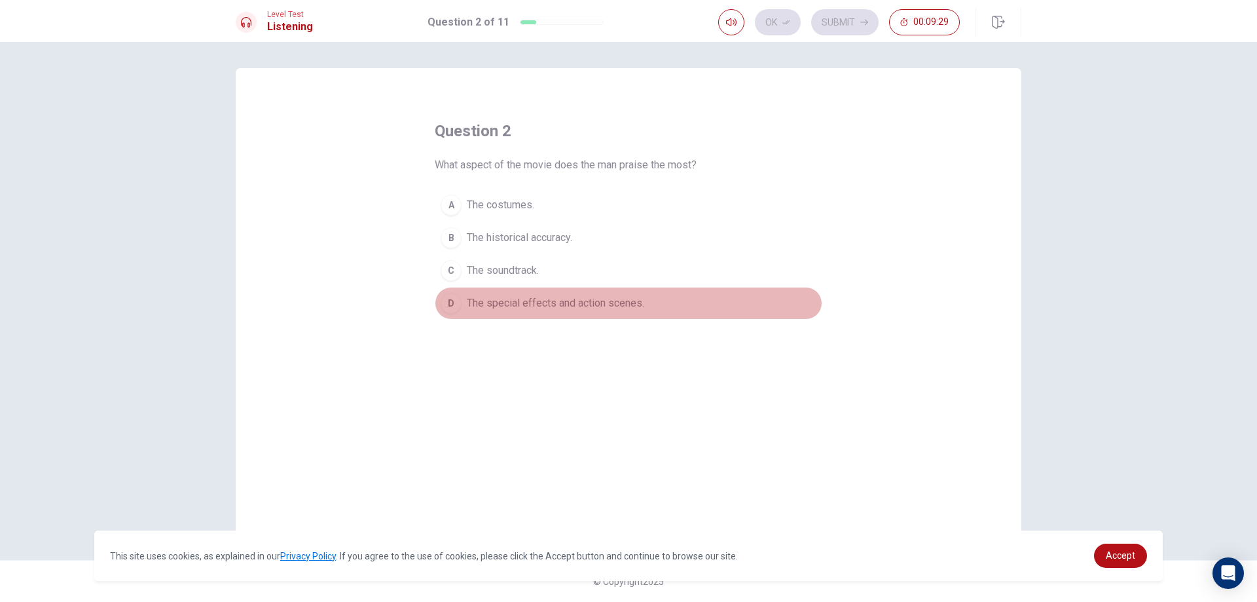
click at [447, 307] on div "D" at bounding box center [451, 303] width 21 height 21
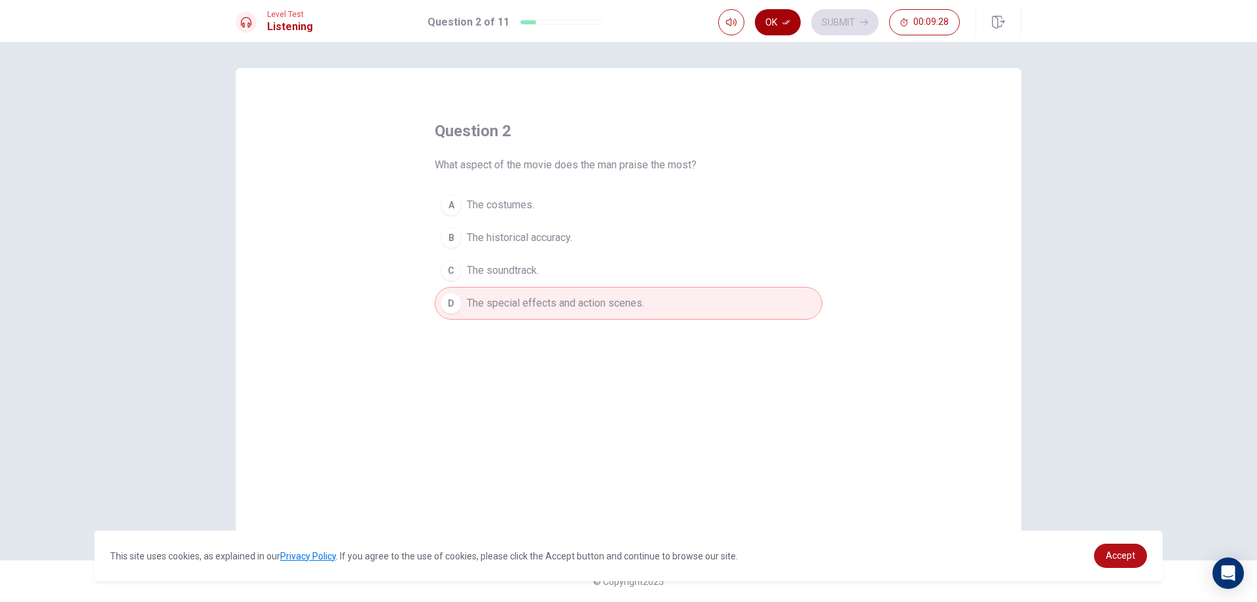
click at [780, 13] on button "Ok" at bounding box center [778, 22] width 46 height 26
click at [835, 20] on button "Submit" at bounding box center [844, 22] width 67 height 26
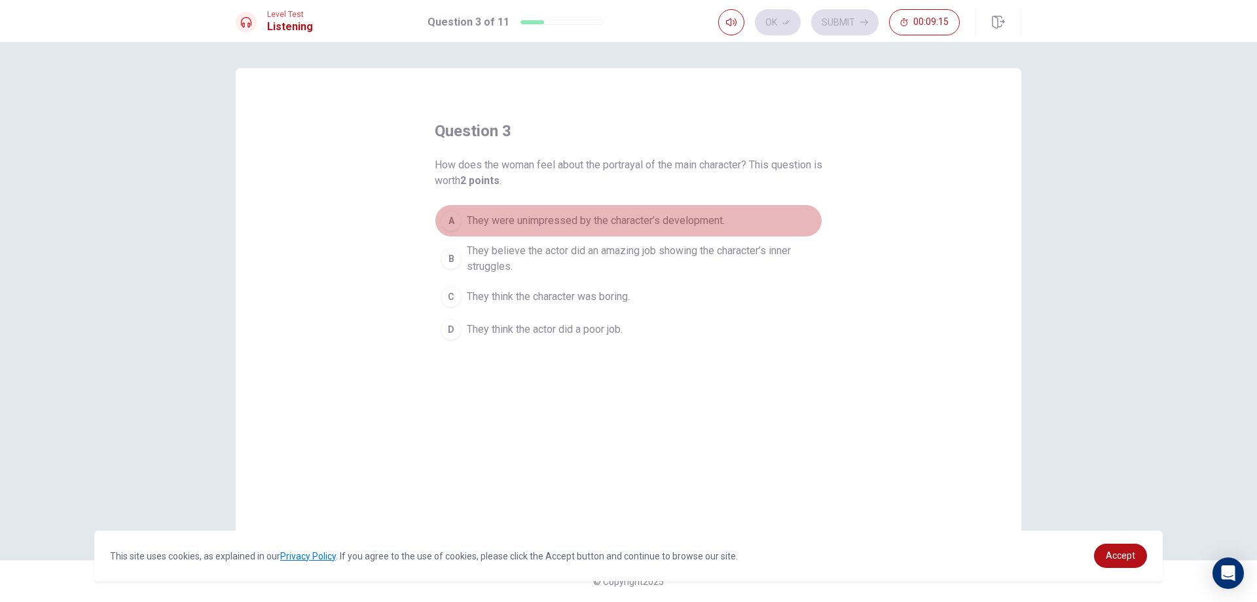
click at [447, 225] on div "A" at bounding box center [451, 220] width 21 height 21
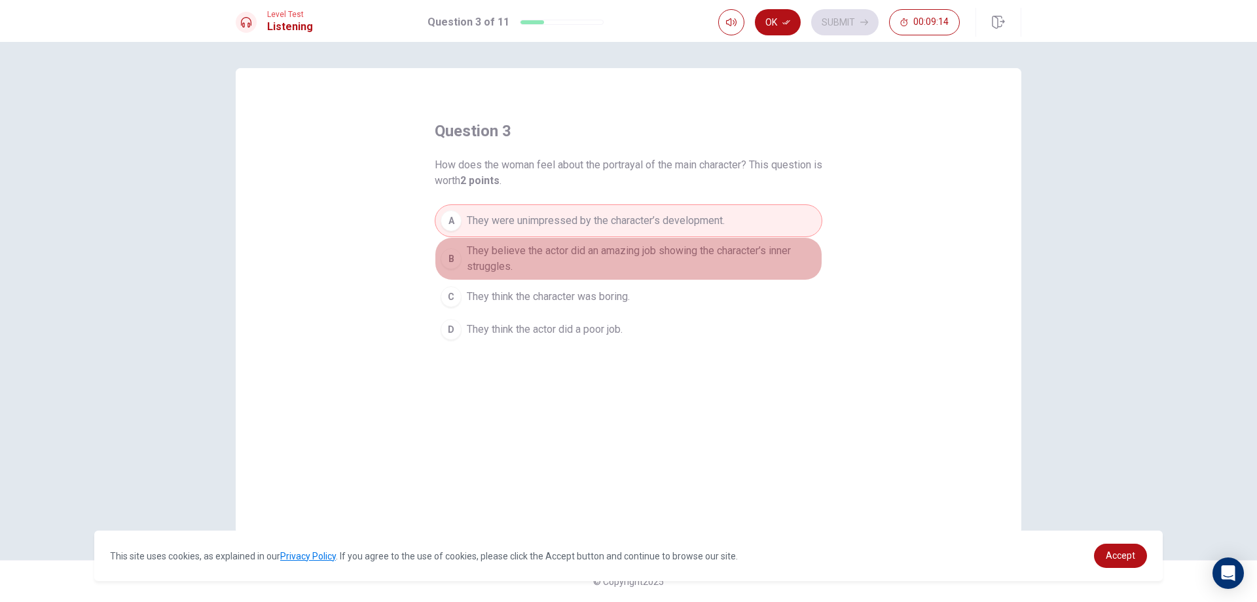
click at [442, 254] on div "B" at bounding box center [451, 258] width 21 height 21
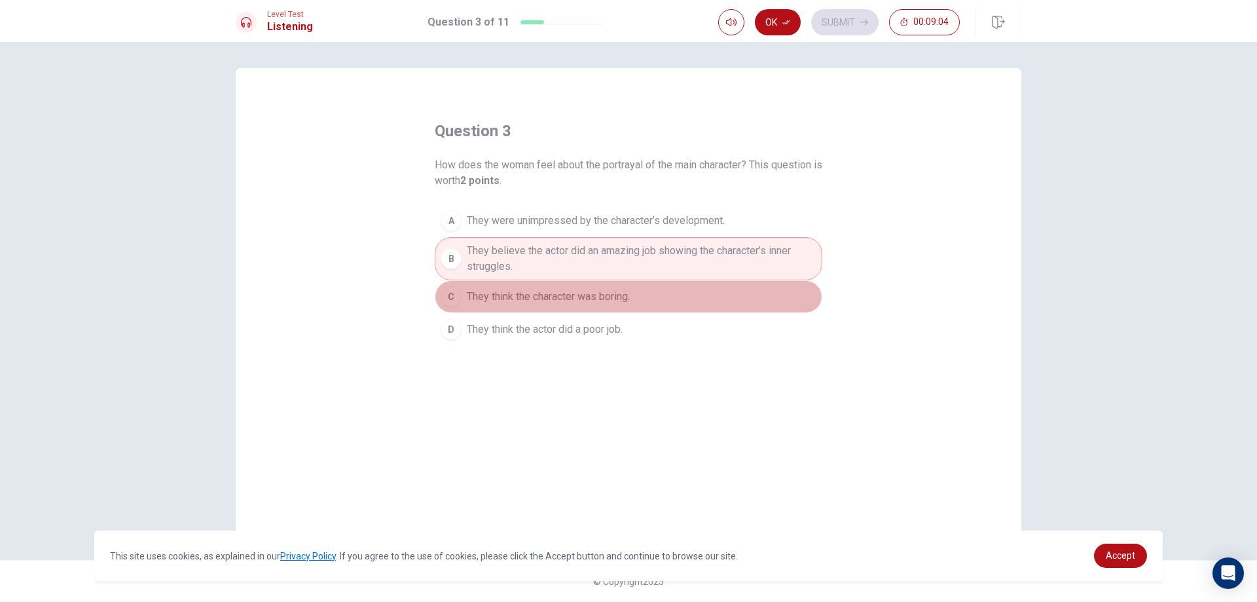
click at [545, 304] on button "C They think the character was boring." at bounding box center [629, 296] width 388 height 33
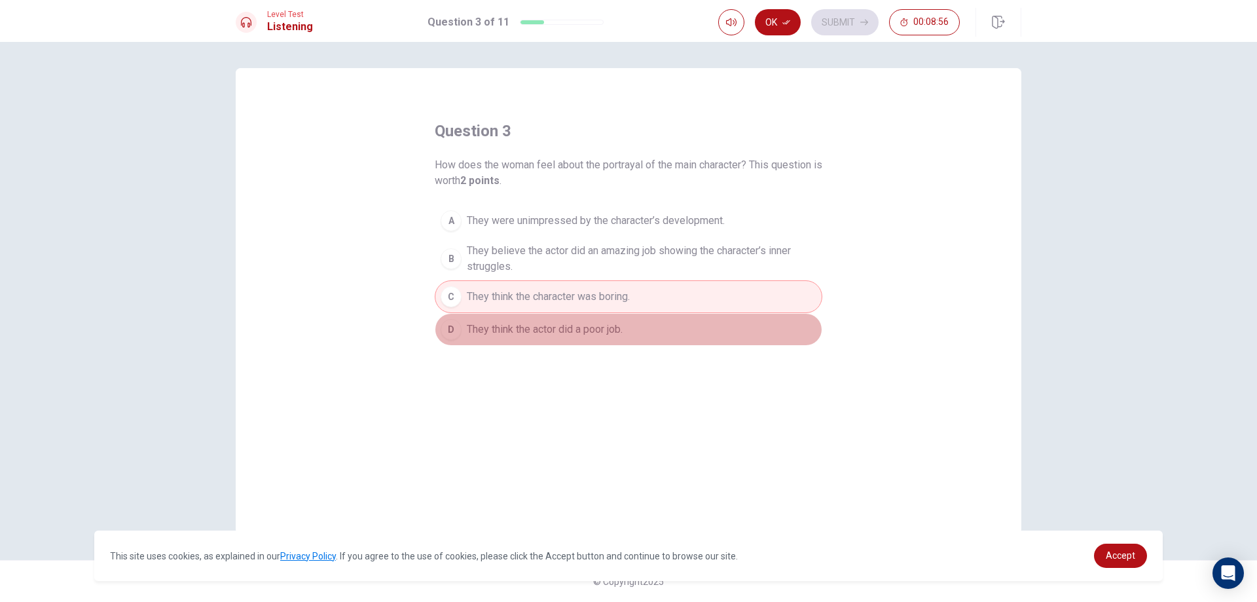
click at [566, 323] on span "They think the actor did a poor job." at bounding box center [545, 329] width 156 height 16
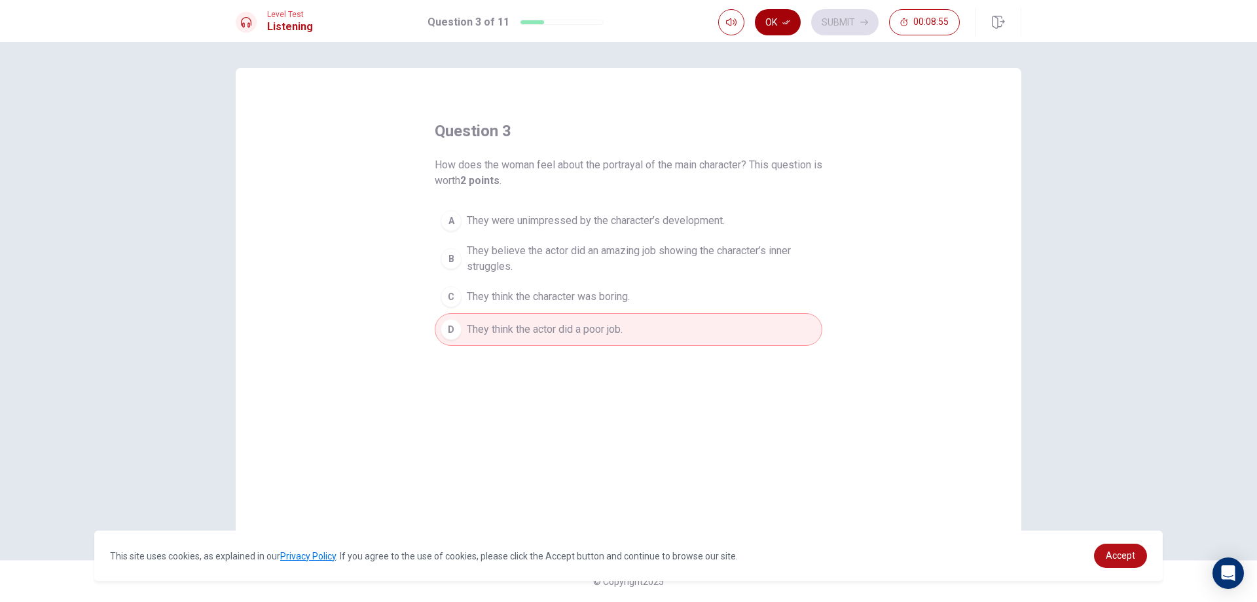
click at [765, 18] on button "Ok" at bounding box center [778, 22] width 46 height 26
click at [851, 18] on button "Submit" at bounding box center [844, 22] width 67 height 26
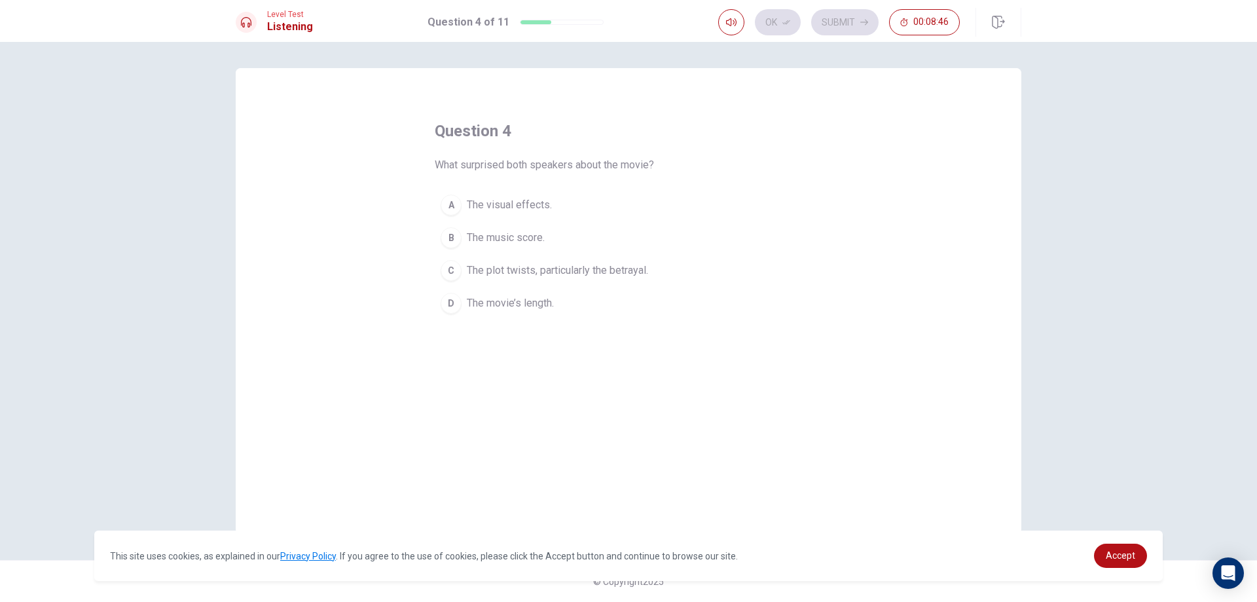
click at [463, 299] on button "D The movie’s length." at bounding box center [629, 303] width 388 height 33
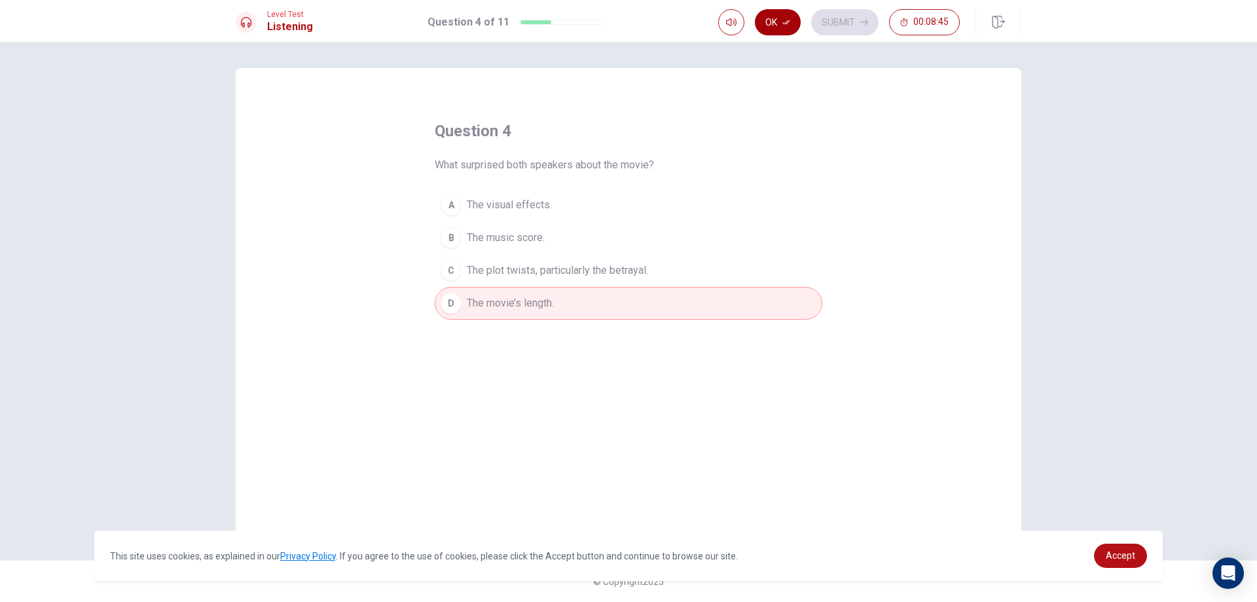
click at [791, 28] on button "Ok" at bounding box center [778, 22] width 46 height 26
click at [852, 30] on button "Submit" at bounding box center [844, 22] width 67 height 26
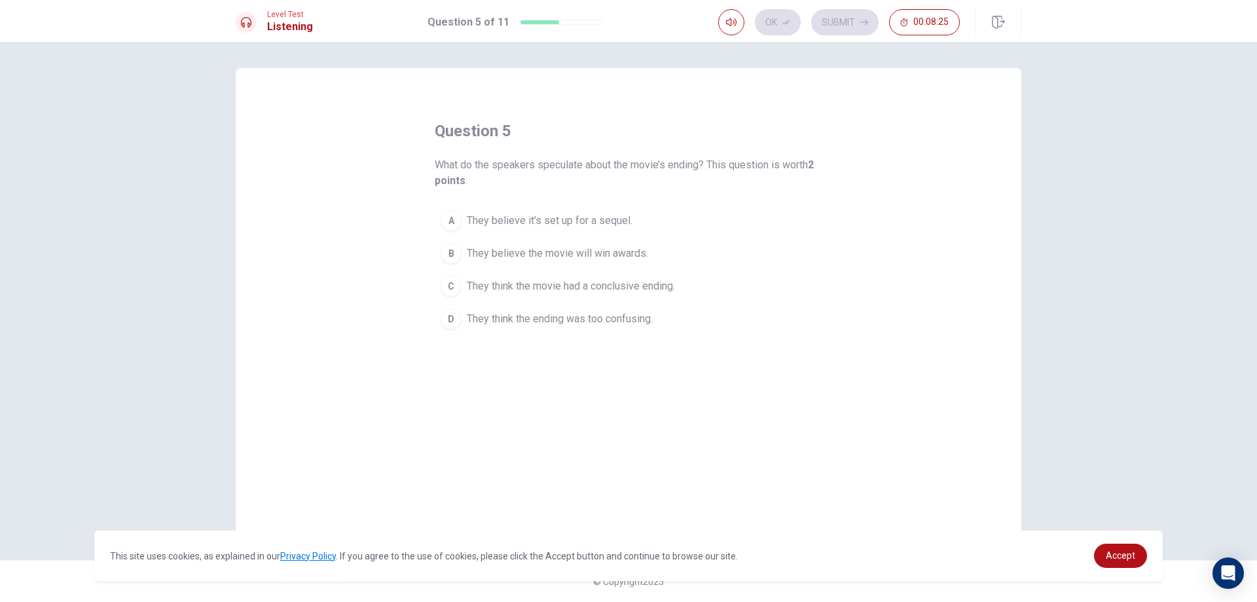
click at [458, 324] on div "D" at bounding box center [451, 318] width 21 height 21
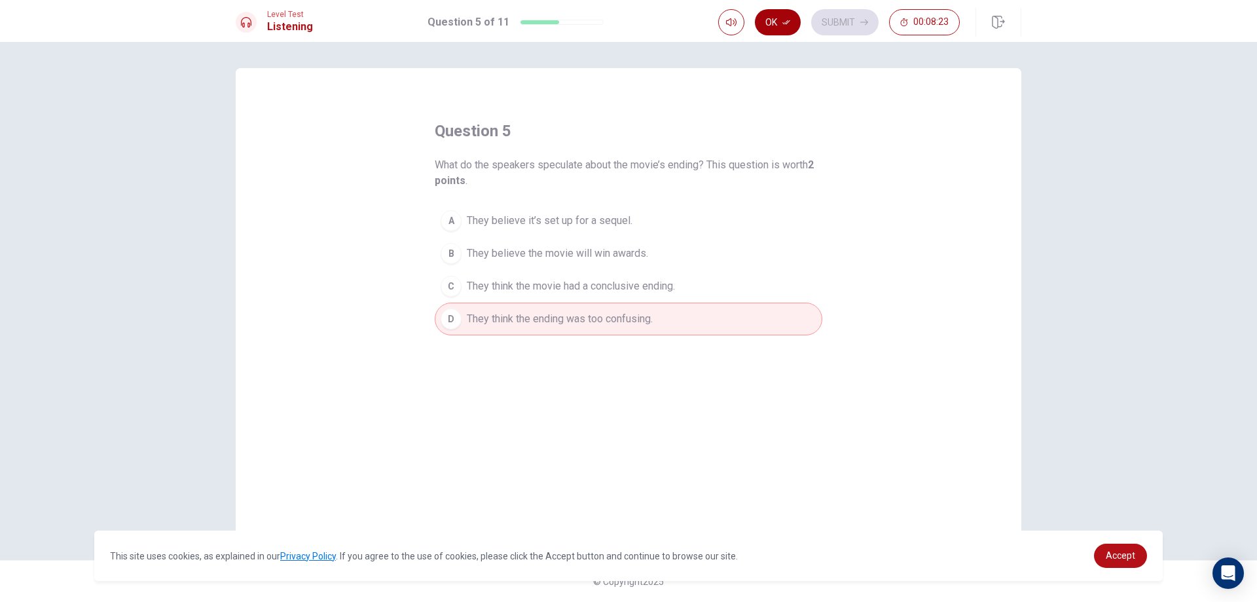
click at [790, 21] on icon "button" at bounding box center [786, 22] width 8 height 5
click at [825, 25] on button "Submit" at bounding box center [844, 22] width 67 height 26
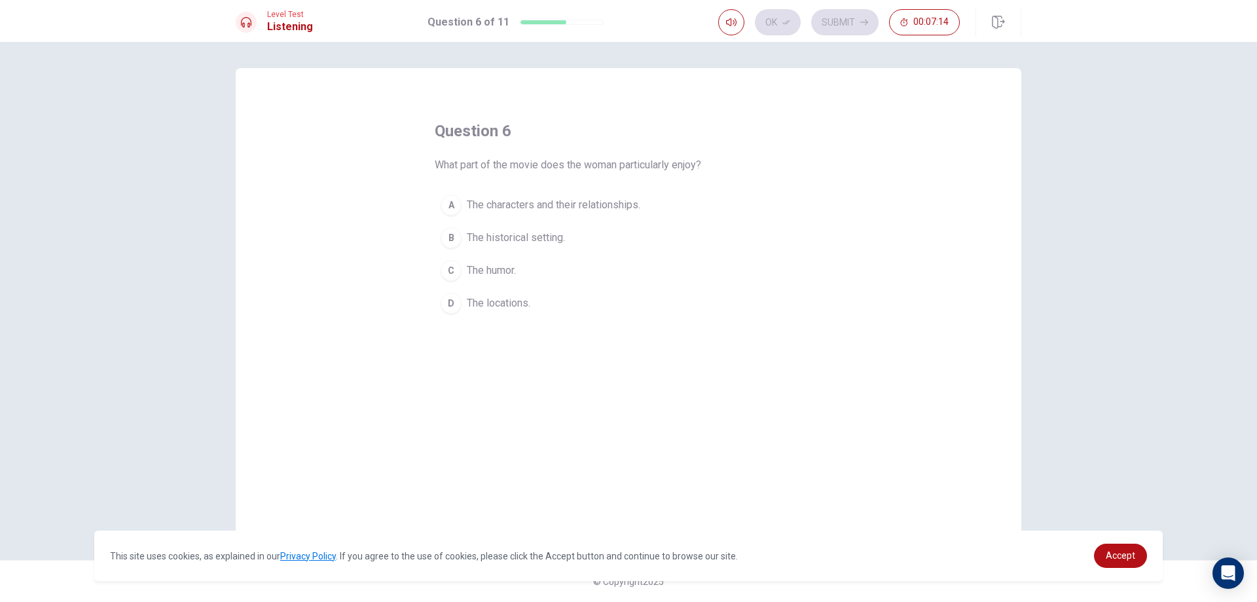
click at [472, 244] on span "The historical setting." at bounding box center [516, 238] width 98 height 16
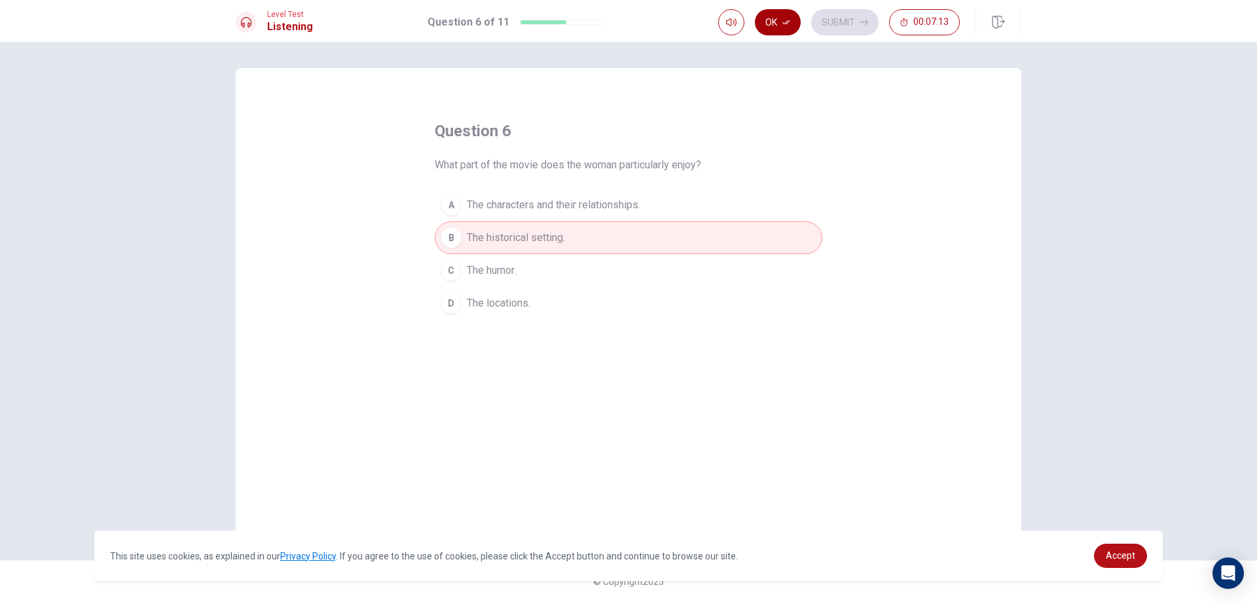
click at [786, 21] on icon "button" at bounding box center [786, 22] width 8 height 8
click at [820, 22] on button "Submit" at bounding box center [844, 22] width 67 height 26
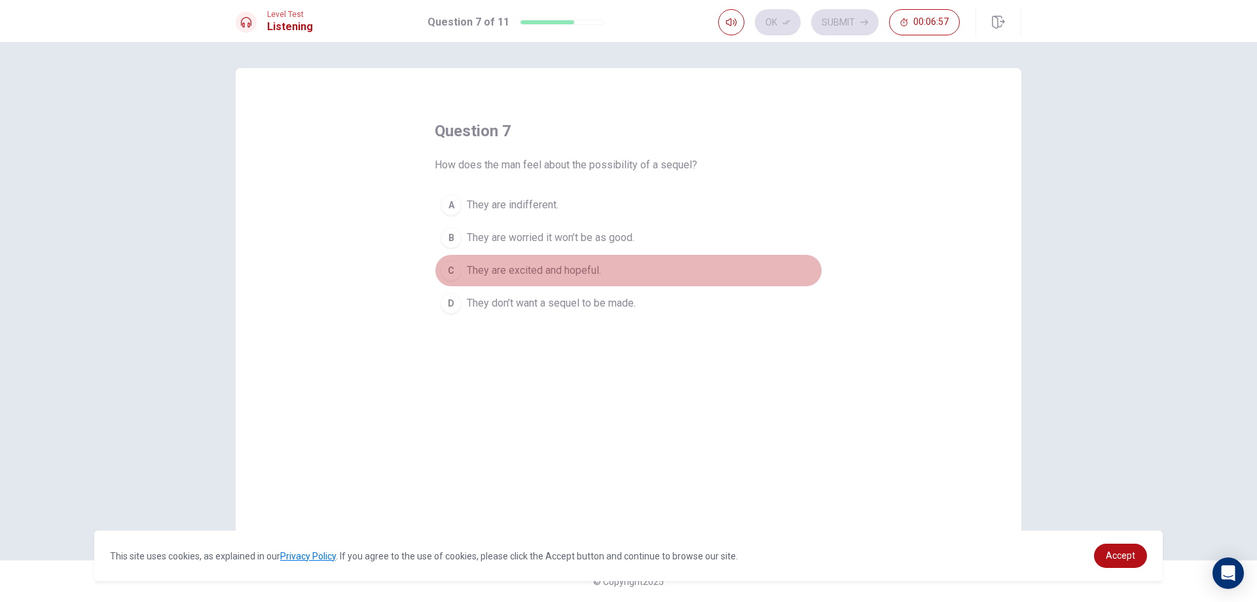
click at [454, 270] on div "C" at bounding box center [451, 270] width 21 height 21
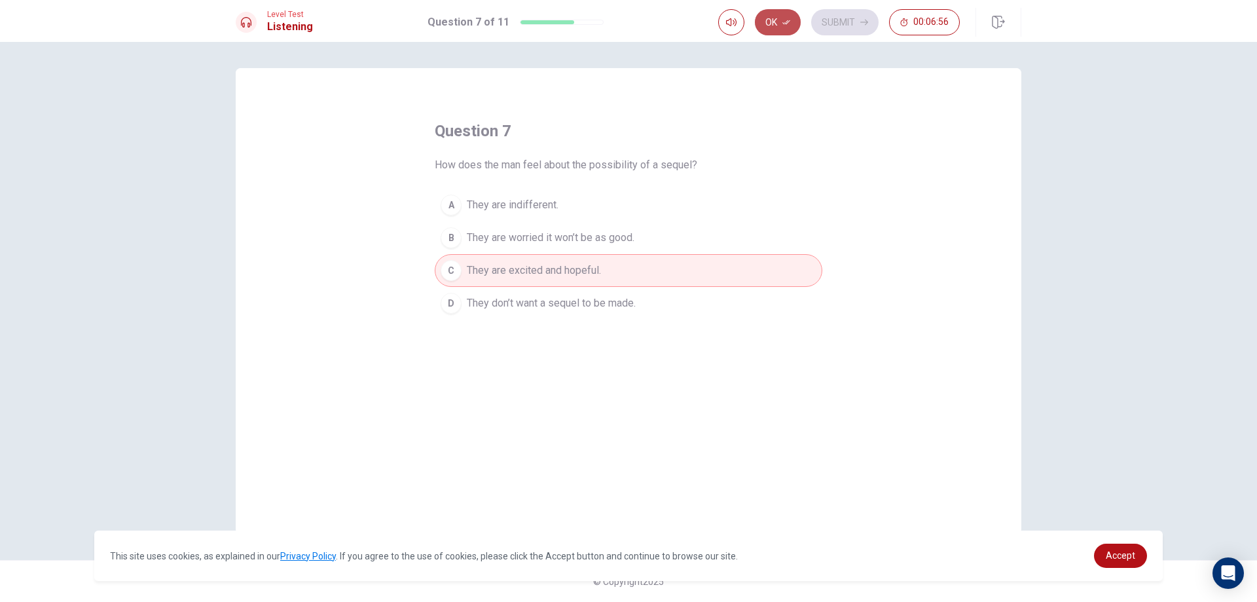
click at [789, 24] on icon "button" at bounding box center [786, 22] width 8 height 8
click at [863, 26] on icon "button" at bounding box center [864, 22] width 8 height 8
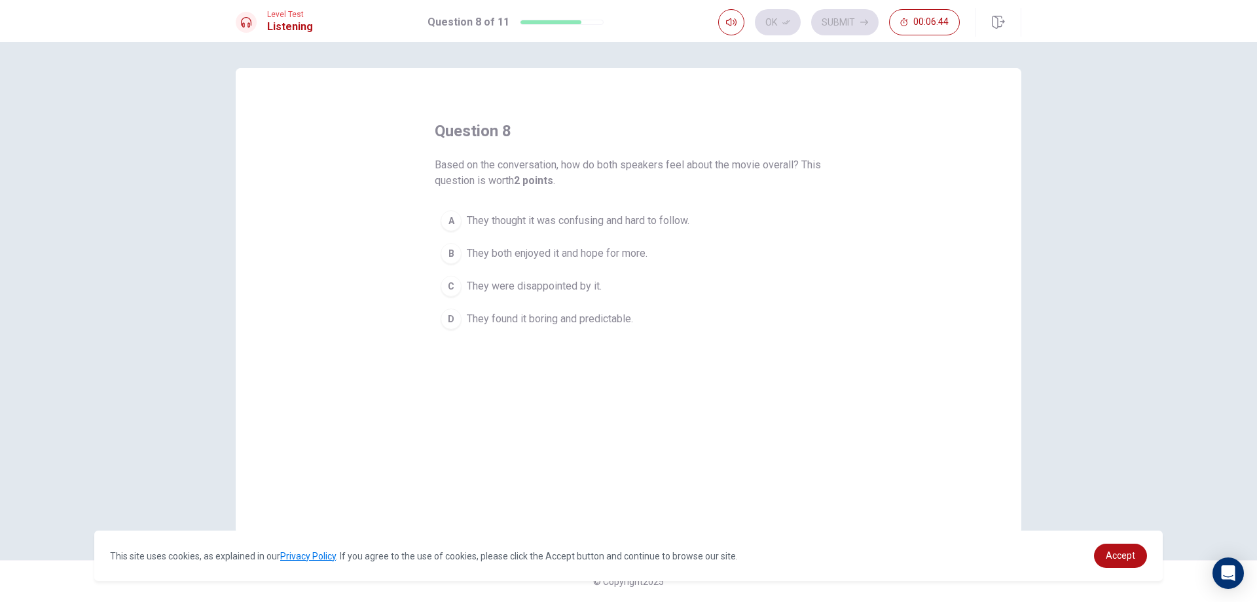
click at [463, 251] on button "B They both enjoyed it and hope for more." at bounding box center [629, 253] width 388 height 33
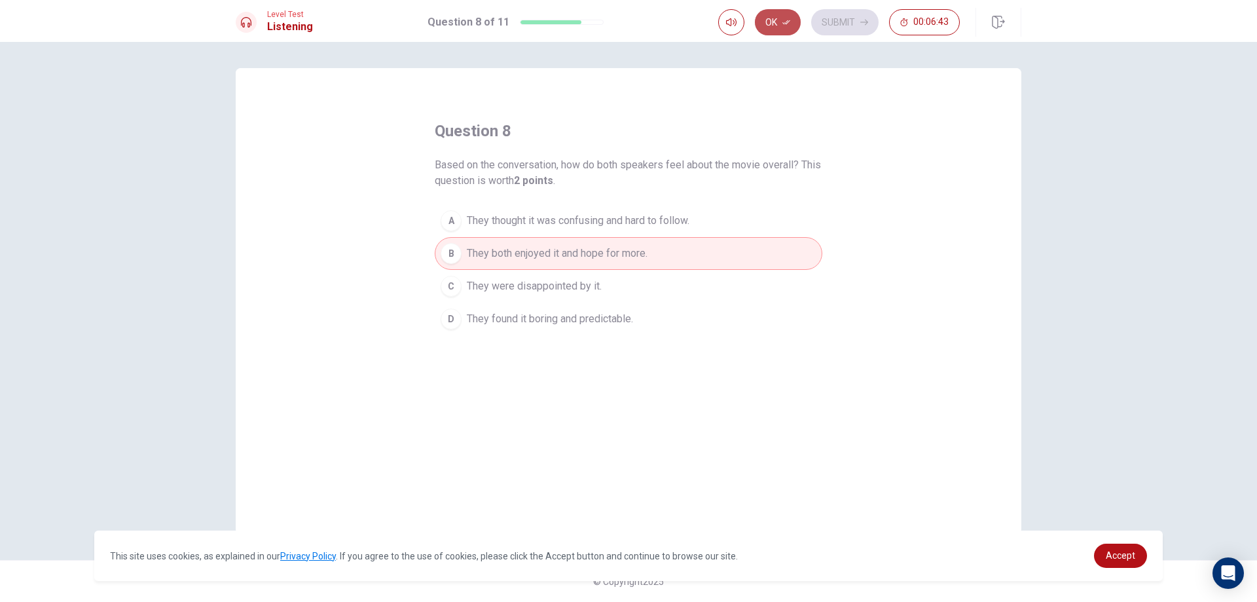
click at [771, 27] on button "Ok" at bounding box center [778, 22] width 46 height 26
click at [835, 24] on button "Submit" at bounding box center [844, 22] width 67 height 26
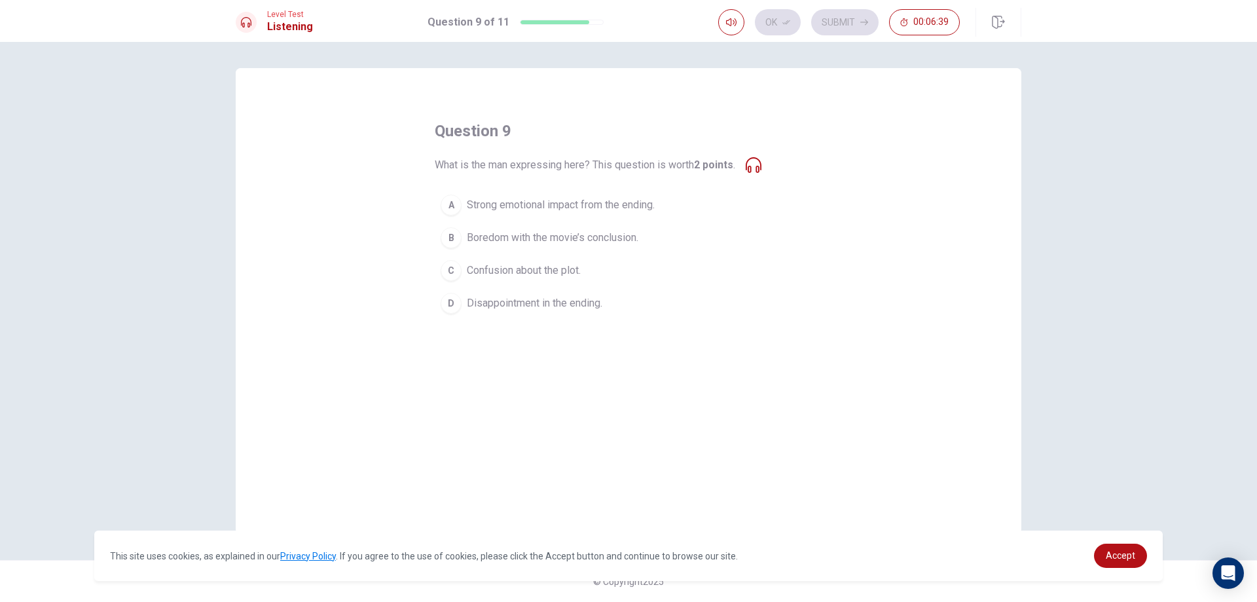
click at [761, 166] on icon at bounding box center [754, 165] width 16 height 16
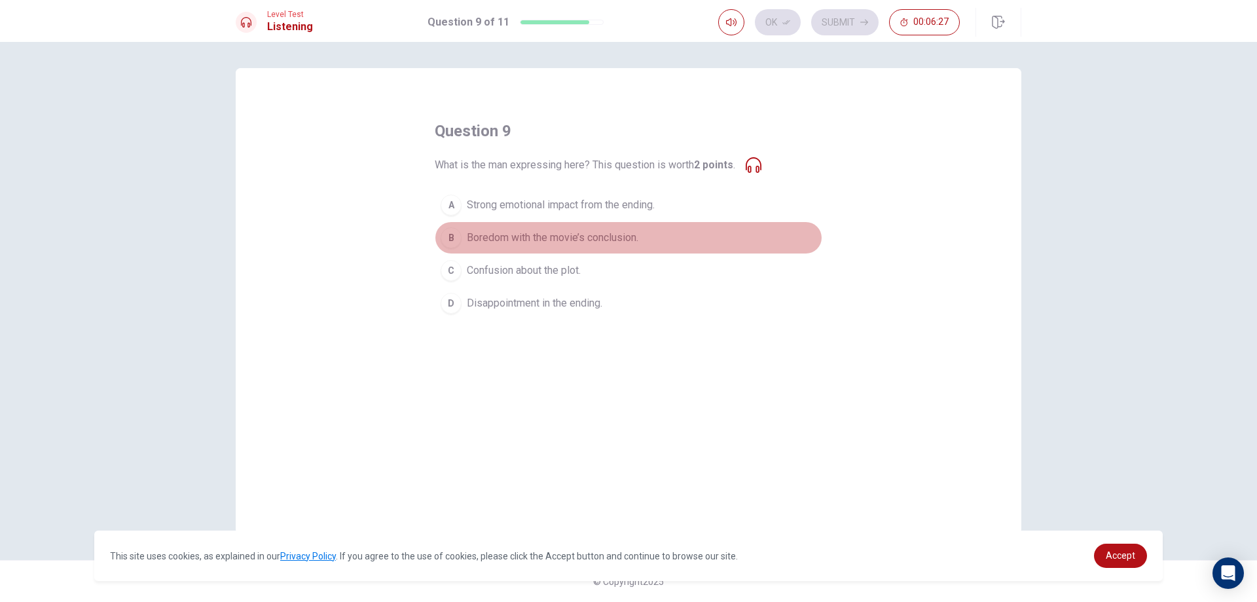
click at [454, 238] on div "B" at bounding box center [451, 237] width 21 height 21
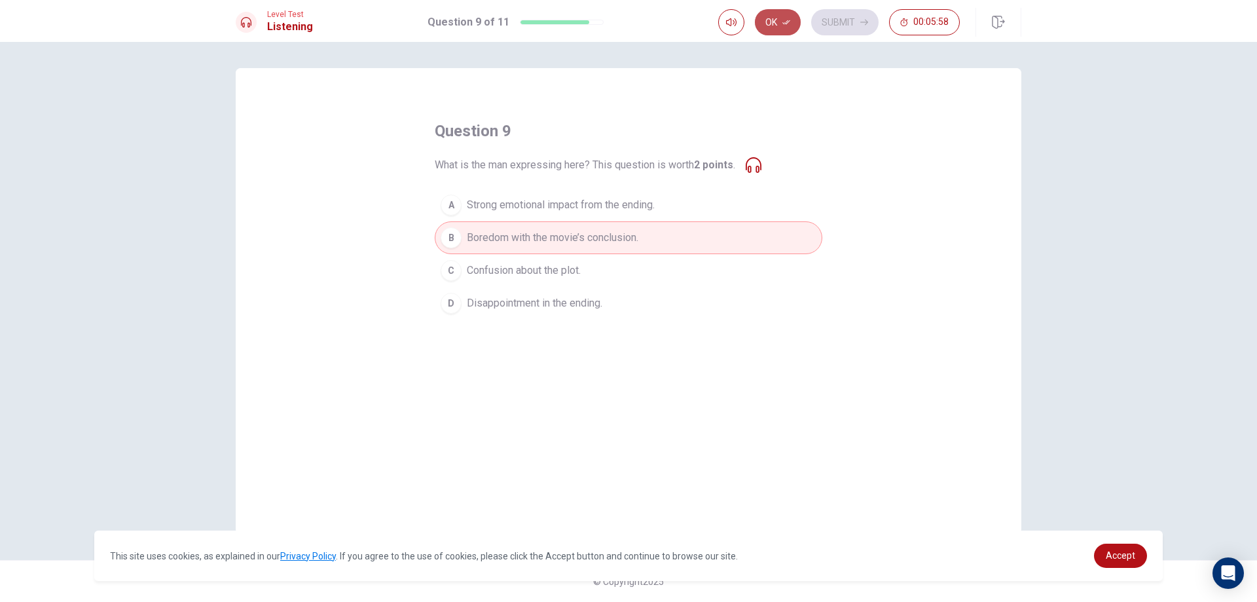
click at [789, 29] on button "Ok" at bounding box center [778, 22] width 46 height 26
click at [824, 28] on button "Submit" at bounding box center [844, 22] width 67 height 26
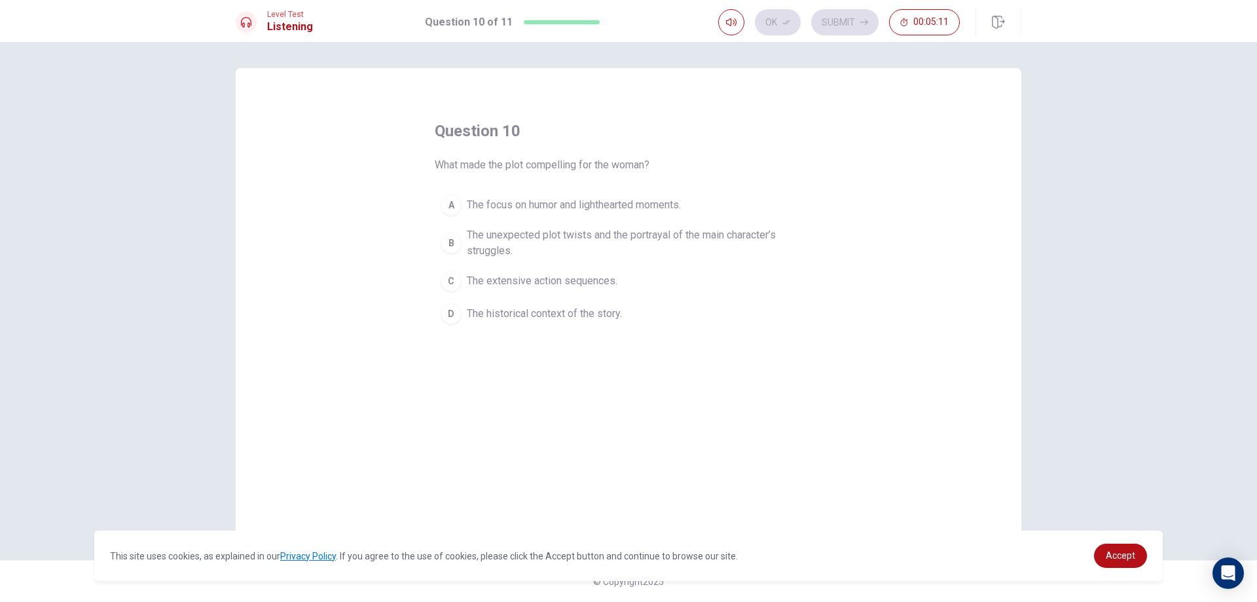
click at [522, 204] on span "The focus on humor and lighthearted moments." at bounding box center [574, 205] width 214 height 16
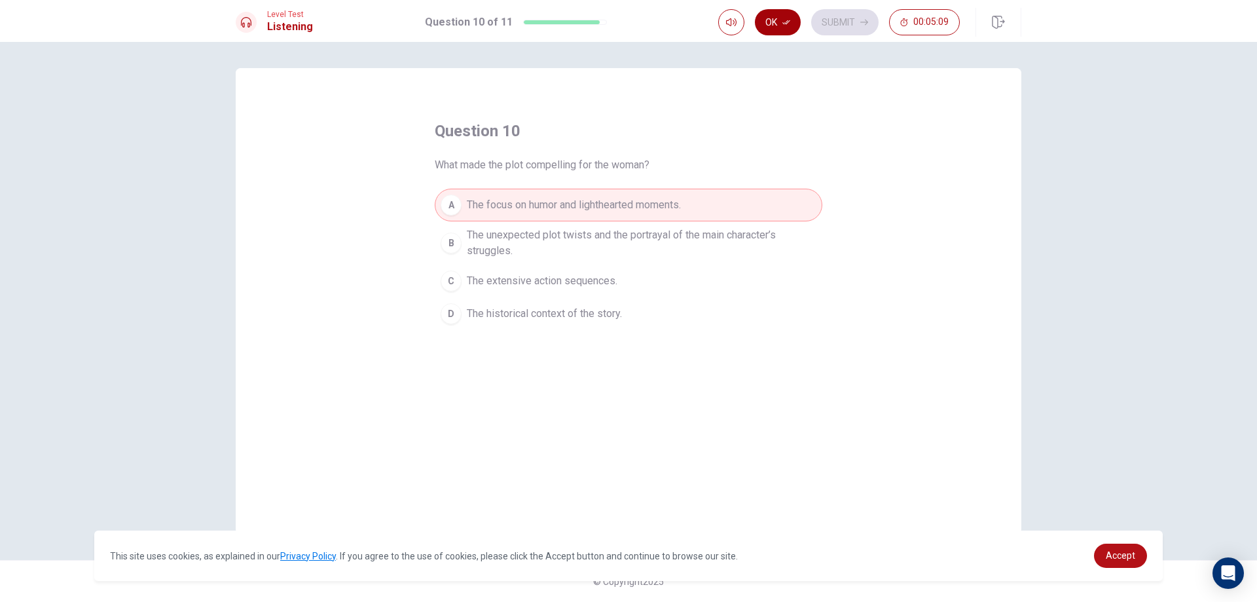
click at [786, 30] on button "Ok" at bounding box center [778, 22] width 46 height 26
click at [835, 22] on button "Submit" at bounding box center [844, 22] width 67 height 26
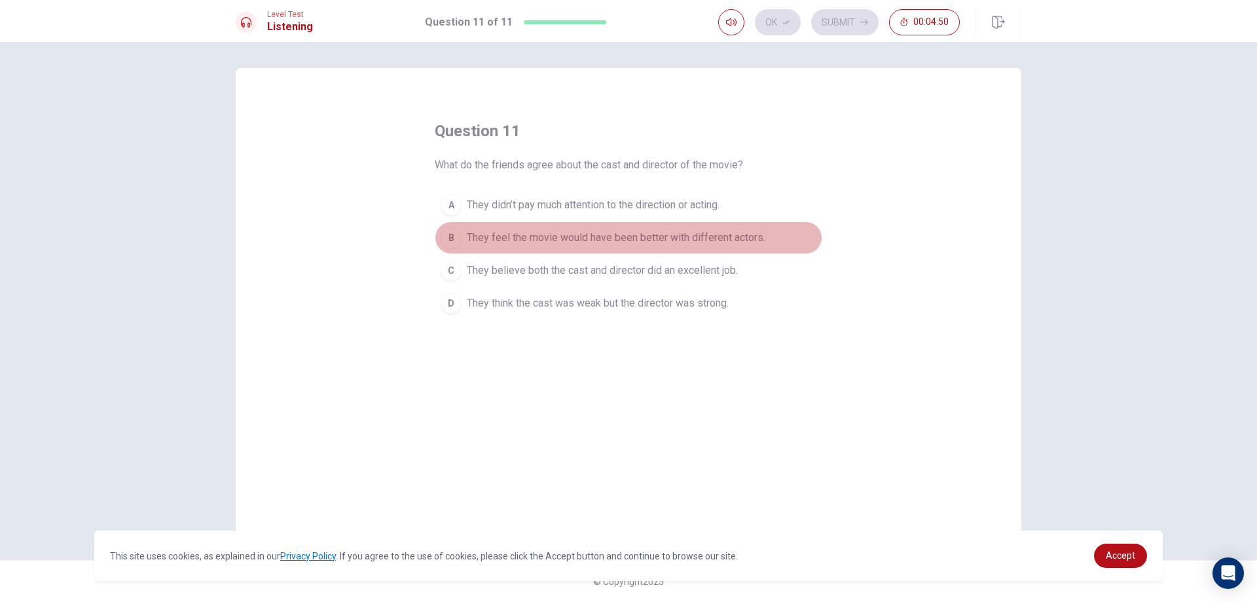
click at [456, 238] on div "B" at bounding box center [451, 237] width 21 height 21
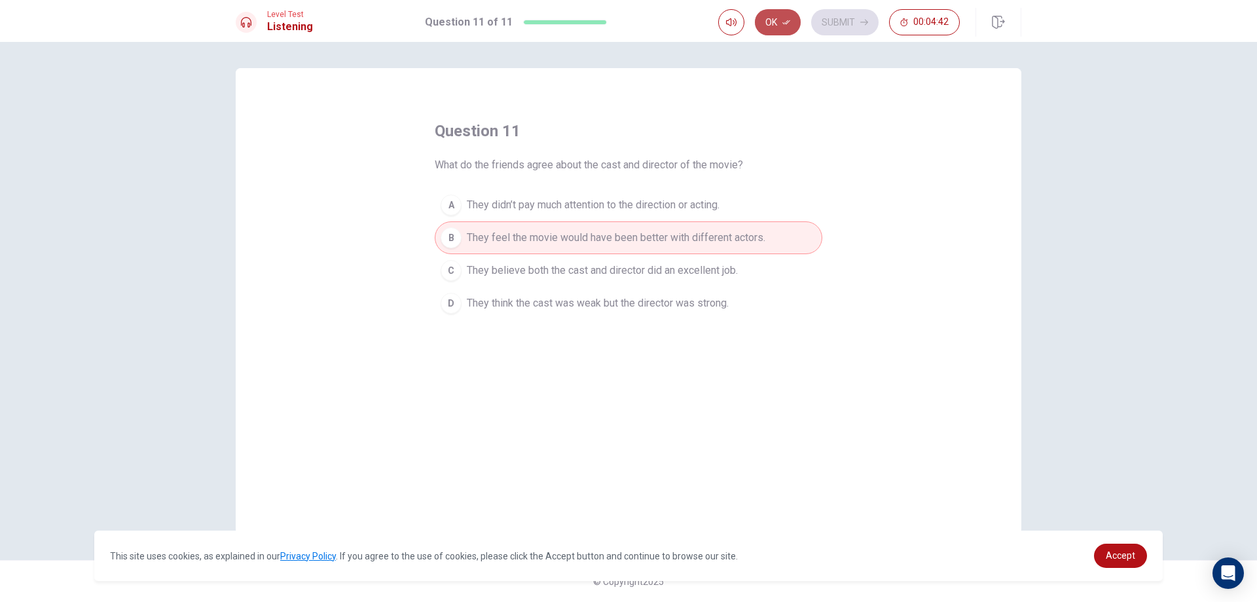
click at [770, 18] on button "Ok" at bounding box center [778, 22] width 46 height 26
click at [821, 26] on button "Submit" at bounding box center [844, 22] width 67 height 26
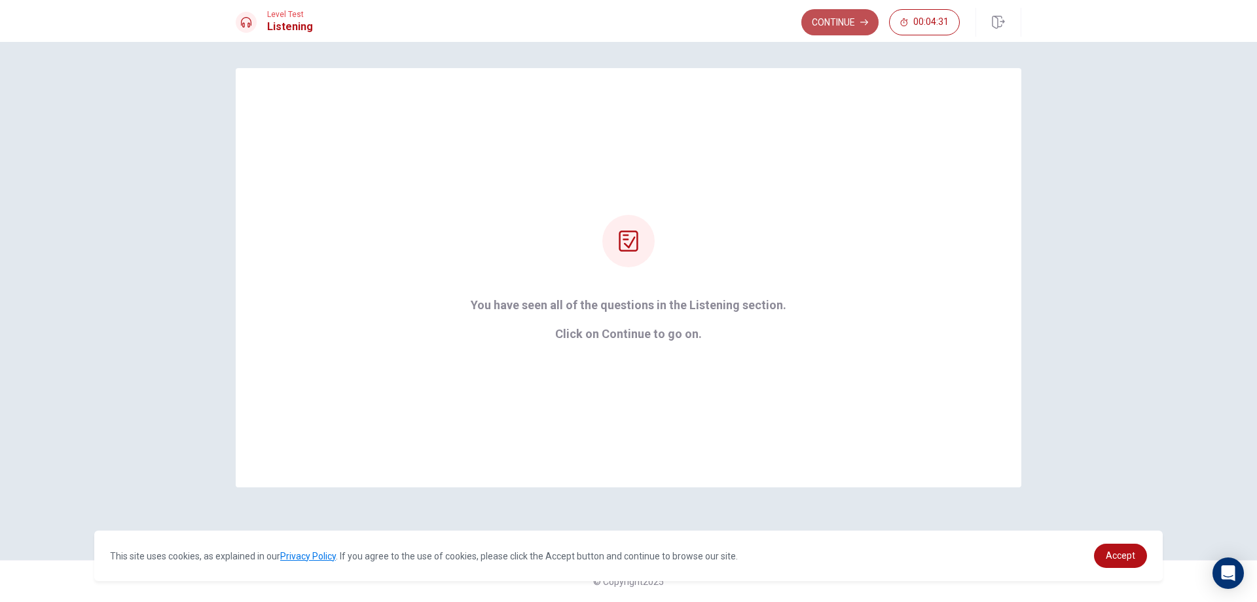
click at [854, 27] on button "Continue" at bounding box center [839, 22] width 77 height 26
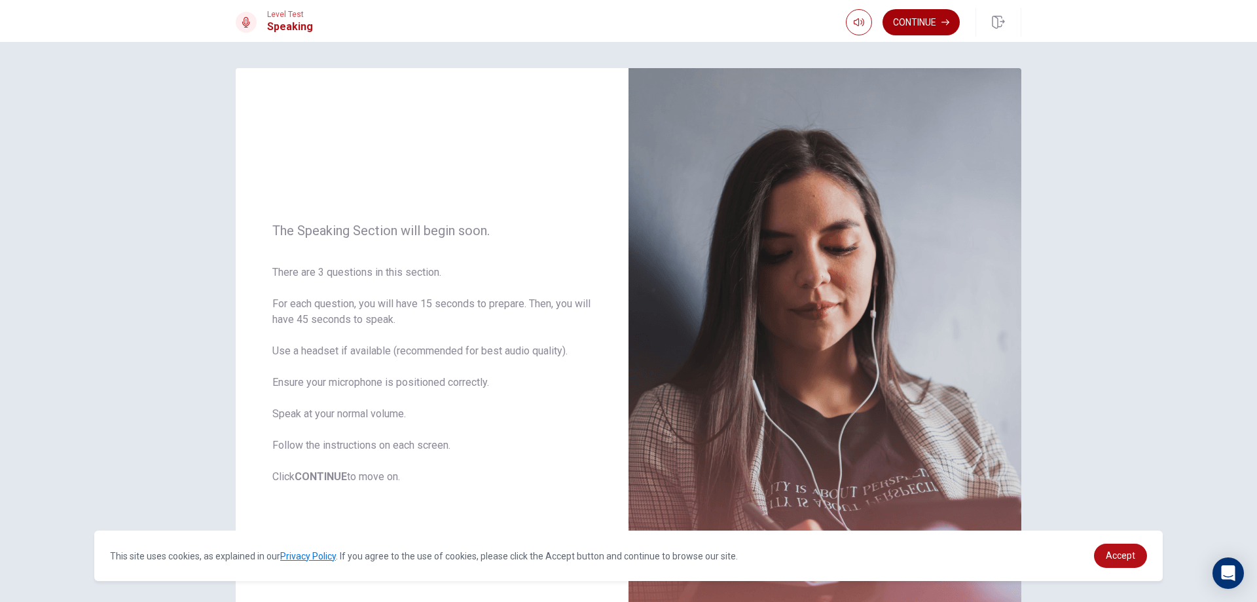
click at [919, 32] on button "Continue" at bounding box center [920, 22] width 77 height 26
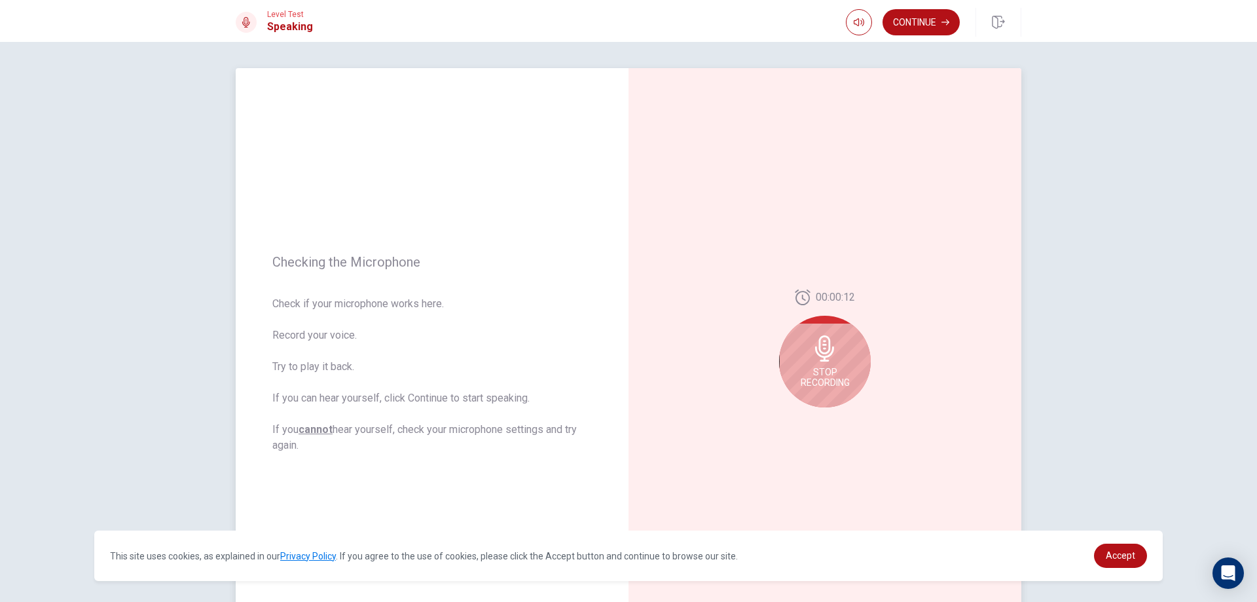
click at [825, 343] on icon at bounding box center [824, 348] width 19 height 26
click at [837, 422] on button "Play Audio" at bounding box center [839, 417] width 18 height 18
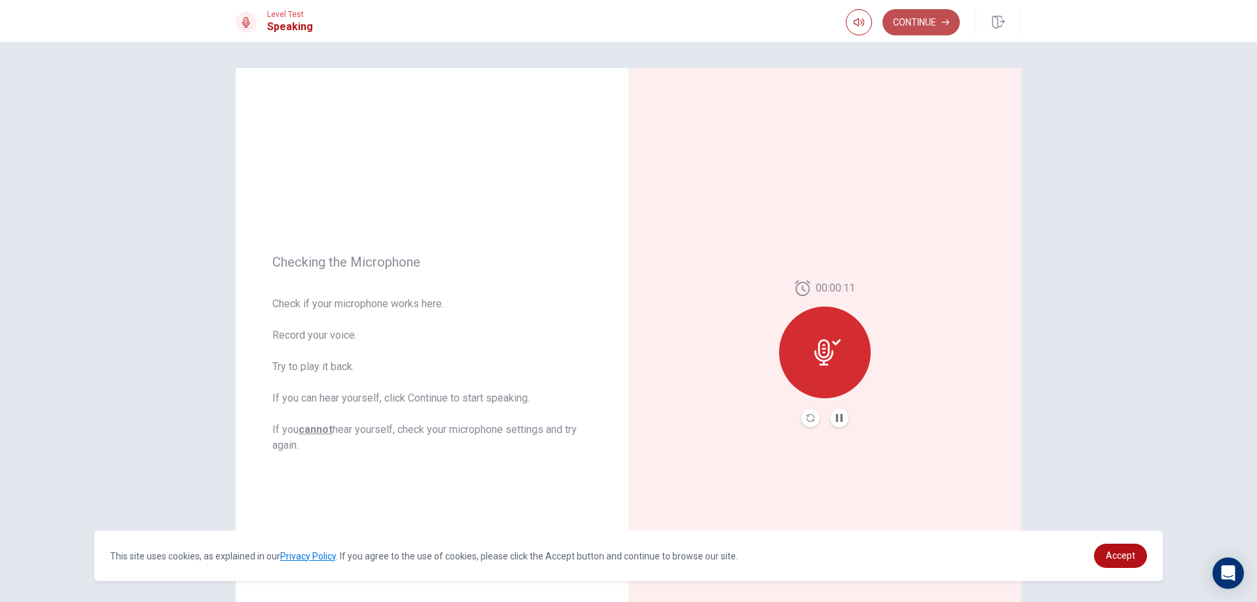
click at [920, 16] on button "Continue" at bounding box center [920, 22] width 77 height 26
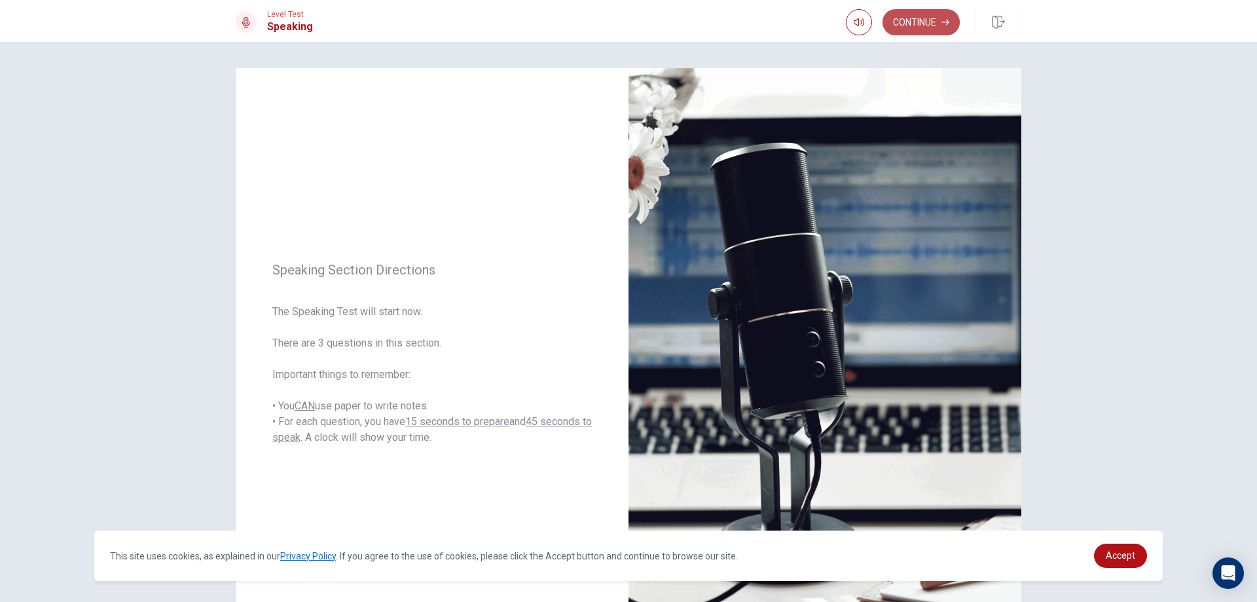
click at [915, 12] on button "Continue" at bounding box center [920, 22] width 77 height 26
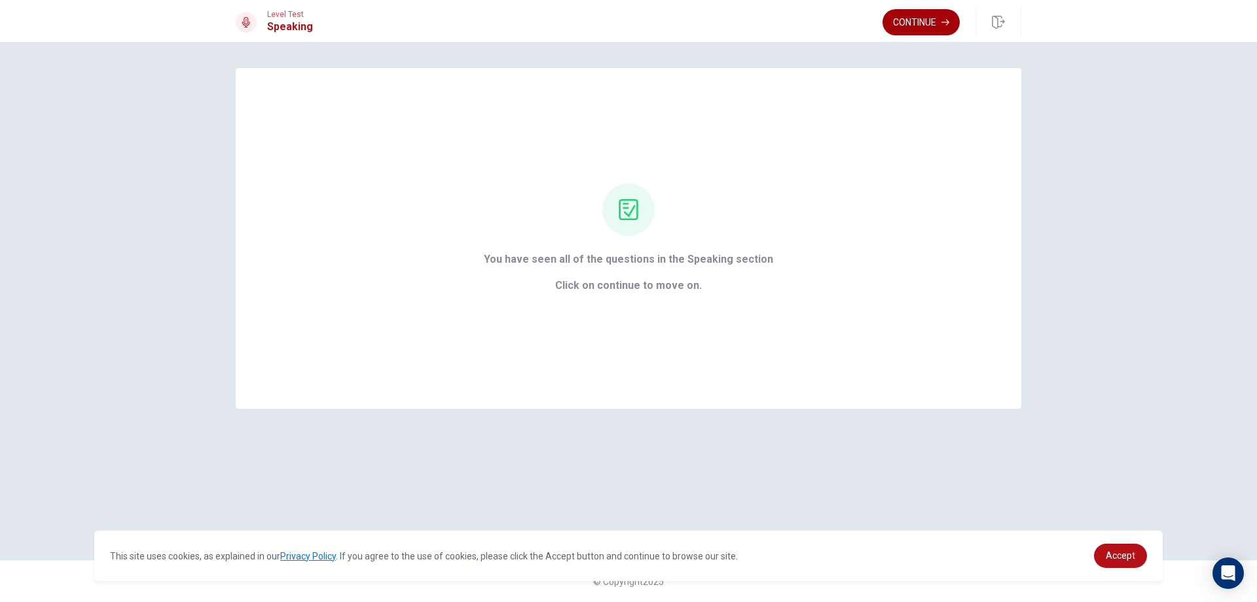
click at [909, 22] on button "Continue" at bounding box center [920, 22] width 77 height 26
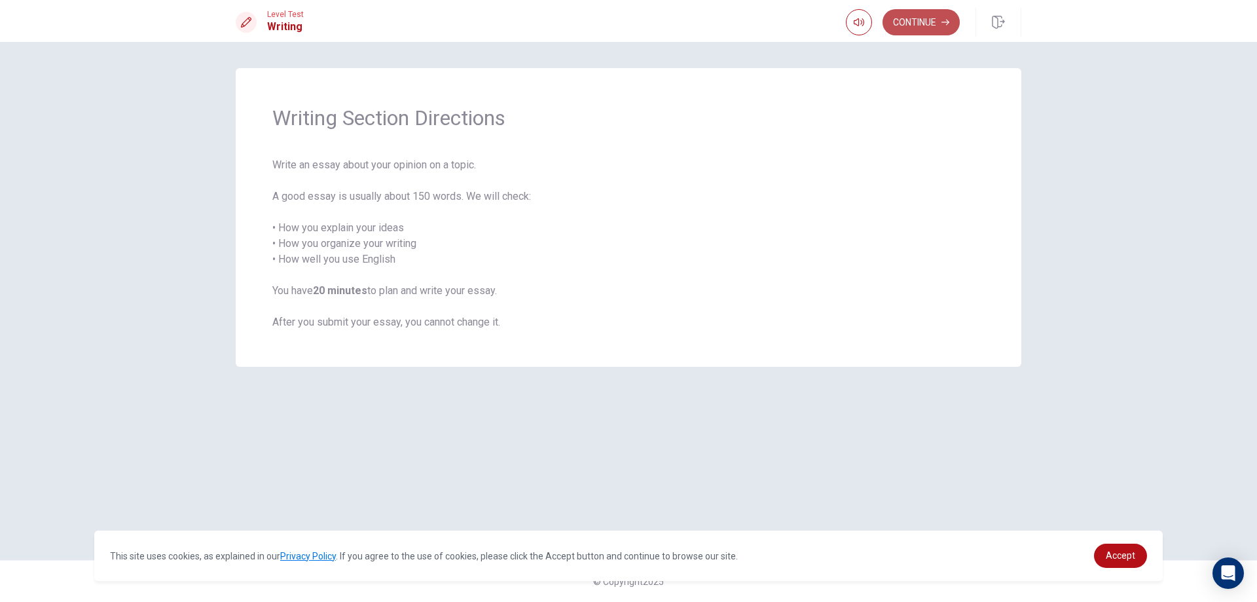
click at [913, 16] on button "Continue" at bounding box center [920, 22] width 77 height 26
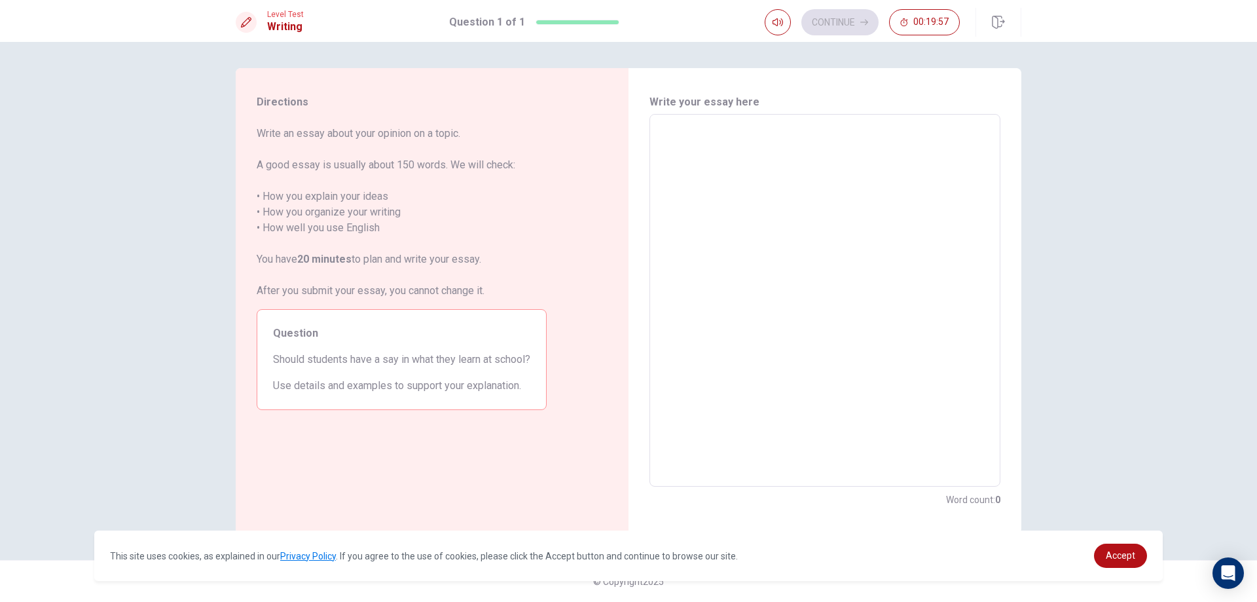
click at [703, 125] on textarea at bounding box center [825, 300] width 333 height 351
type textarea "i"
type textarea "x"
type textarea "i"
type textarea "x"
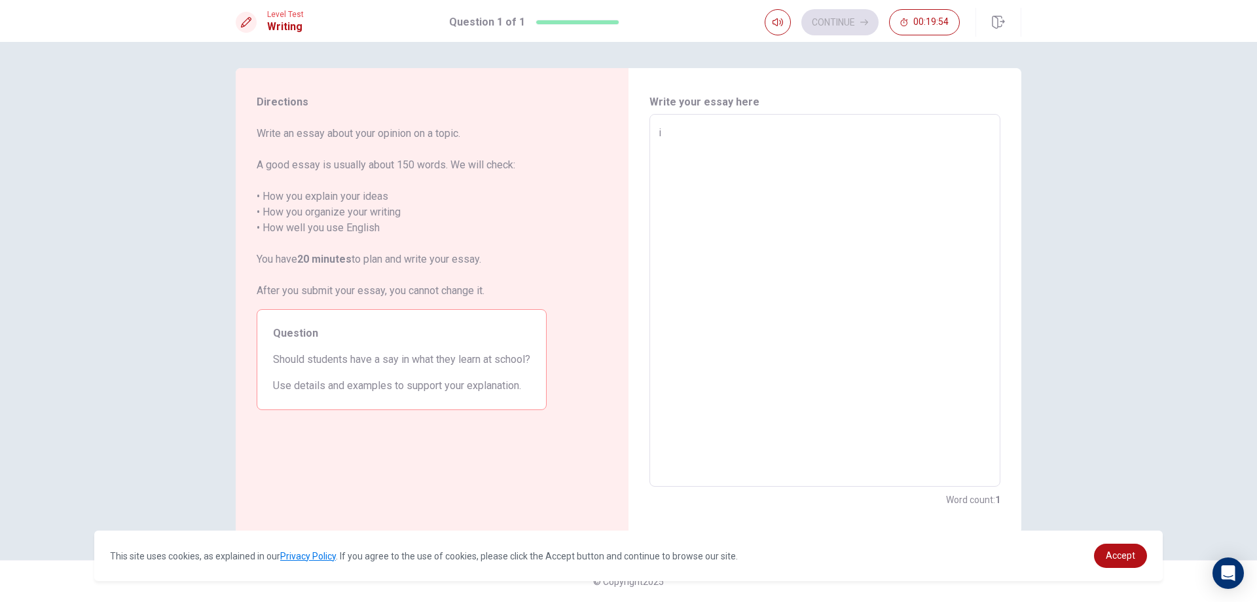
type textarea "i"
type textarea "x"
type textarea "T"
type textarea "x"
type textarea "To"
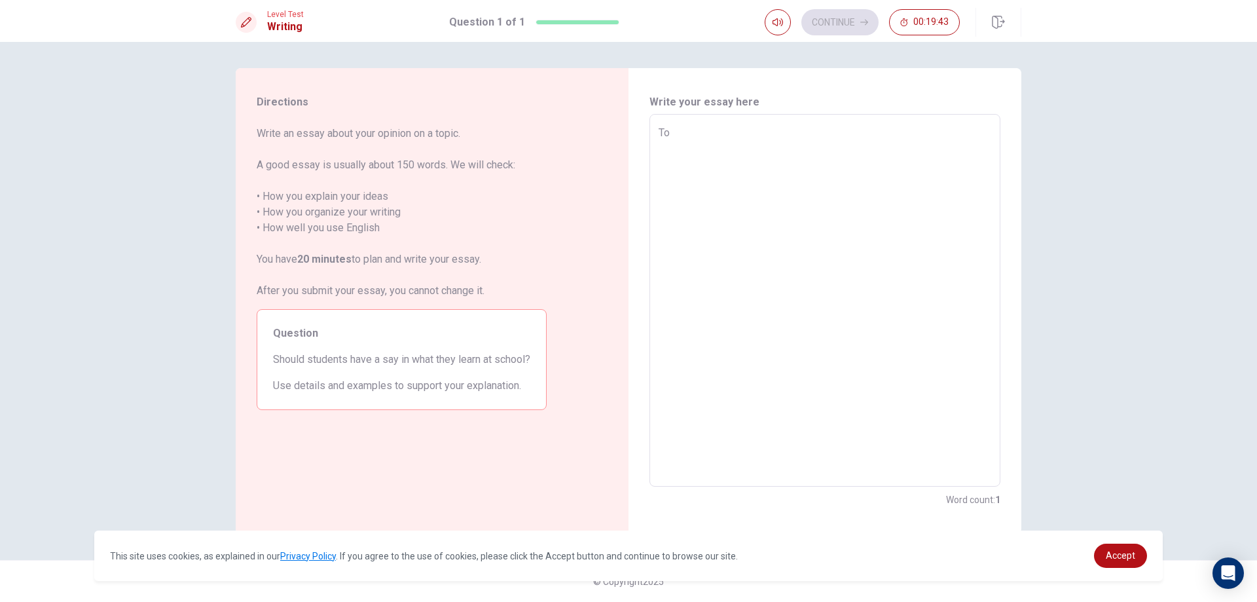
type textarea "x"
type textarea "Top"
type textarea "x"
type textarea "Topi"
type textarea "x"
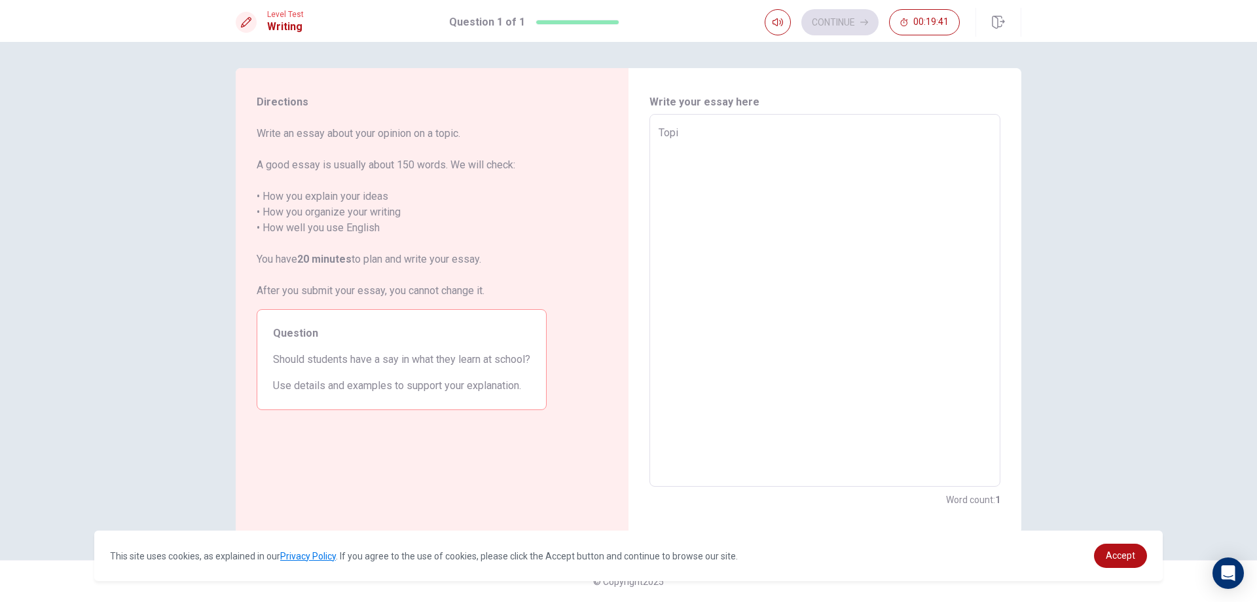
type textarea "Topic"
type textarea "x"
type textarea "Topic:"
type textarea "x"
type textarea "Topic:"
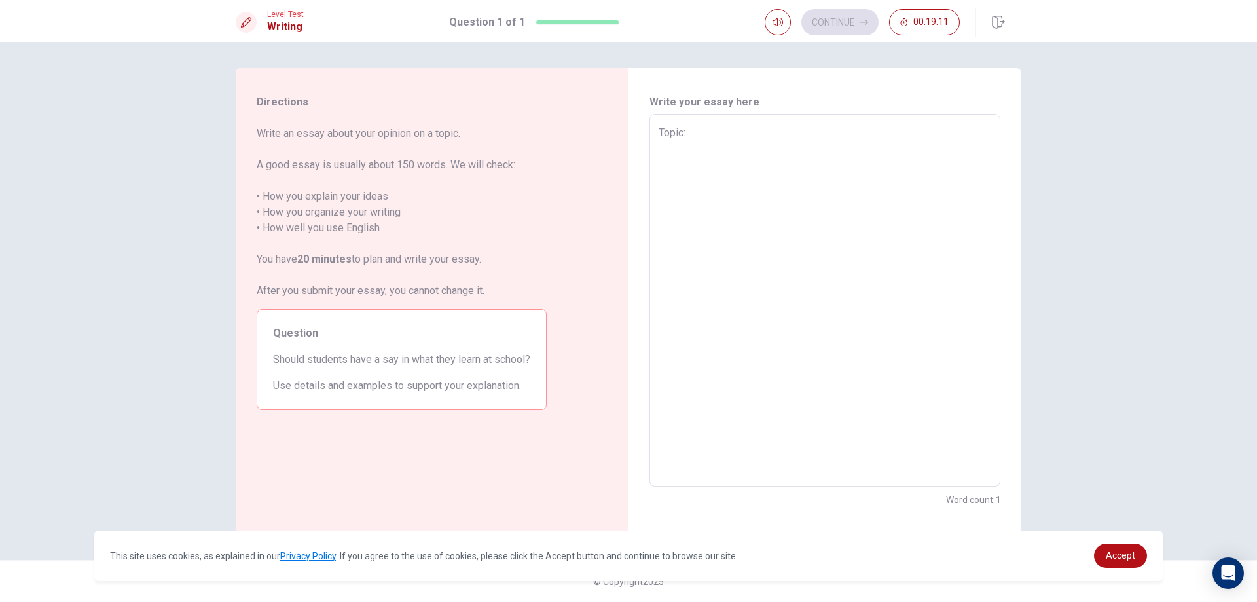
type textarea "x"
type textarea "Topic: M"
type textarea "x"
type textarea "Topic: Mt"
type textarea "x"
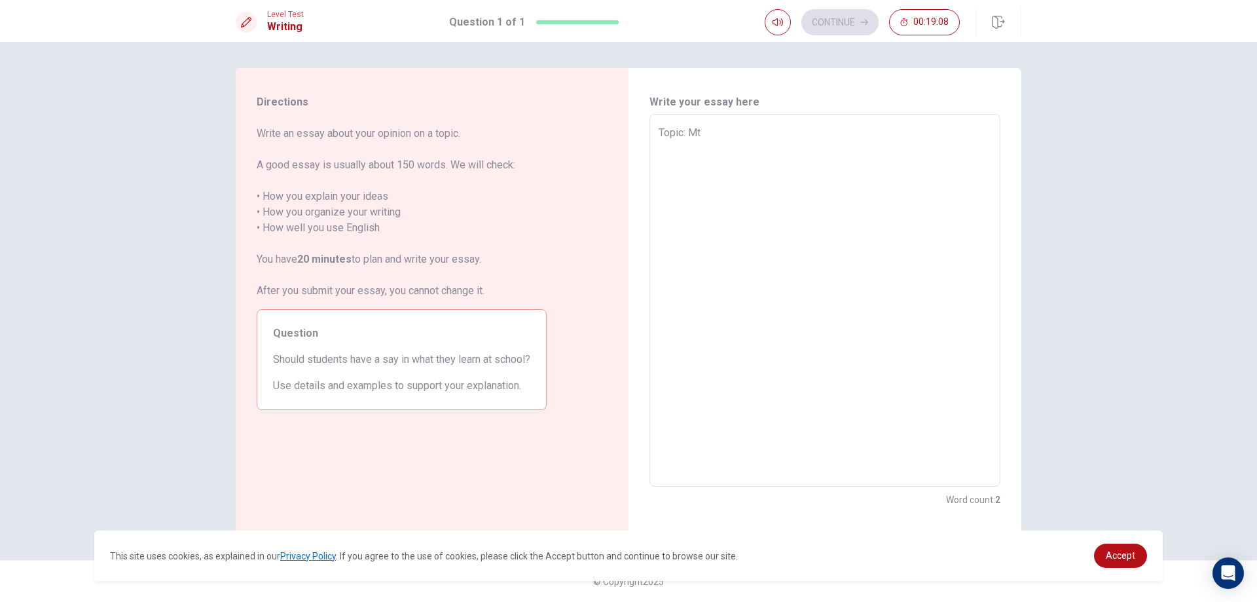
type textarea "Topic: M"
type textarea "x"
type textarea "Topic: My"
type textarea "x"
type textarea "Topic: My"
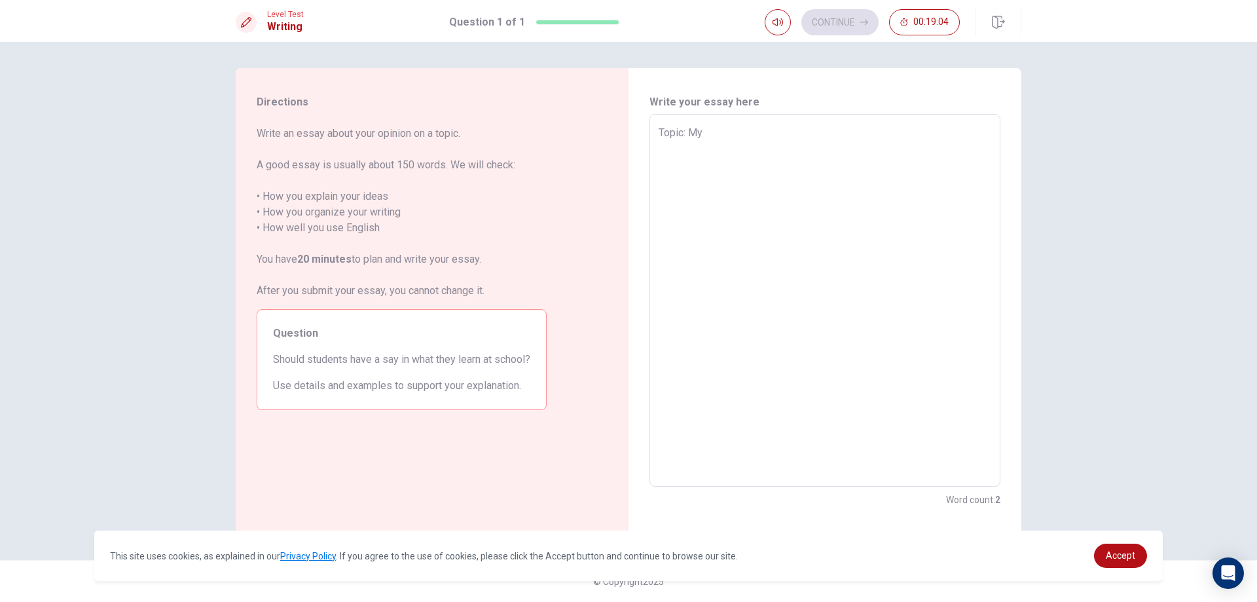
type textarea "x"
type textarea "Topic: My D"
type textarea "x"
type textarea "Topic: My D"
type textarea "x"
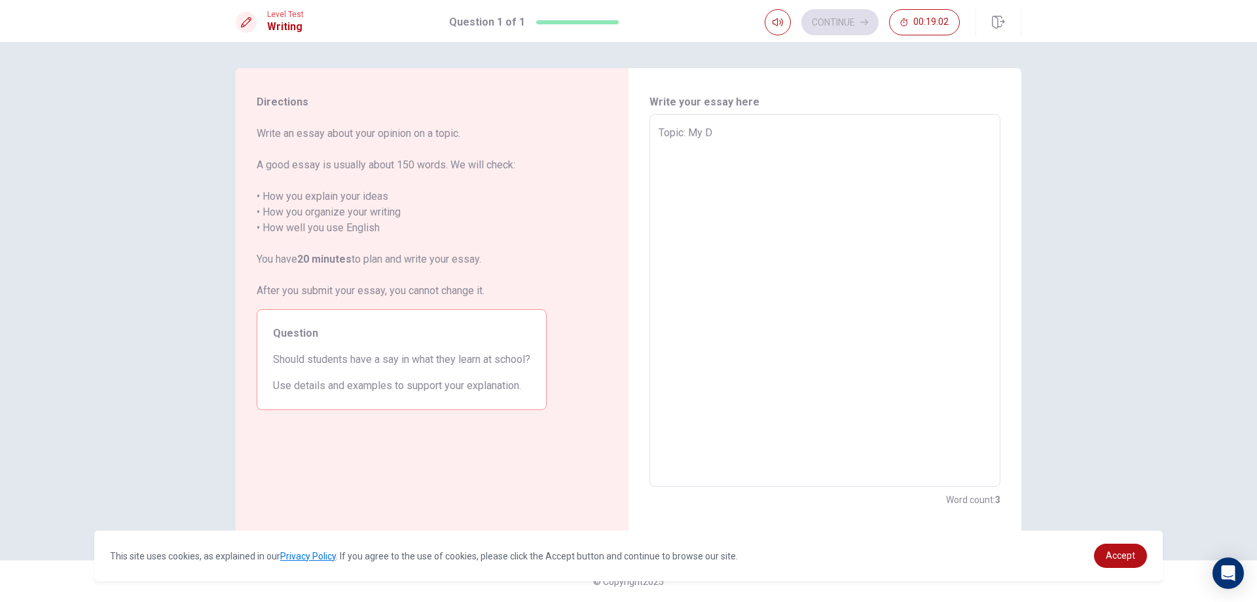
type textarea "Topic: My D r"
type textarea "x"
type textarea "Topic: My D re"
type textarea "x"
type textarea "Topic: My [PERSON_NAME]"
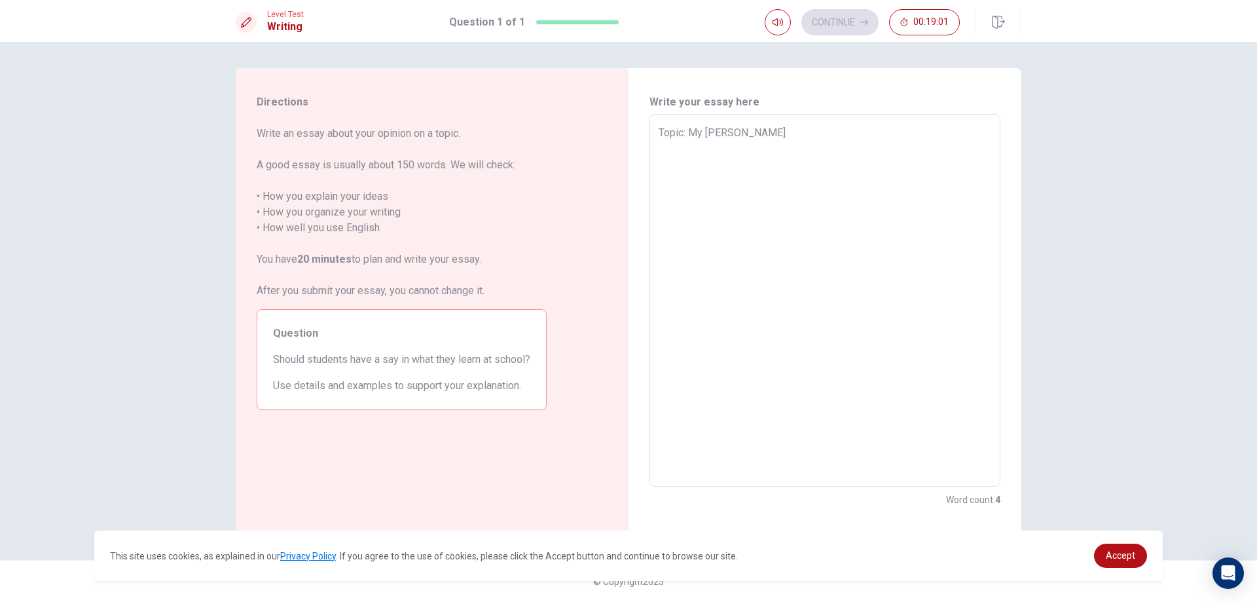
type textarea "x"
type textarea "Topic: My [PERSON_NAME],"
type textarea "x"
type textarea "Topic: My [PERSON_NAME]"
type textarea "x"
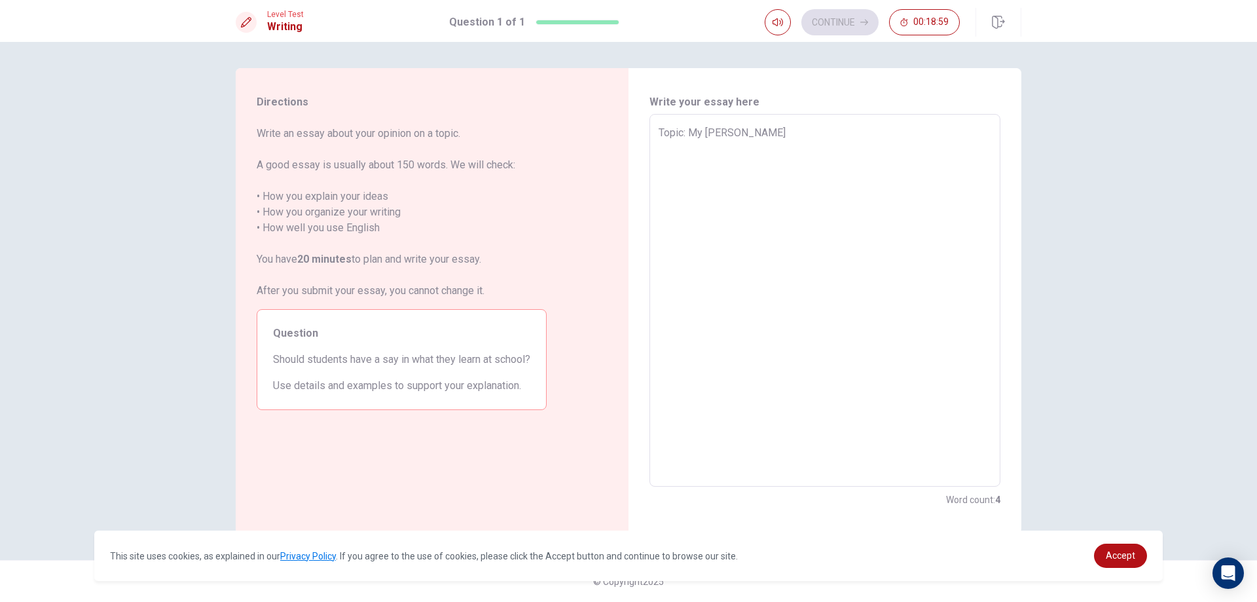
type textarea "Topic: My D re"
type textarea "x"
type textarea "Topic: My D r"
type textarea "x"
type textarea "Topic: My D"
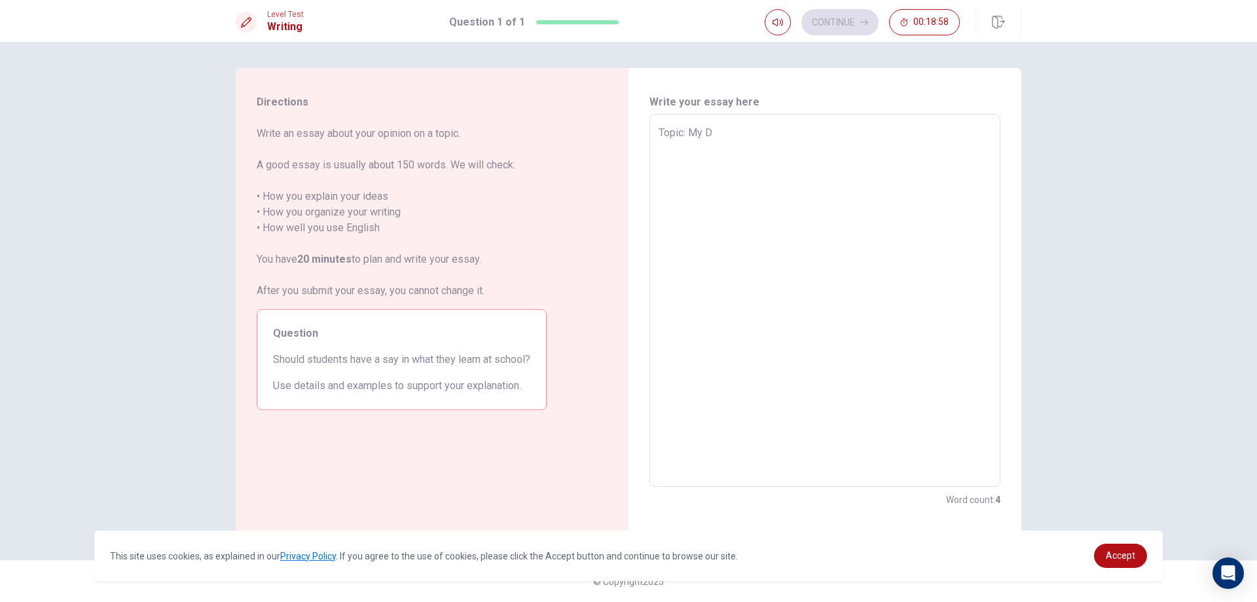
type textarea "x"
type textarea "Topic: My D"
type textarea "x"
type textarea "Topic: My DE"
type textarea "x"
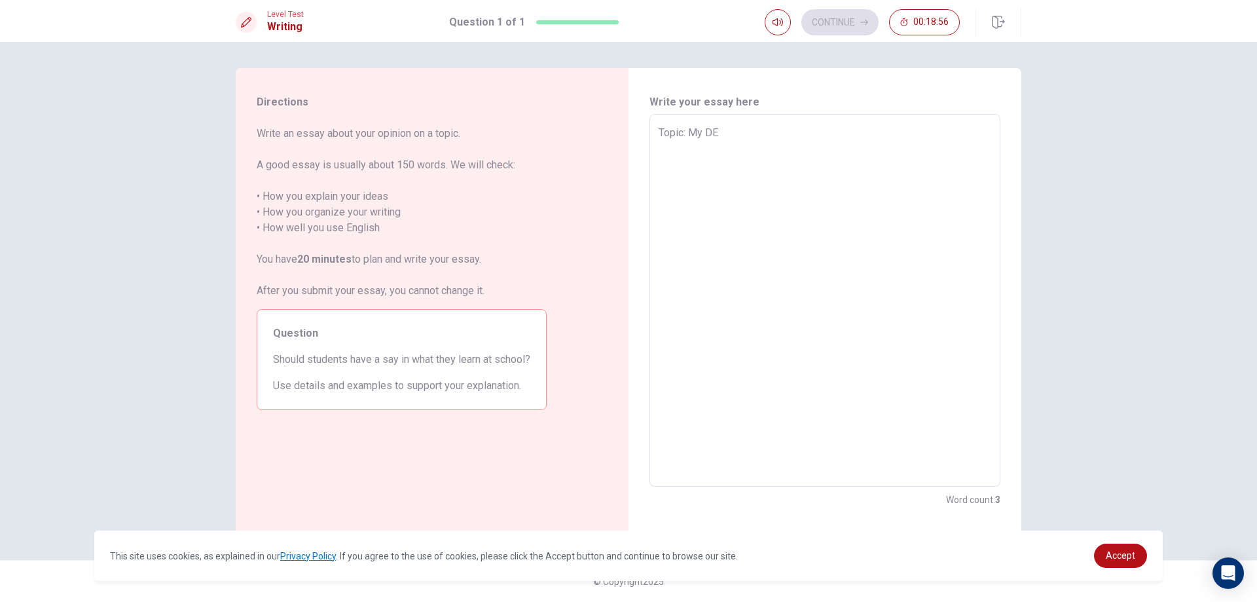
type textarea "Topic: My DEa"
type textarea "x"
type textarea "Topic: My DE"
type textarea "x"
type textarea "Topic: My D"
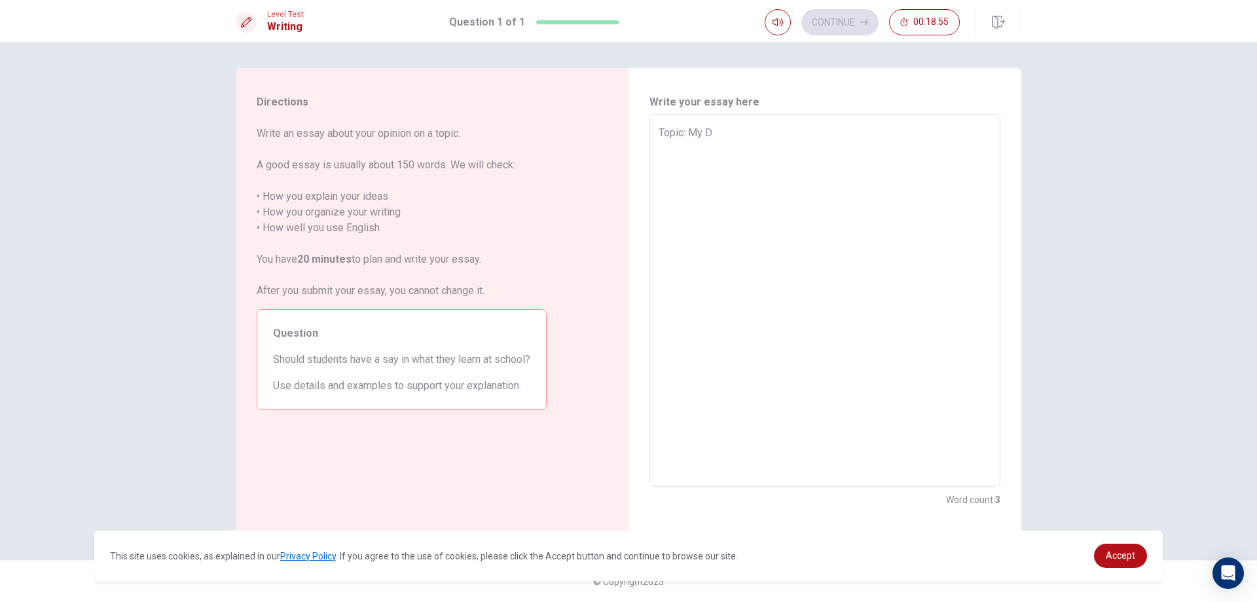
type textarea "x"
type textarea "Topic: My De"
type textarea "x"
type textarea "Topic: My Dea"
type textarea "x"
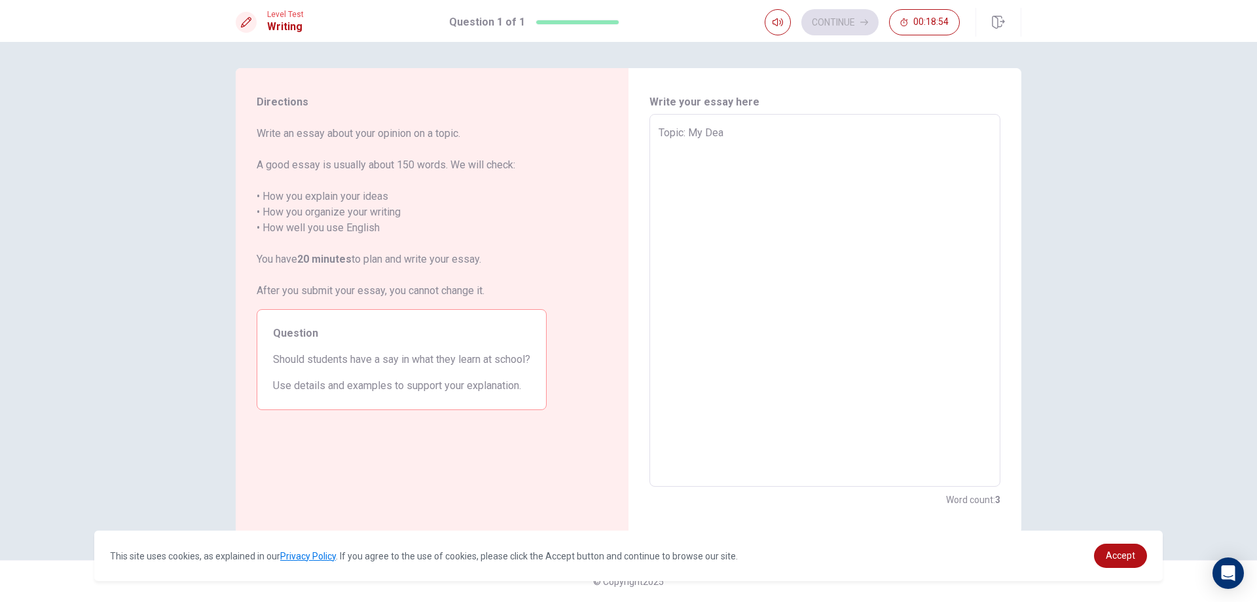
type textarea "Topic: My [PERSON_NAME]"
type textarea "x"
type textarea "Topic: My Dea"
type textarea "x"
type textarea "Topic: My De"
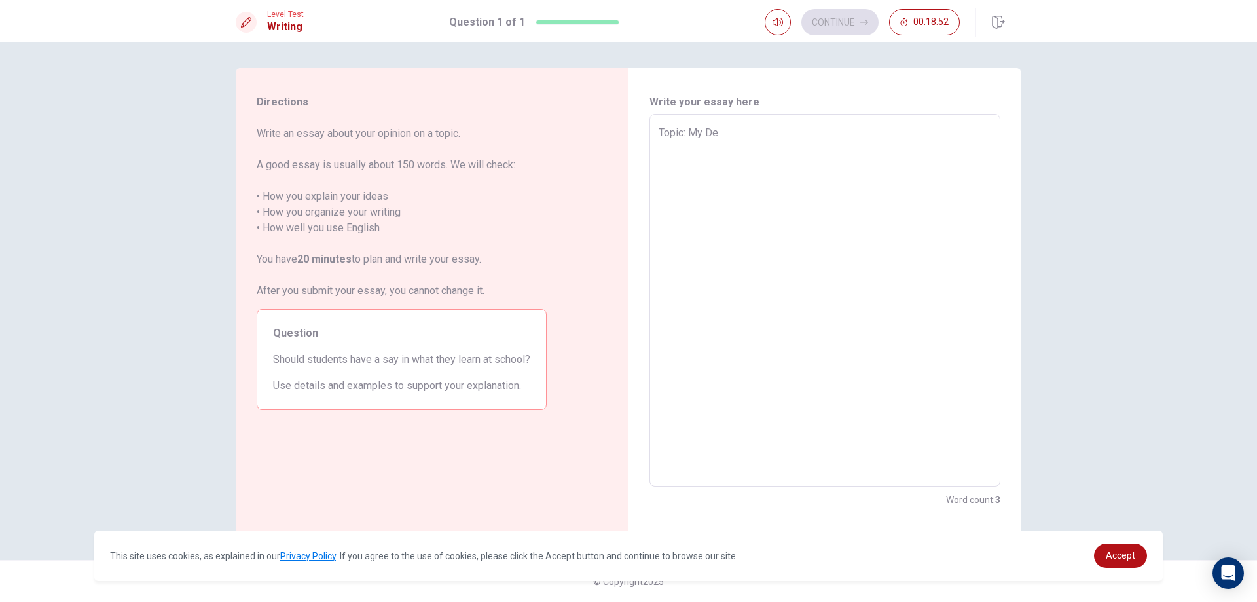
type textarea "x"
type textarea "Topic: My D"
type textarea "x"
type textarea "Topic: My Dr"
type textarea "x"
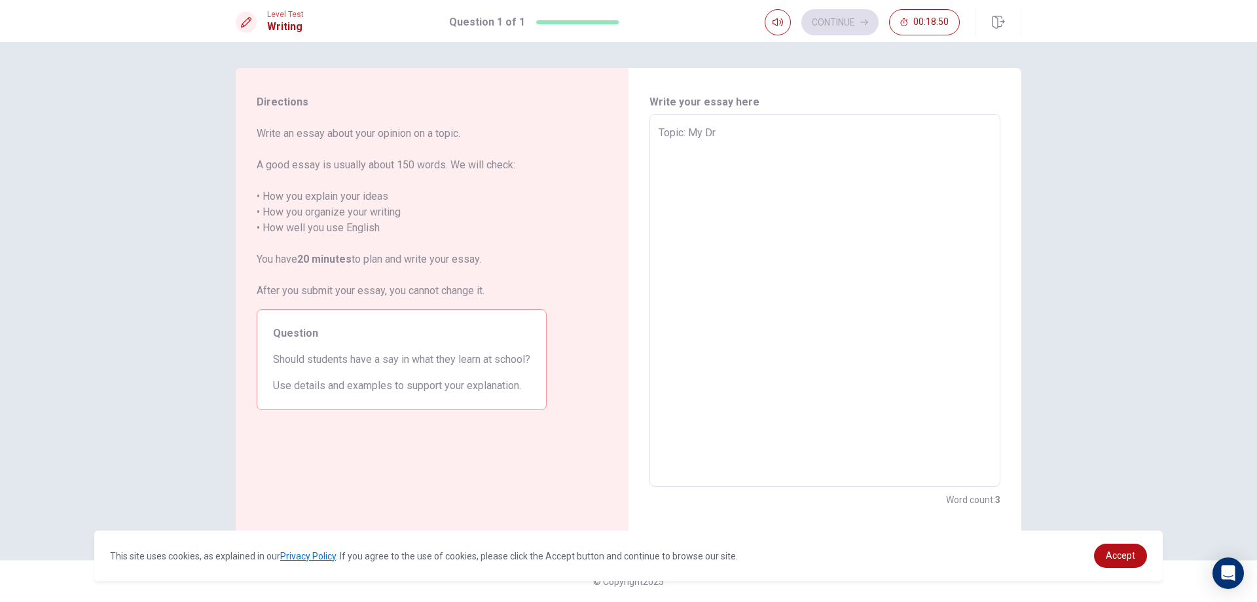
type textarea "Topic: My Dre"
type textarea "x"
type textarea "Topic: My Dree"
type textarea "x"
type textarea "Topic: My Dreem"
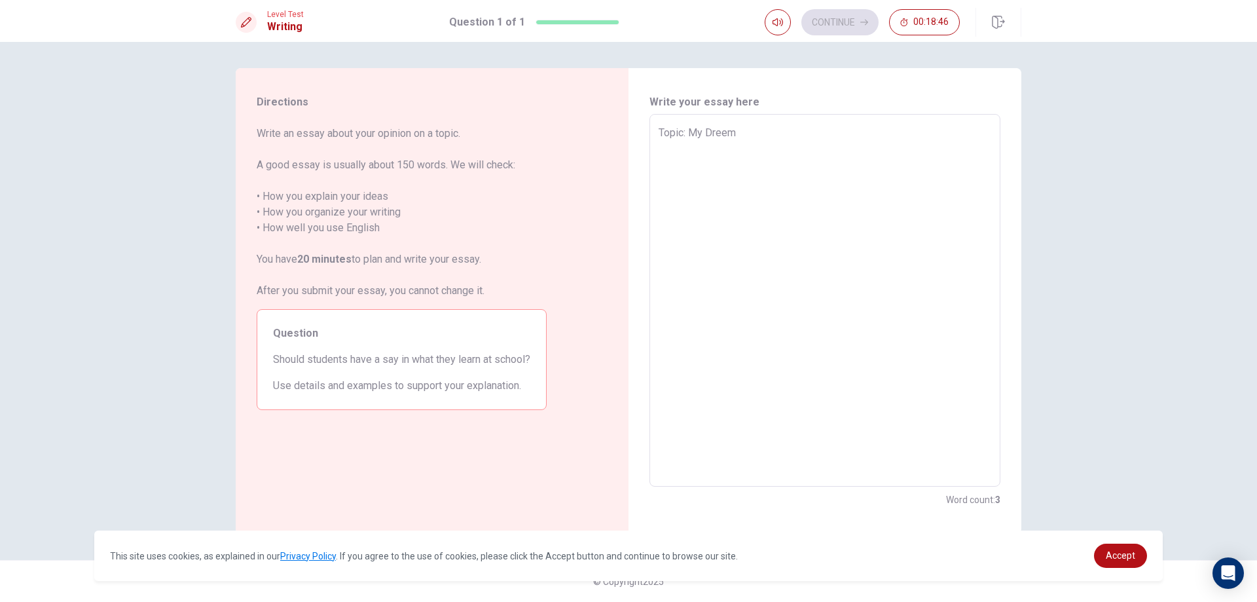
type textarea "x"
type textarea "Topic: My Dreem"
type textarea "x"
type textarea "Topic: My Dreem"
type textarea "x"
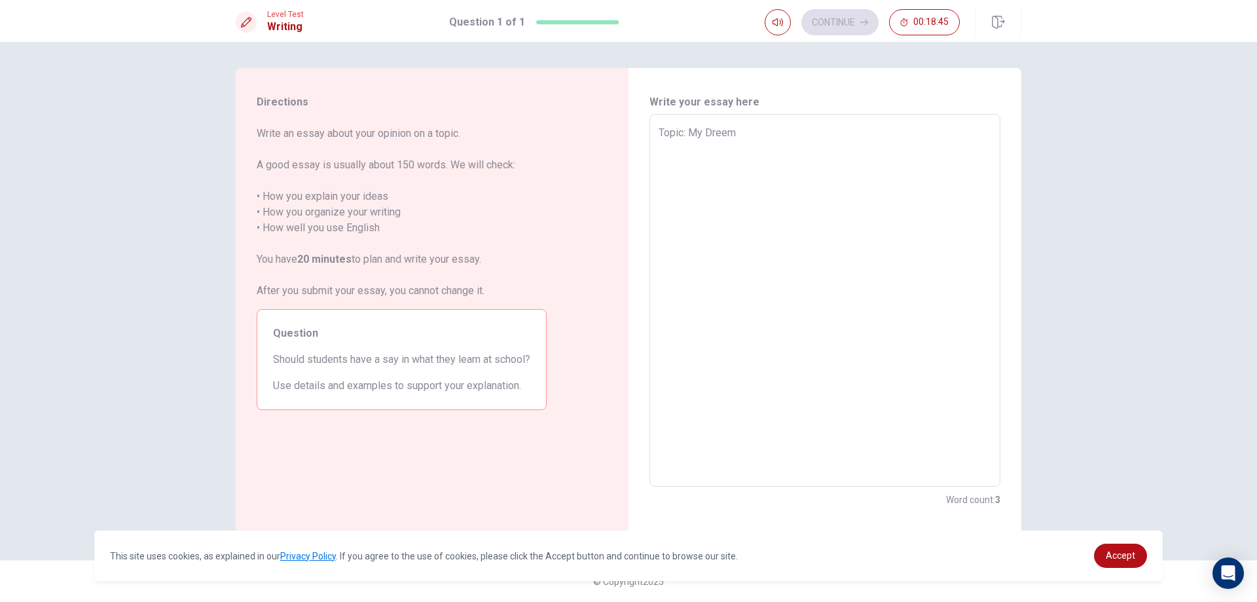
type textarea "Topic: My Dreem"
type textarea "x"
type textarea "Topic: My Dreem"
type textarea "x"
type textarea "Topic: My Dreem"
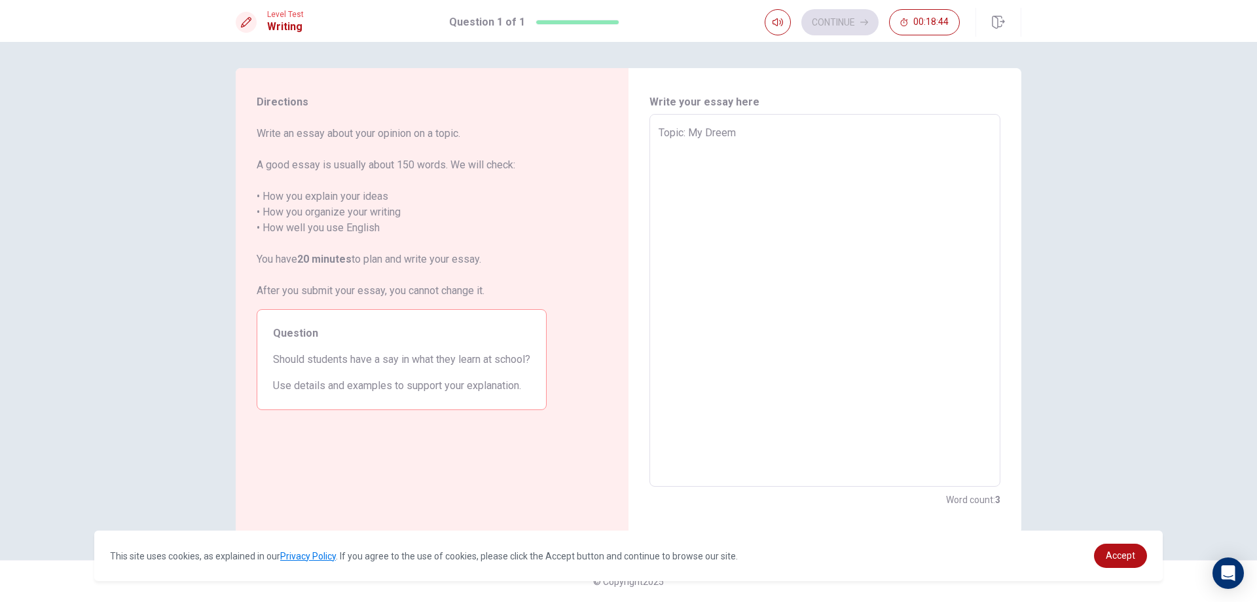
type textarea "x"
type textarea "Topic: My Dreem"
type textarea "x"
type textarea "Topic: My Dreem"
type textarea "x"
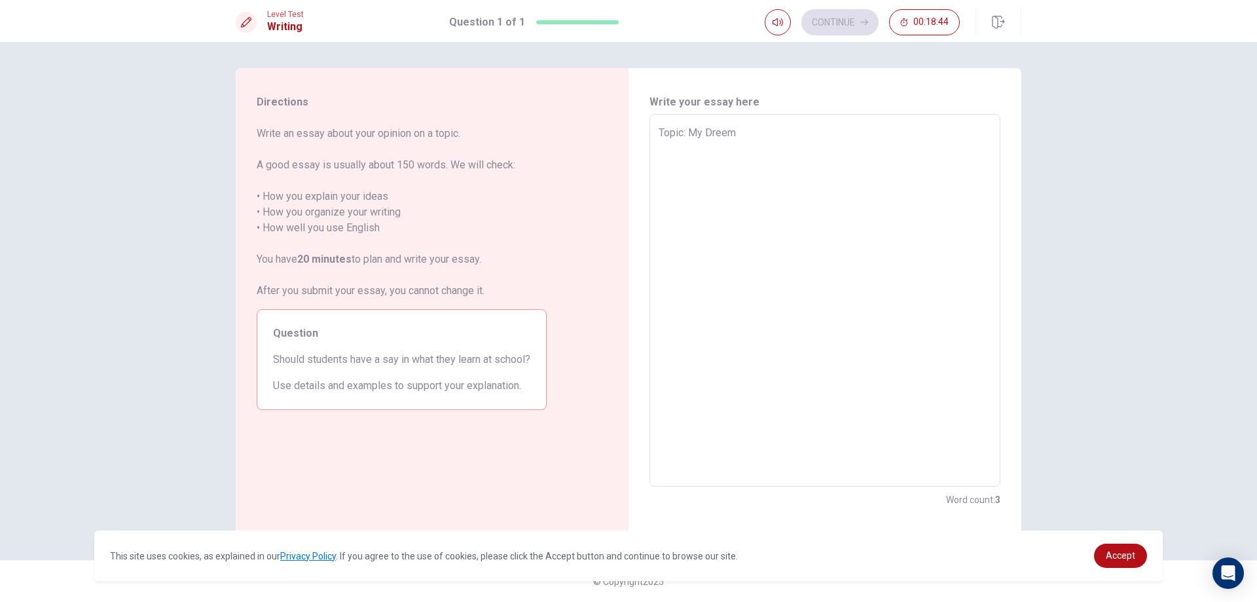
type textarea "Topic: My Dreem"
type textarea "x"
type textarea "Topic: My Dreem"
type textarea "x"
type textarea "Topic: My Dreem"
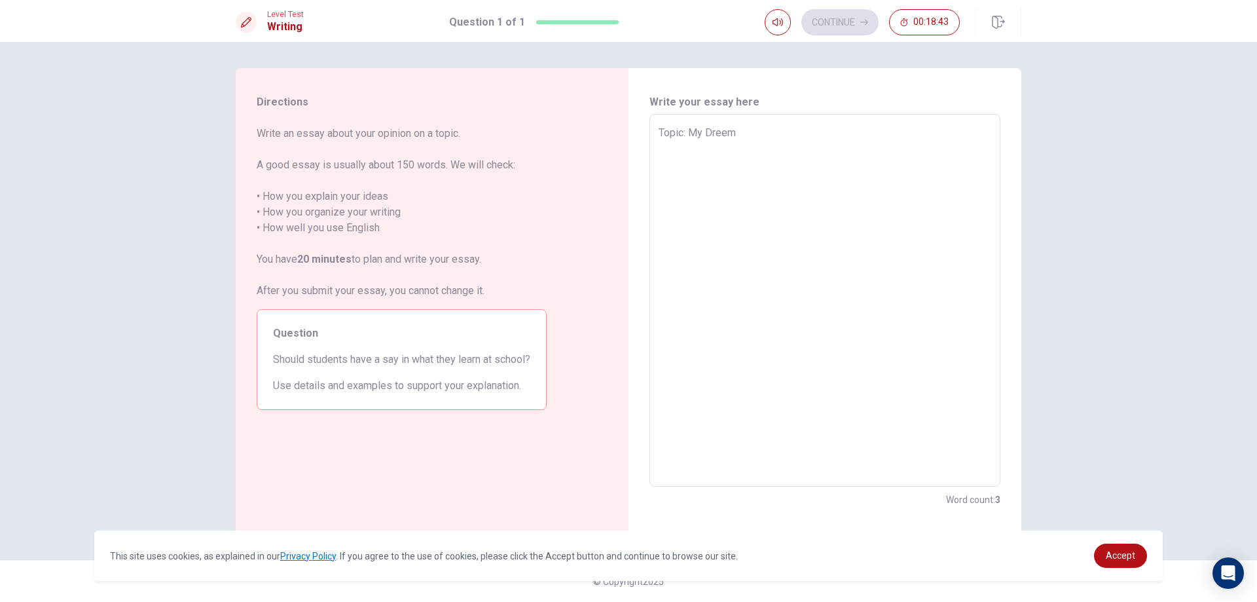
type textarea "x"
type textarea "Topic: My Dreem"
type textarea "x"
type textarea "Topic: My Dreem"
type textarea "x"
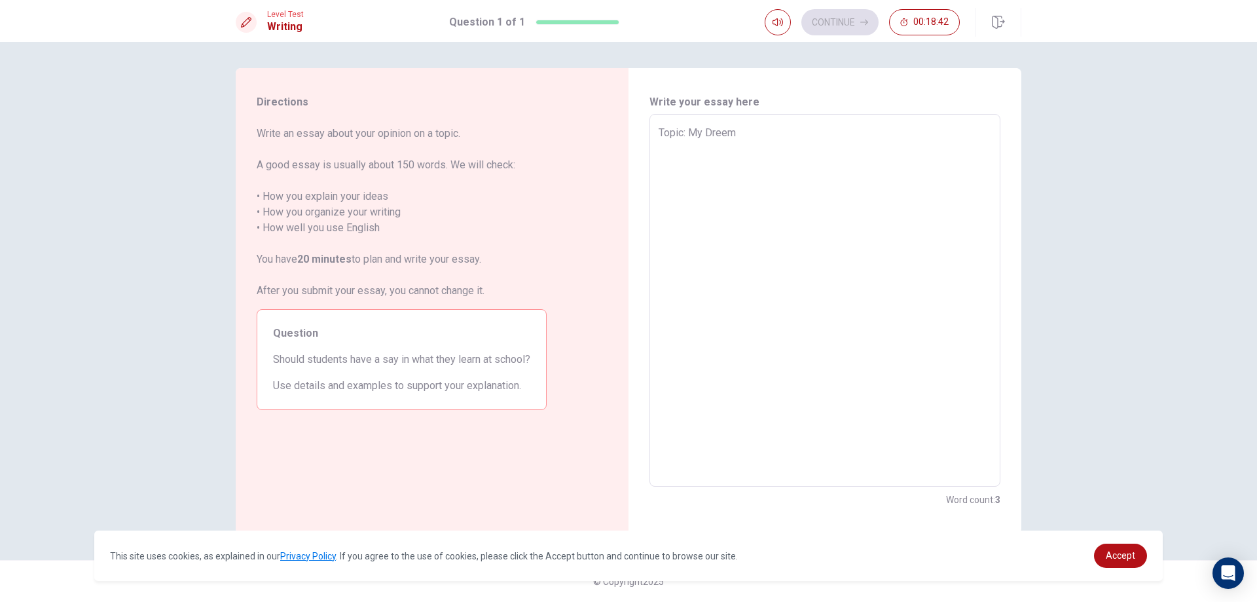
type textarea "Topic: My Dreem"
type textarea "x"
type textarea "Topic: My Dreem M"
type textarea "x"
type textarea "Topic: My Dreem MY"
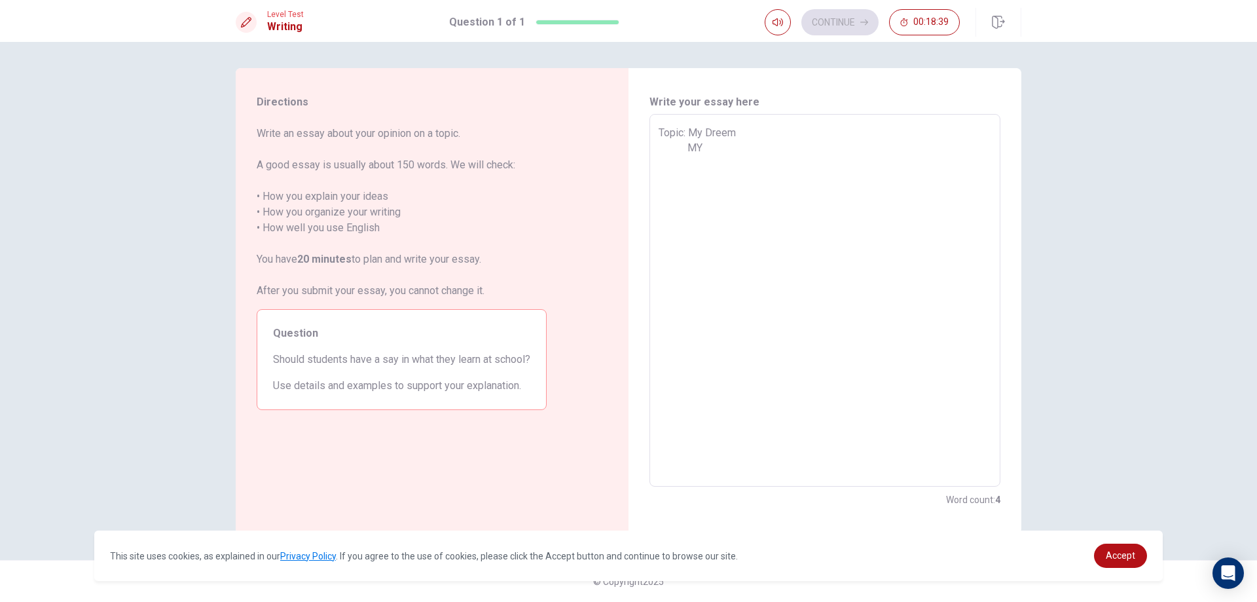
type textarea "x"
type textarea "Topic: My Dreem MYD"
type textarea "x"
type textarea "Topic: My Dreem MYDR"
type textarea "x"
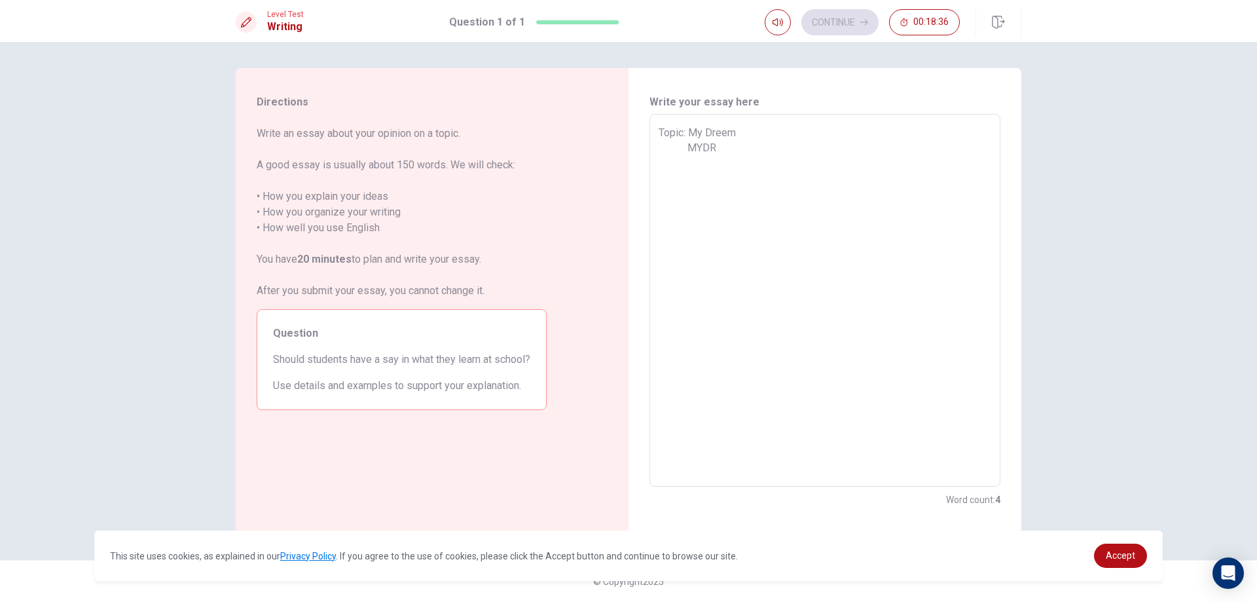
type textarea "Topic: My Dreem MYD"
type textarea "x"
type textarea "Topic: My Dreem MY"
type textarea "x"
type textarea "Topic: My Dreem M"
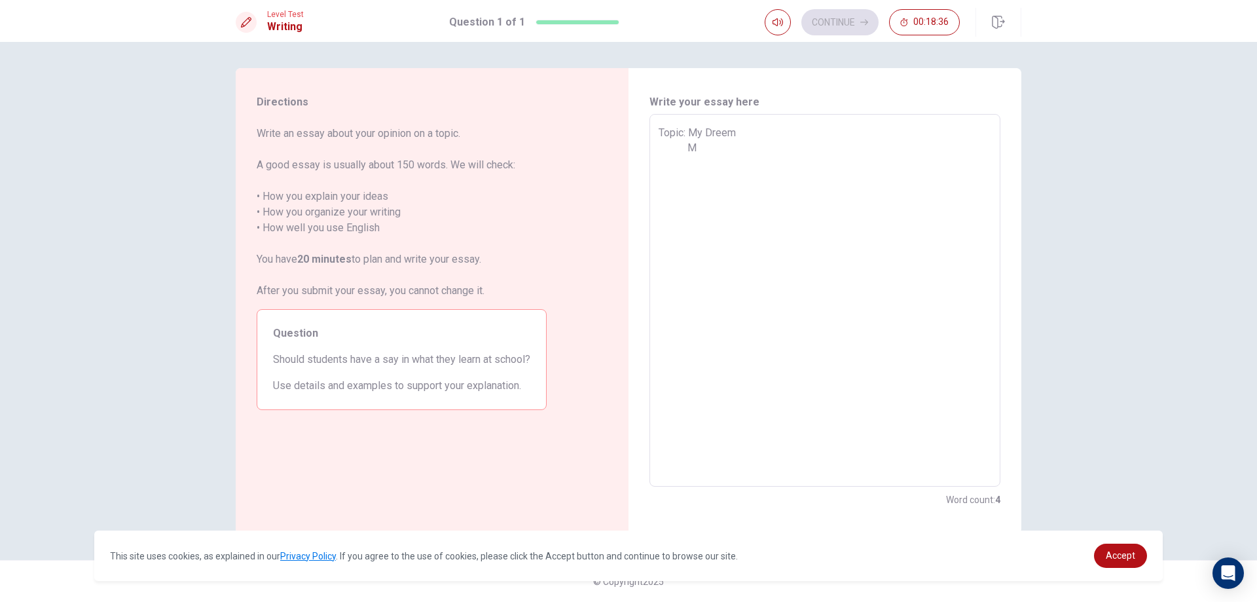
type textarea "x"
type textarea "Topic: My Dreem My"
type textarea "x"
type textarea "Topic: My Dreem Myd"
type textarea "x"
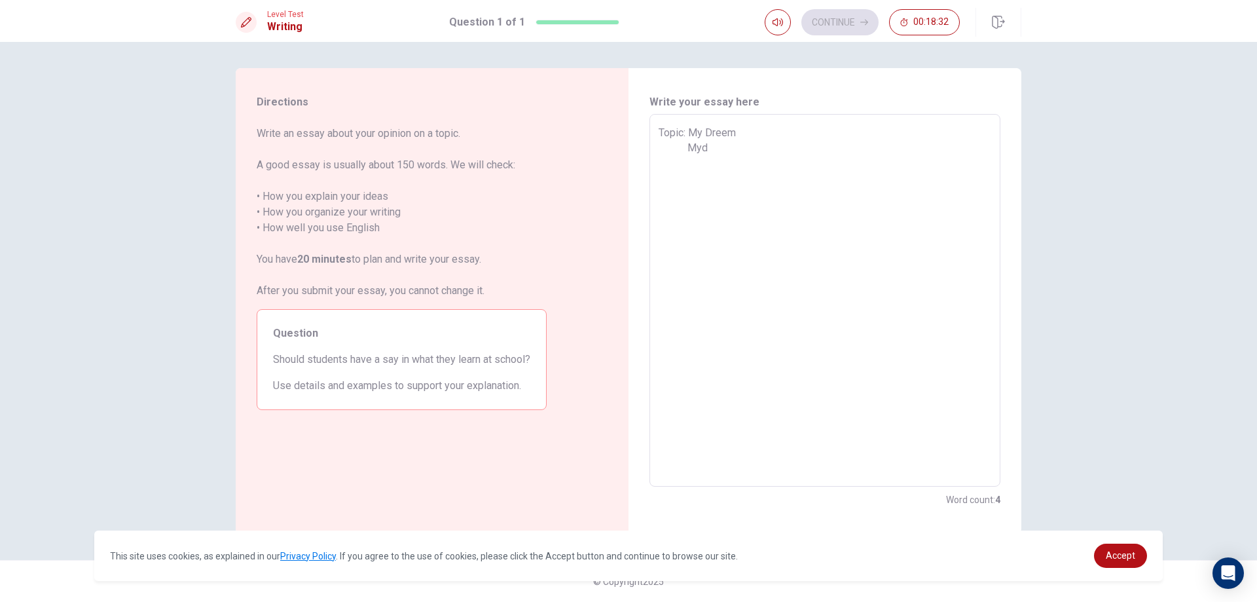
type textarea "Topic: My Dreem Mydr"
type textarea "x"
type textarea "Topic: My Dreem Mydre"
type textarea "x"
type textarea "Topic: My Dreem Mydree"
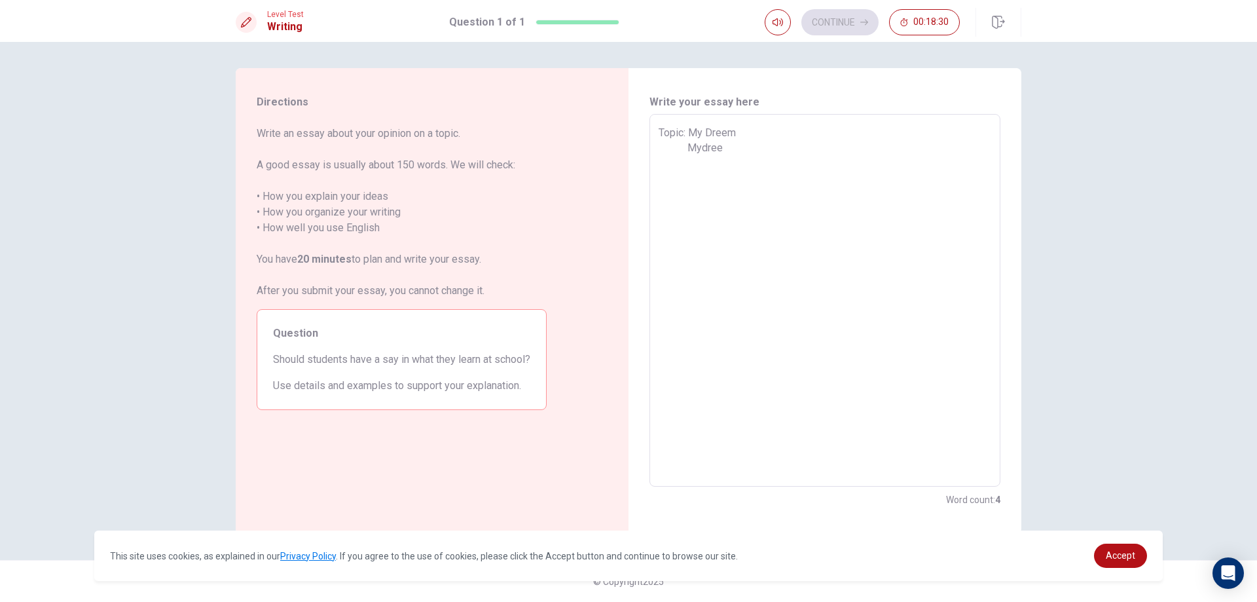
type textarea "x"
type textarea "Topic: My Dreem Mydreem"
type textarea "x"
type textarea "Topic: My Dreem Mydreem"
type textarea "x"
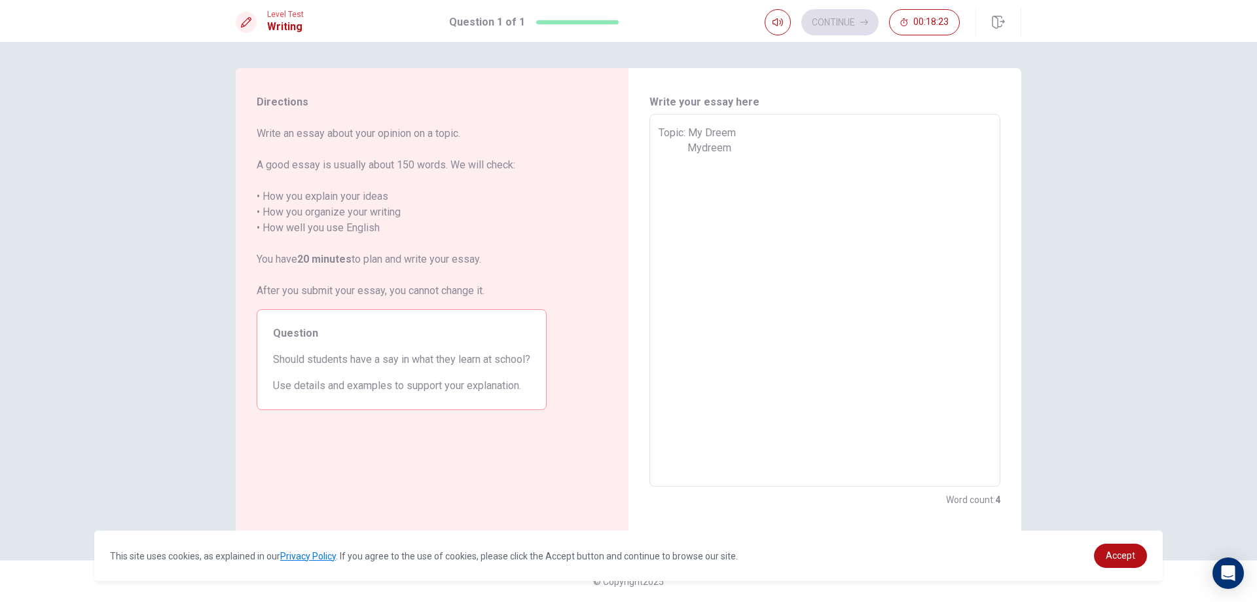
type textarea "Topic: My Dreem Mydreem i"
type textarea "x"
type textarea "Topic: My Dreem Mydreem i"
type textarea "x"
type textarea "Topic: My Dreem Mydreem i w"
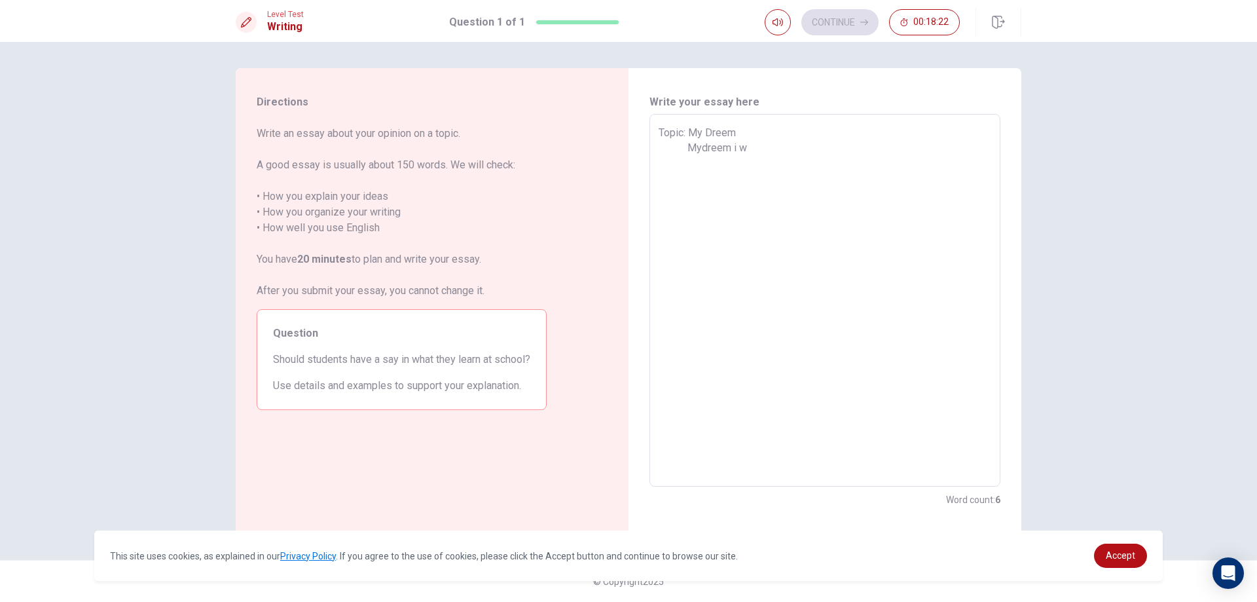
type textarea "x"
type textarea "Topic: My Dreem Mydreem i wn"
type textarea "x"
type textarea "Topic: My Dreem Mydreem i wna"
type textarea "x"
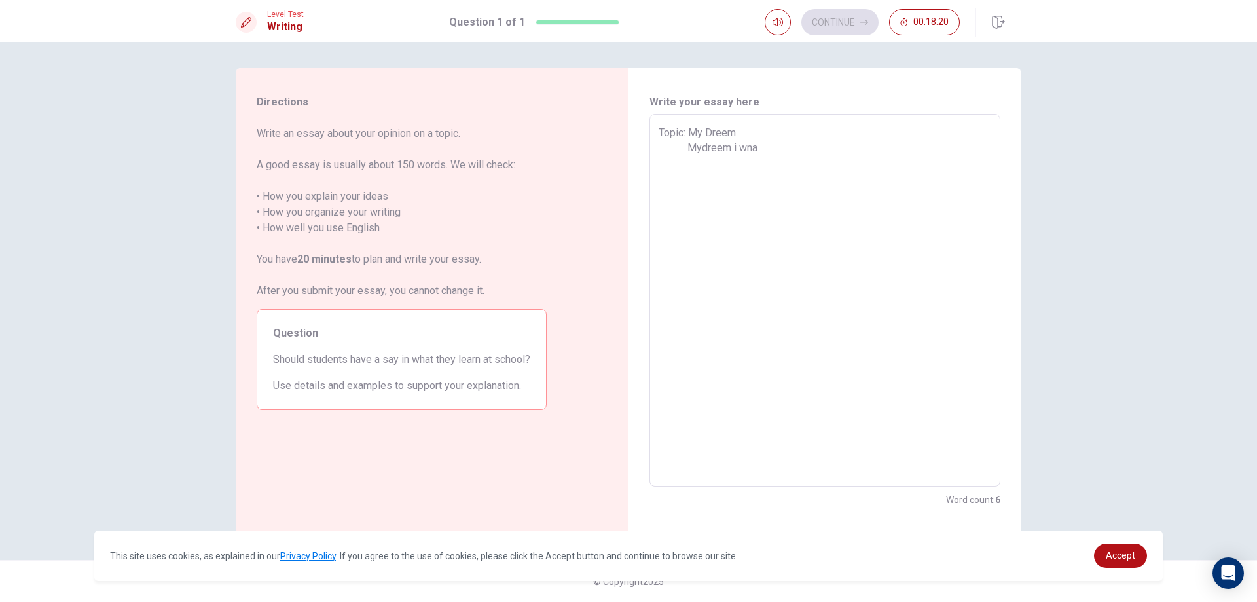
type textarea "Topic: My Dreem Mydreem i wn"
type textarea "x"
type textarea "Topic: My Dreem Mydreem i w"
type textarea "x"
type textarea "Topic: My Dreem Mydreem i"
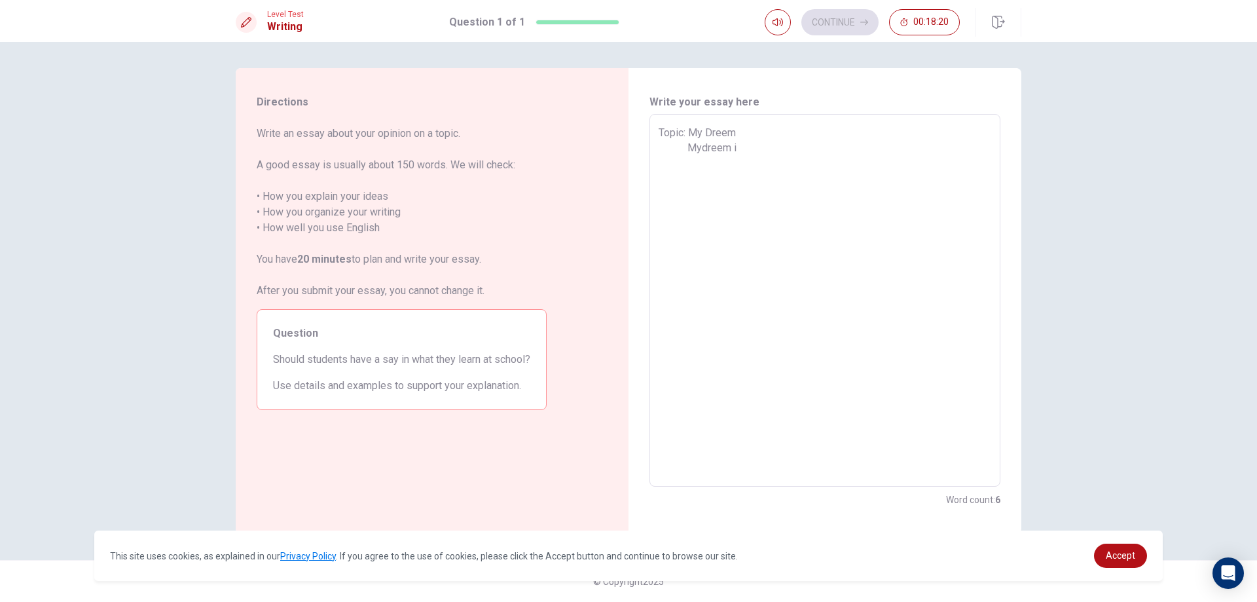
type textarea "x"
type textarea "Topic: My Dreem Mydreem i"
type textarea "x"
type textarea "Topic: My Dreem Mydreem"
type textarea "x"
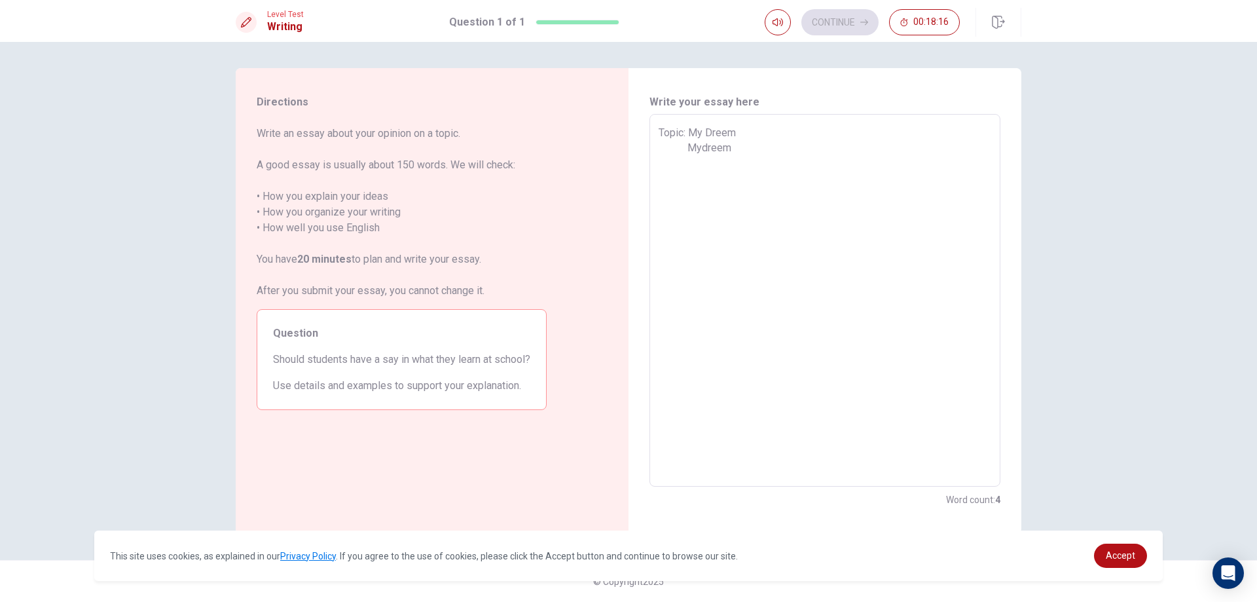
type textarea "Topic: My Dreem Mydreem i"
type textarea "x"
type textarea "Topic: My Dreem Mydreem i""
type textarea "x"
type textarea "Topic: My Dreem Mydreem i"
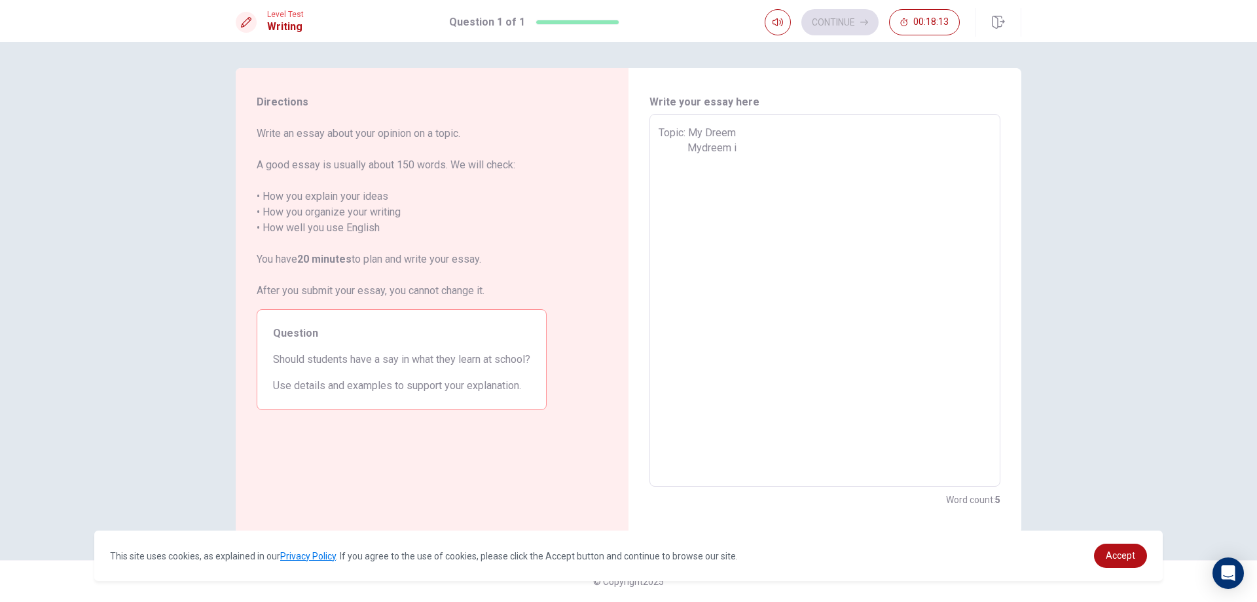
type textarea "x"
type textarea "Topic: My Dreem Mydreem i'"
type textarea "x"
type textarea "Topic: My Dreem Mydreem i'm"
type textarea "x"
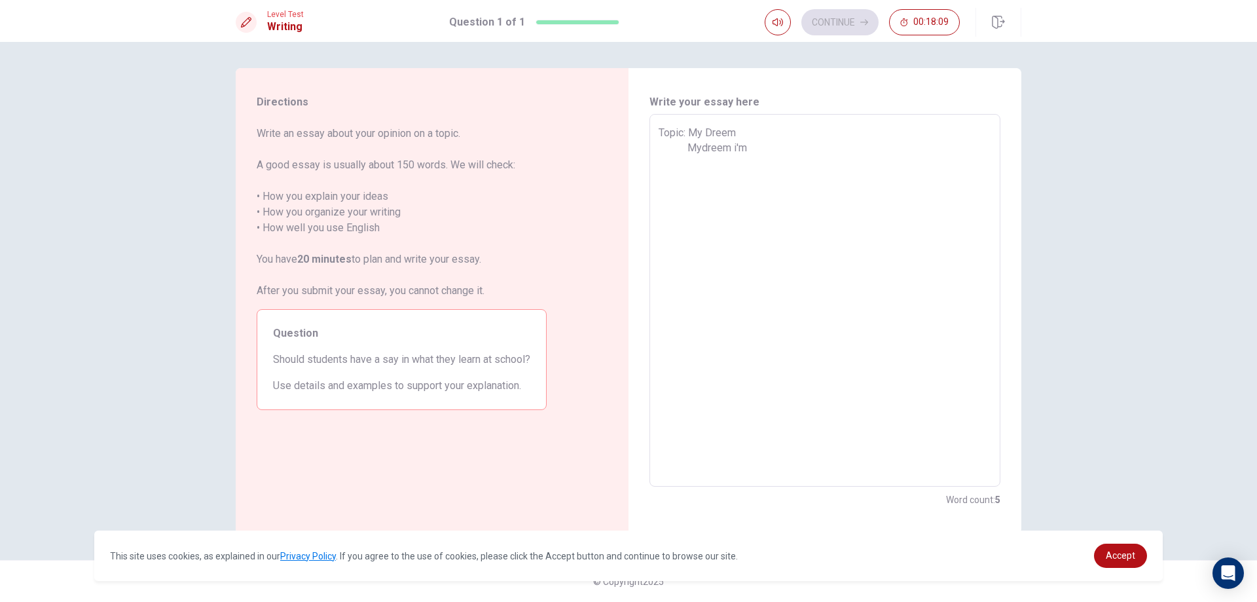
type textarea "Topic: My Dreem Mydreem i'"
type textarea "x"
type textarea "Topic: My Dreem Mydreem i"
type textarea "x"
type textarea "Topic: My Dreem Mydreem"
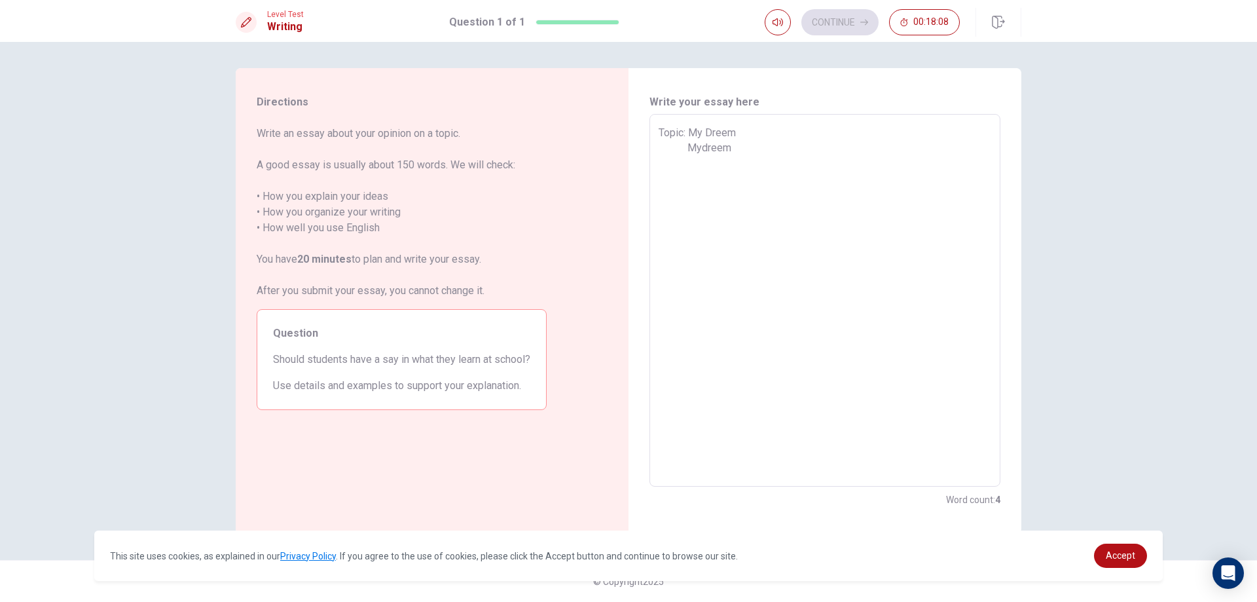
type textarea "x"
type textarea "Topic: My Dreem Mydreem I"
type textarea "x"
type textarea "Topic: My Dreem Mydreem I'"
type textarea "x"
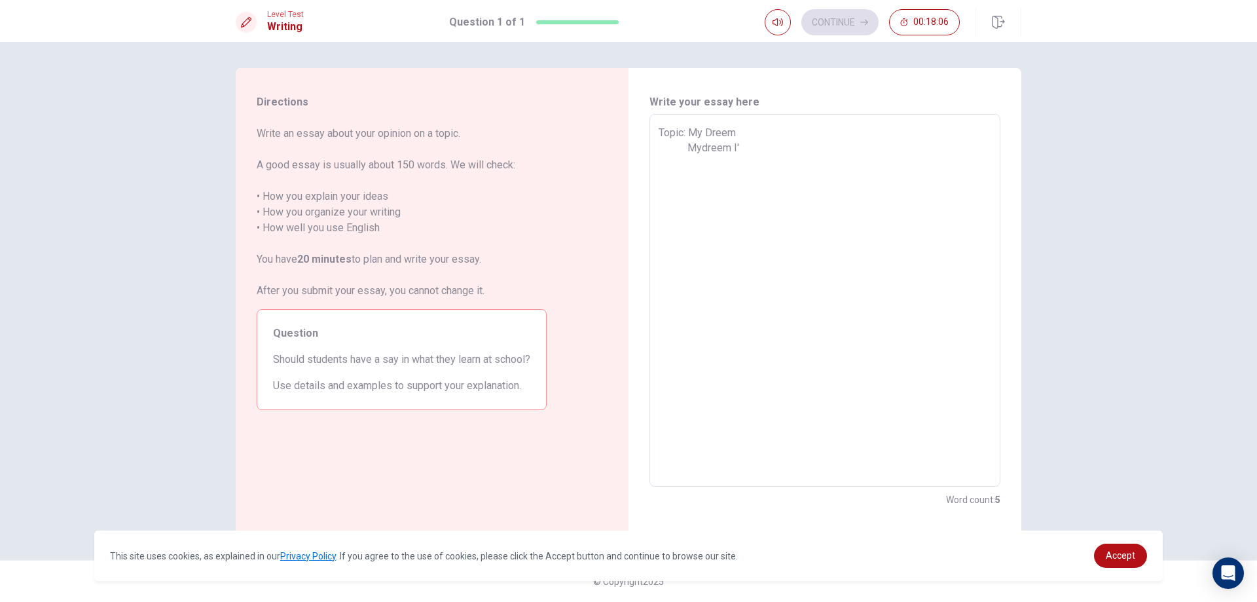
type textarea "Topic: My Dreem Mydreem I'm"
type textarea "x"
click at [699, 147] on textarea "Topic: My Dreem Mydreem I'm" at bounding box center [825, 300] width 333 height 351
type textarea "Topic: My Dreem My dreem I'm"
click at [754, 147] on textarea "Topic: My Dreem My dreem I'm" at bounding box center [825, 300] width 333 height 351
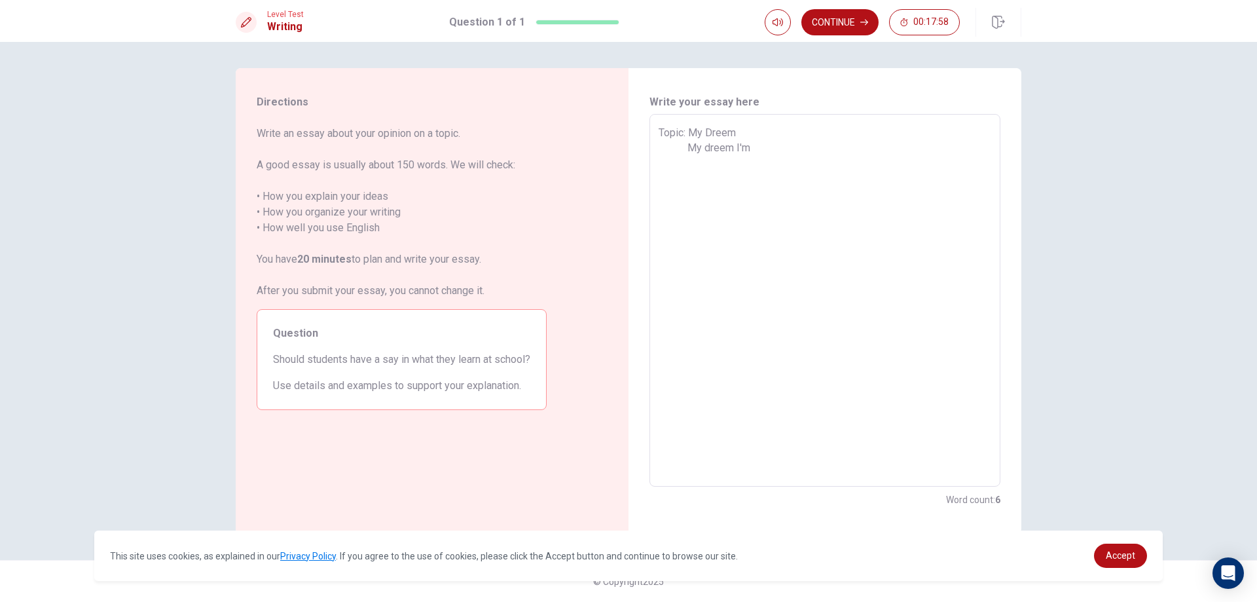
type textarea "x"
type textarea "Topic: My Dreem My dreem I'm"
type textarea "x"
type textarea "Topic: My Dreem My dreem I'm wo"
type textarea "x"
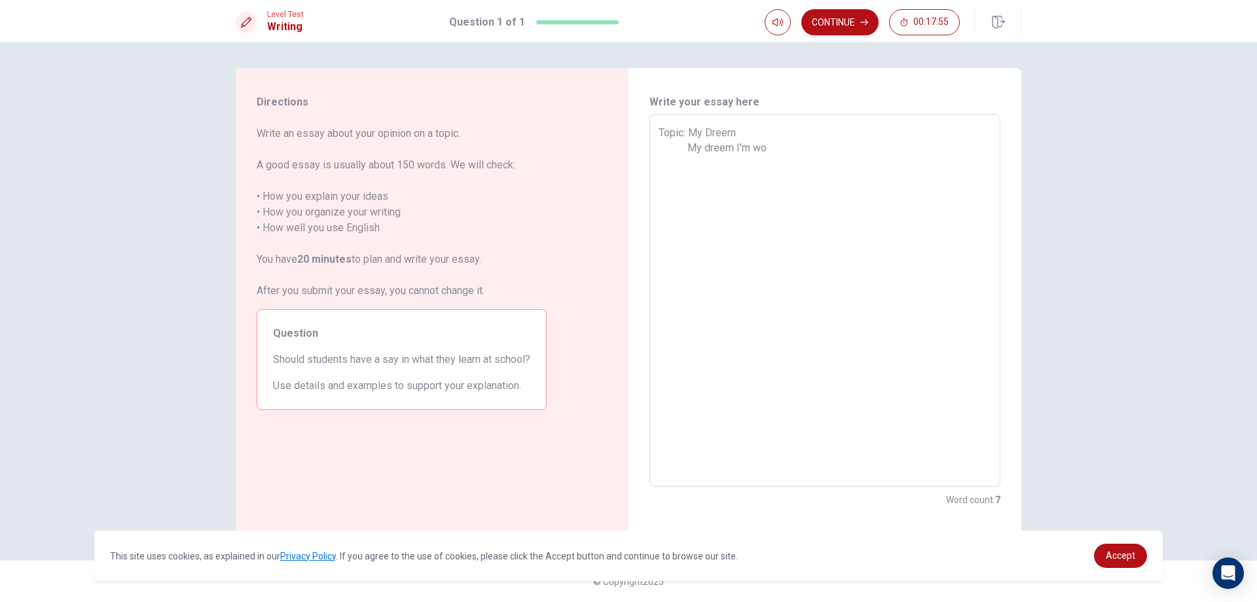
type textarea "Topic: My Dreem My dreem I'm wom"
type textarea "x"
type textarea "Topic: My Dreem My dreem I'm wo"
type textarea "x"
type textarea "Topic: My Dreem My dreem I'm won"
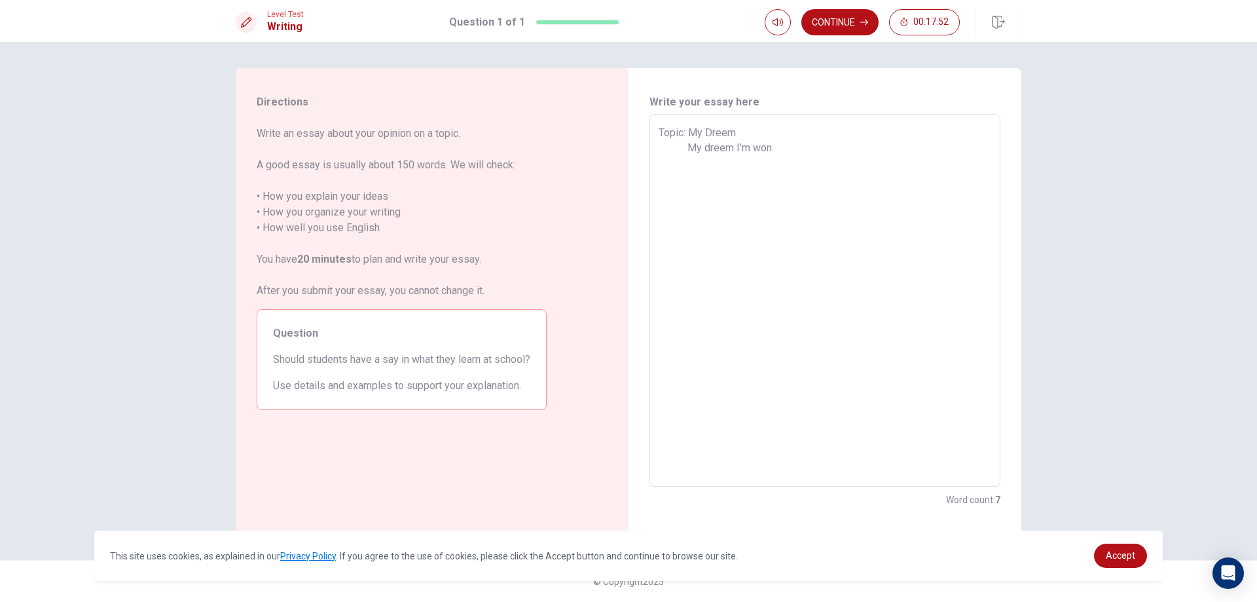
type textarea "x"
type textarea "Topic: My Dreem My dreem I'm wont"
type textarea "x"
type textarea "Topic: My Dreem My dreem I'm won"
type textarea "x"
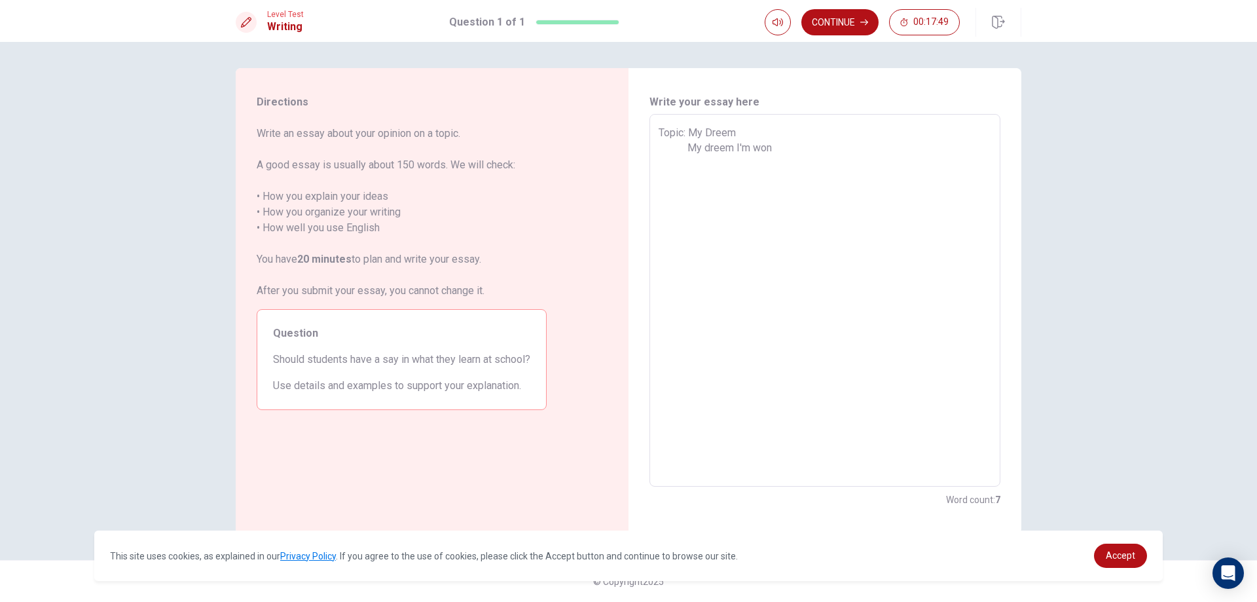
type textarea "Topic: My Dreem My dreem I'm won'"
type textarea "x"
type textarea "Topic: My Dreem My dreem I'm won't"
type textarea "x"
type textarea "Topic: My Dreem My dreem I'm won't"
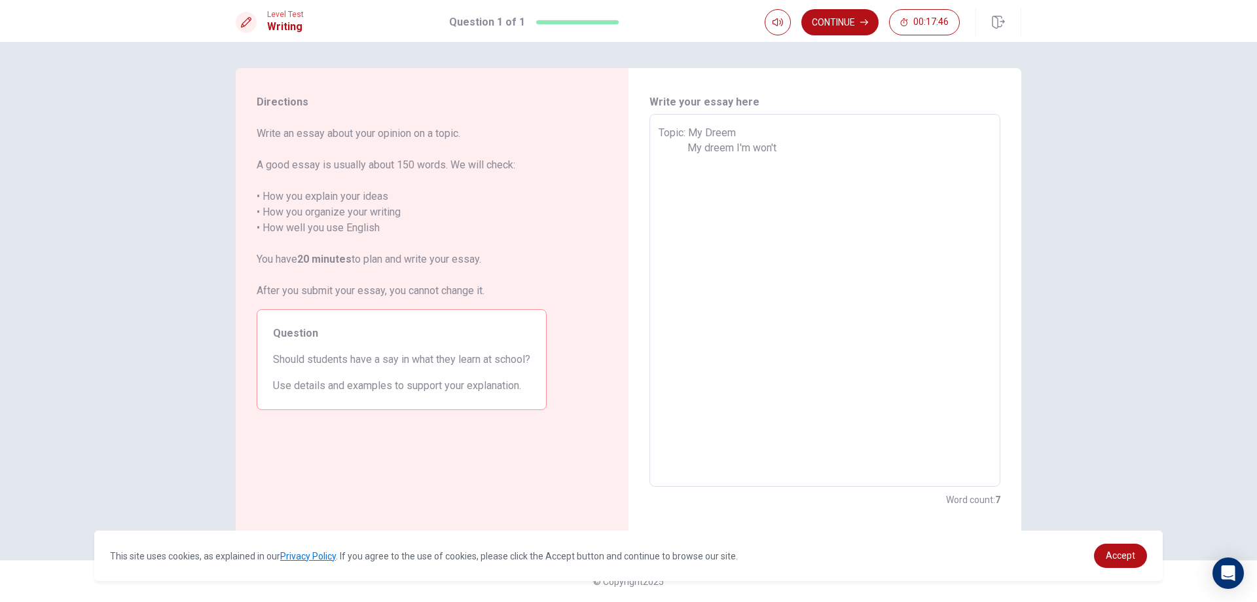
type textarea "x"
type textarea "Topic: My Dreem My dreem I'm won't t"
type textarea "x"
click at [760, 148] on textarea "Topic: My Dreem My dreem I'm won't to" at bounding box center [825, 300] width 333 height 351
click at [764, 151] on textarea "Topic: My Dreem My dreem I'm won't to" at bounding box center [825, 300] width 333 height 351
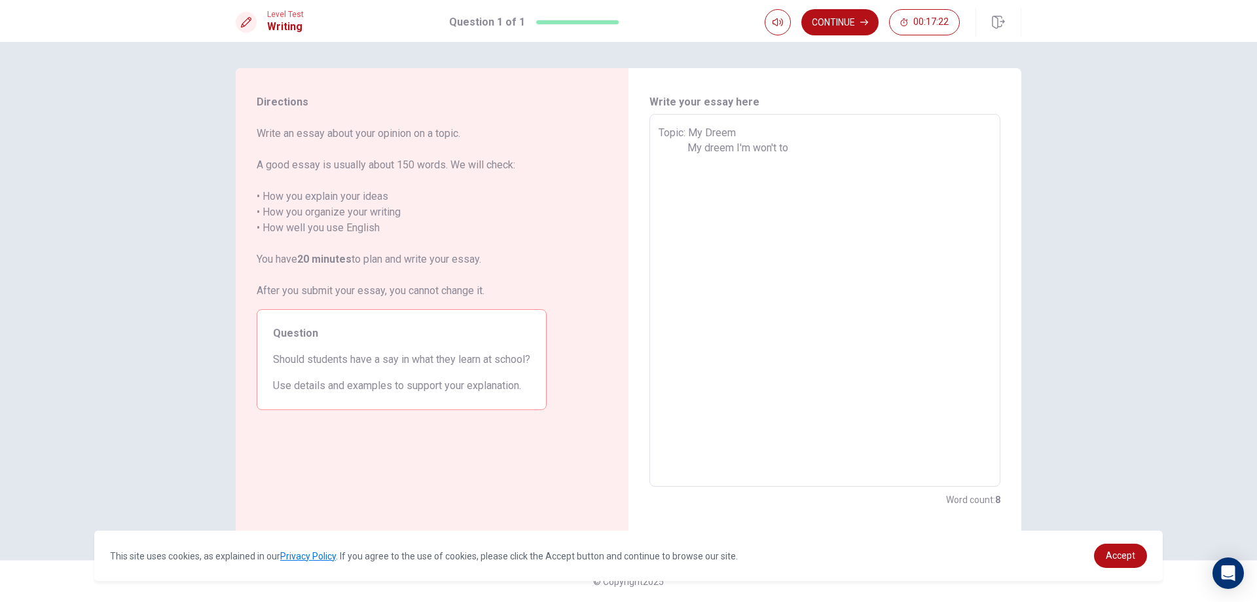
click at [793, 147] on textarea "Topic: My Dreem My dreem I'm won't to" at bounding box center [825, 300] width 333 height 351
click at [864, 150] on textarea "Topic: My Dreem My dreem I'm won't to have a owe bissisess" at bounding box center [825, 300] width 333 height 351
click at [894, 151] on textarea "Topic: My Dreem My dreem I'm won't to have a owe bisisess" at bounding box center [825, 300] width 333 height 351
click at [867, 148] on textarea "Topic: My Dreem My dreem I'm won't to have a owe bisisess" at bounding box center [825, 300] width 333 height 351
click at [896, 151] on textarea "Topic: My Dreem My dreem I'm won't to have a owe bisiness" at bounding box center [825, 300] width 333 height 351
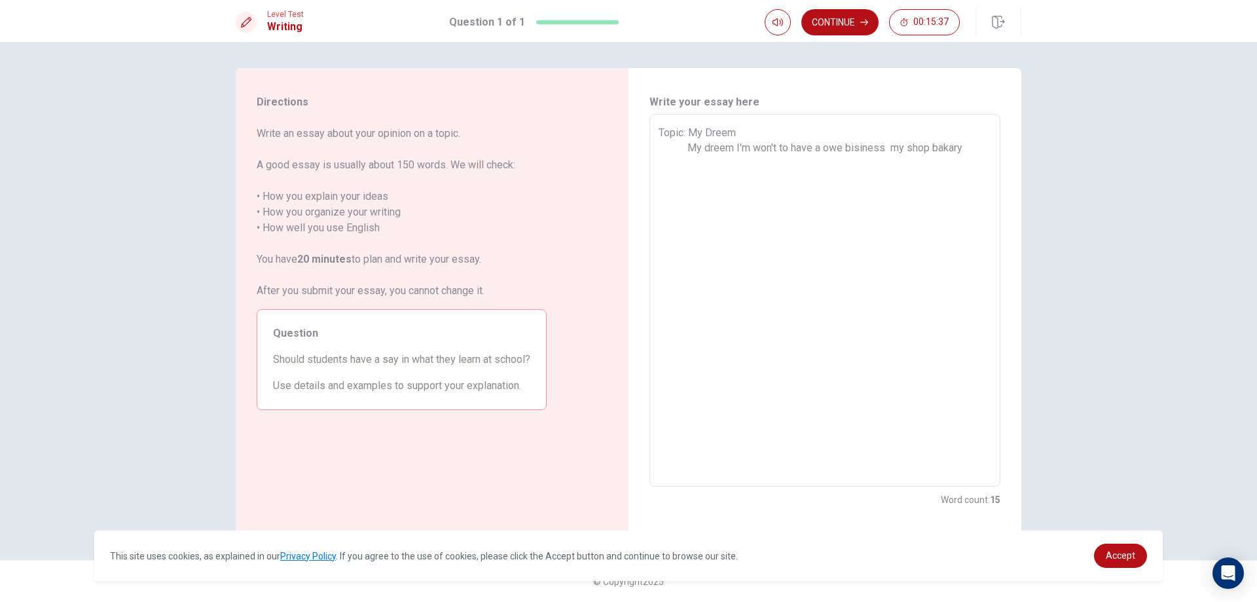
click at [889, 145] on textarea "Topic: My Dreem My dreem I'm won't to have a owe bisiness my shop bakary" at bounding box center [825, 300] width 333 height 351
click at [977, 143] on textarea "Topic: My Dreem My dreem I'm won't to have a owe bisiness is my shop bakary" at bounding box center [825, 300] width 333 height 351
click at [935, 147] on textarea "Topic: My Dreem My dreem I'm won't to have a owe bisiness is my shop bakary" at bounding box center [825, 300] width 333 height 351
click at [952, 148] on textarea "Topic: My Dreem My dreem I'm won't to have a owe bisiness is my bakary" at bounding box center [825, 300] width 333 height 351
click at [764, 150] on textarea "Topic: My Dreem My dreem I'm won't to have a owe bisiness is my bakary shop" at bounding box center [825, 300] width 333 height 351
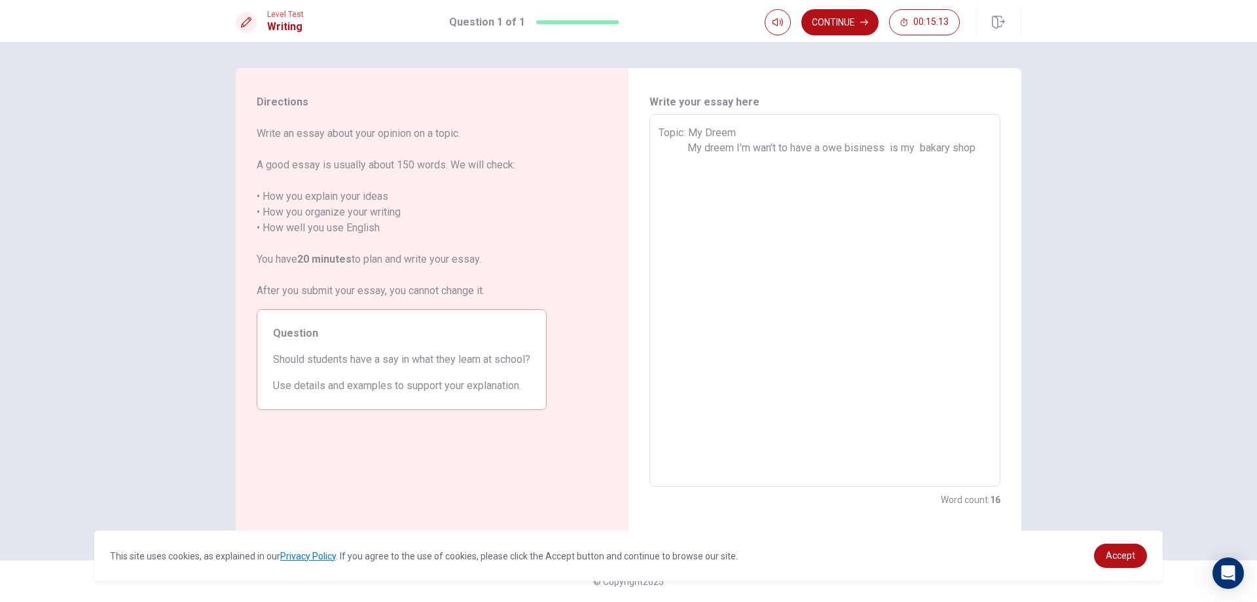
click at [984, 149] on textarea "Topic: My Dreem My dreem I'm wan't to have a owe bisiness is my bakary shop" at bounding box center [825, 300] width 333 height 351
click at [941, 147] on textarea "Topic: My Dreem My dreem I'm wan't to have a owe bisiness is my bakary shop so …" at bounding box center [825, 300] width 333 height 351
click at [765, 162] on textarea "Topic: My Dreem My dreem I'm wan't to have a owe bisiness is my bakery shop so …" at bounding box center [825, 300] width 333 height 351
click at [763, 156] on textarea "Topic: My Dreem My dreem I'm wan't to have a owe bisiness is my bakery shop so …" at bounding box center [825, 300] width 333 height 351
click at [801, 168] on textarea "Topic: My Dreem My dreem I'm wan't to have a owe bisiness is my bakery shop so …" at bounding box center [825, 300] width 333 height 351
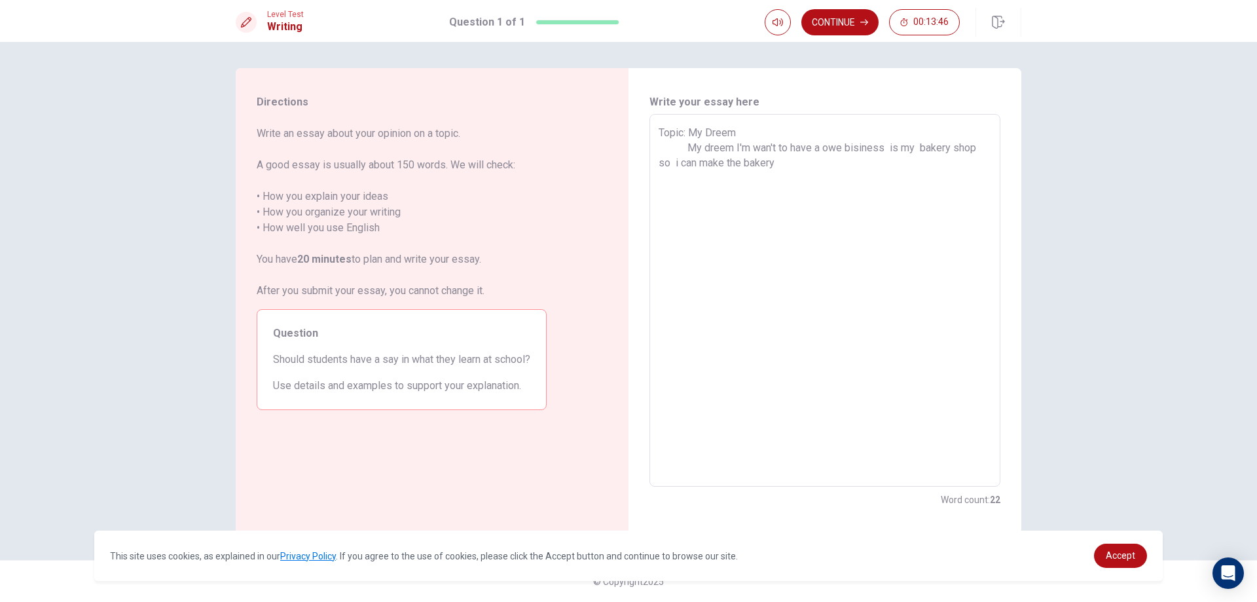
click at [697, 164] on textarea "Topic: My Dreem My dreem I'm wan't to have a owe bisiness is my bakery shop so …" at bounding box center [825, 300] width 333 height 351
click at [769, 168] on textarea "Topic: My Dreem My dreem I'm wan't to have a owe bisiness is my bakery shop so …" at bounding box center [825, 300] width 333 height 351
click at [799, 178] on textarea "Topic: My Dreem My dreem I'm wan't to have a owe bisiness is my bakery shop so …" at bounding box center [825, 300] width 333 height 351
click at [818, 179] on textarea "Topic: My Dreem My dreem I'm wan't to have a owe bisiness is my bakery shop so …" at bounding box center [825, 300] width 333 height 351
click at [822, 176] on textarea "Topic: My Dreem My dreem I'm wan't to have a owe bisiness is my bakery shop so …" at bounding box center [825, 300] width 333 height 351
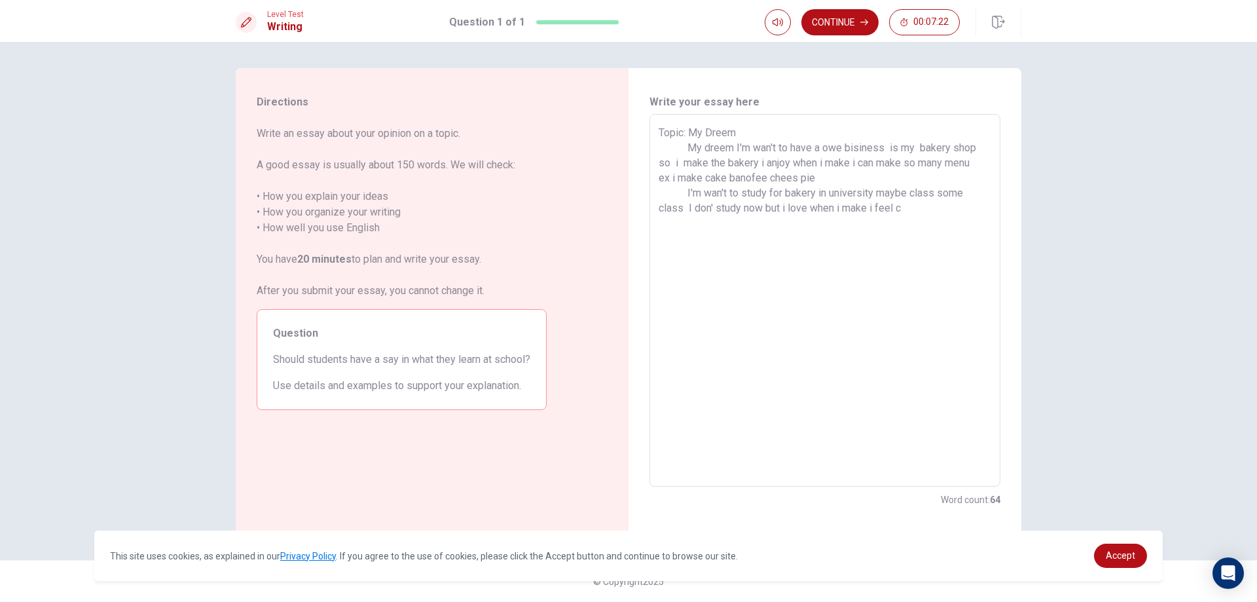
click at [685, 201] on textarea "Topic: My Dreem My dreem I'm wan't to have a owe bisiness is my bakery shop so …" at bounding box center [825, 300] width 333 height 351
click at [903, 208] on textarea "Topic: My Dreem My dreem I'm wan't to have a owe bisiness is my bakery shop so …" at bounding box center [825, 300] width 333 height 351
click at [877, 206] on textarea "Topic: My Dreem My dreem I'm wan't to have a owe bisiness is my bakery shop so …" at bounding box center [825, 300] width 333 height 351
click at [971, 223] on textarea "Topic: My Dreem My dreem I'm wan't to have a owe bisiness is my bakery shop so …" at bounding box center [825, 300] width 333 height 351
click at [772, 218] on textarea "Topic: My Dreem My dreem I'm wan't to have a owe bisiness is my bakery shop so …" at bounding box center [825, 300] width 333 height 351
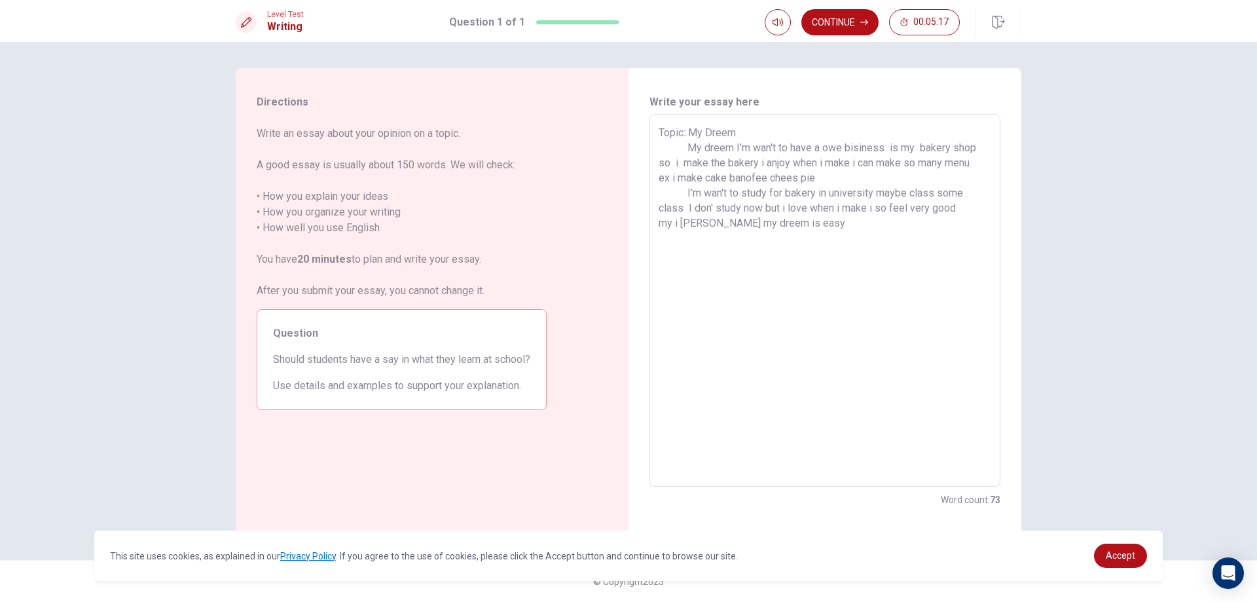
click at [774, 221] on textarea "Topic: My Dreem My dreem I'm wan't to have a owe bisiness is my bakery shop so …" at bounding box center [825, 300] width 333 height 351
click at [806, 218] on textarea "Topic: My Dreem My dreem I'm wan't to have a owe bisiness is my bakery shop so …" at bounding box center [825, 300] width 333 height 351
click at [885, 223] on textarea "Topic: My Dreem My dreem I'm wan't to have a owe bisiness is my bakery shop so …" at bounding box center [825, 300] width 333 height 351
click at [748, 240] on textarea "Topic: My Dreem My dreem I'm wan't to have a owe bisiness is my bakery shop so …" at bounding box center [825, 300] width 333 height 351
click at [751, 245] on textarea "Topic: My Dreem My dreem I'm wan't to have a owe bisiness is my bakery shop so …" at bounding box center [825, 300] width 333 height 351
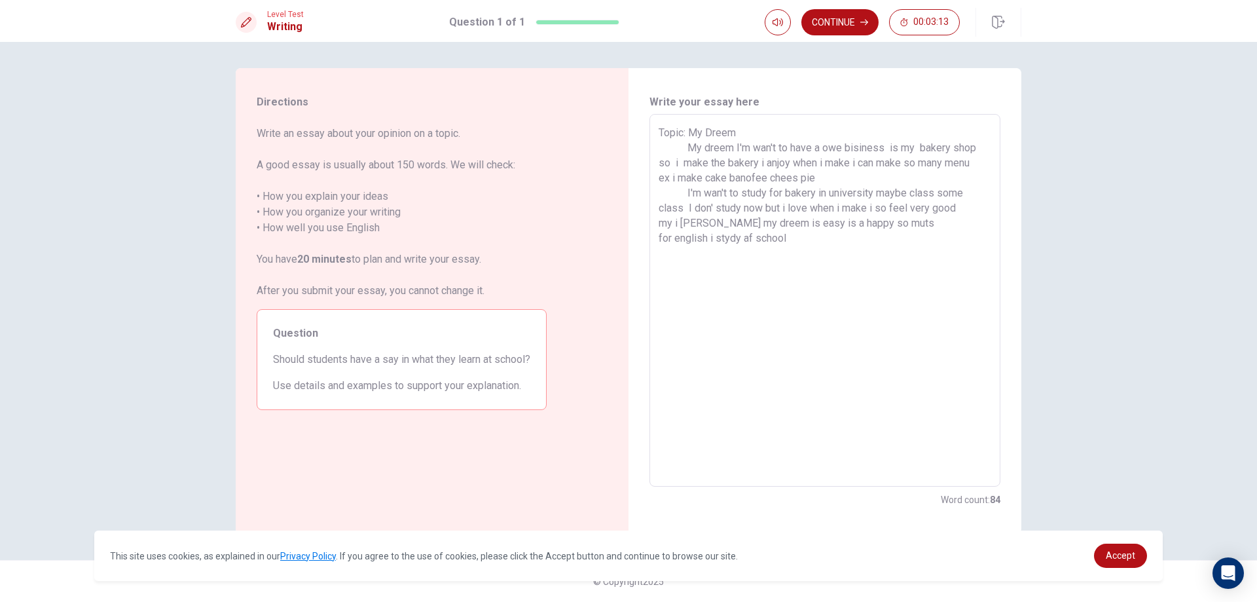
click at [757, 234] on textarea "Topic: My Dreem My dreem I'm wan't to have a owe bisiness is my bakery shop so …" at bounding box center [825, 300] width 333 height 351
click at [653, 242] on div "Topic: My Dreem My dreem I'm wan't to have a owe bisiness is my bakery shop so …" at bounding box center [824, 300] width 351 height 372
click at [661, 246] on textarea "Topic: My Dreem My dreem I'm wan't to have a owe bisiness is my bakery shop so …" at bounding box center [825, 300] width 333 height 351
click at [660, 241] on textarea "Topic: My Dreem My dreem I'm wan't to have a owe bisiness is my bakery shop so …" at bounding box center [825, 300] width 333 height 351
click at [981, 221] on textarea "Topic: My Dreem My dreem I'm wan't to have a owe bisiness is my bakery shop so …" at bounding box center [825, 300] width 333 height 351
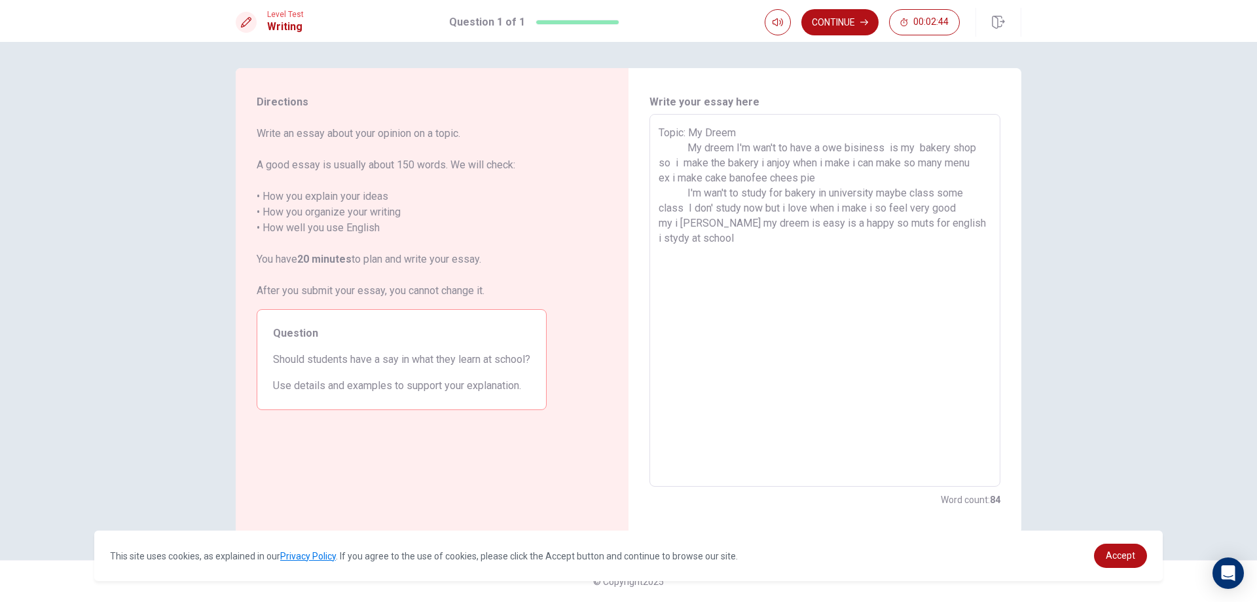
click at [697, 238] on textarea "Topic: My Dreem My dreem I'm wan't to have a owe bisiness is my bakery shop so …" at bounding box center [825, 300] width 333 height 351
drag, startPoint x: 856, startPoint y: 238, endPoint x: 858, endPoint y: 245, distance: 7.5
click at [856, 240] on textarea "Topic: My Dreem My dreem I'm wan't to have a owe bisiness is my bakery shop so …" at bounding box center [825, 300] width 333 height 351
click at [858, 240] on textarea "Topic: My Dreem My dreem I'm wan't to have a owe bisiness is my bakery shop so …" at bounding box center [825, 300] width 333 height 351
click at [858, 237] on textarea "Topic: My Dreem My dreem I'm wan't to have a owe bisiness is my bakery shop so …" at bounding box center [825, 300] width 333 height 351
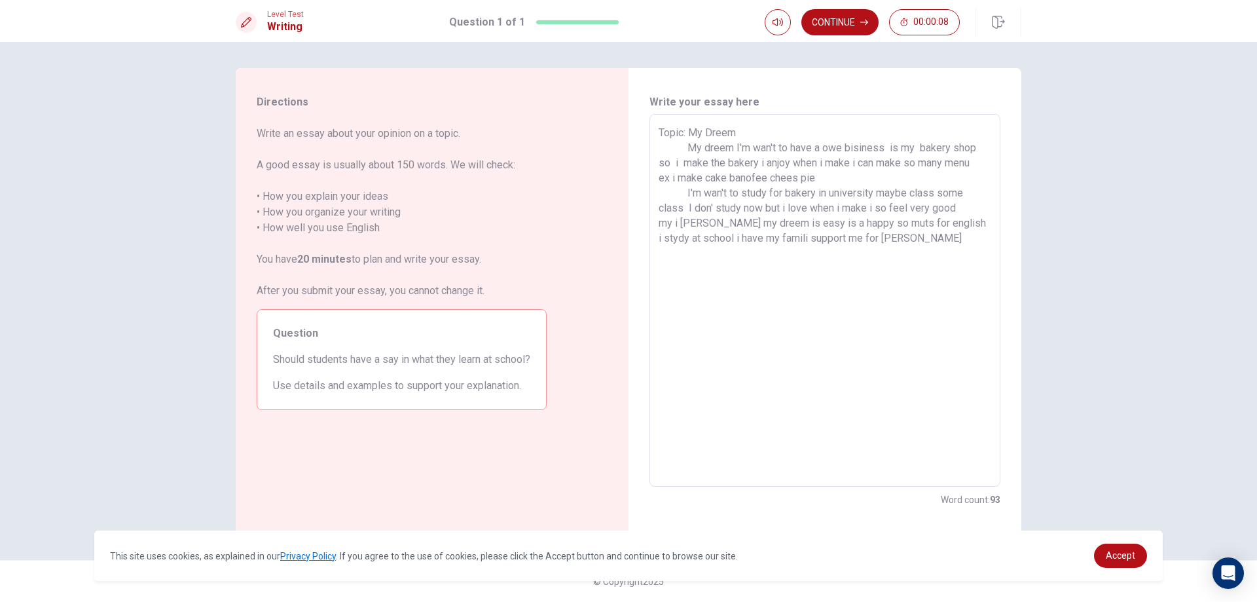
click at [910, 240] on textarea "Topic: My Dreem My dreem I'm wan't to have a owe bisiness is my bakery shop so …" at bounding box center [825, 300] width 333 height 351
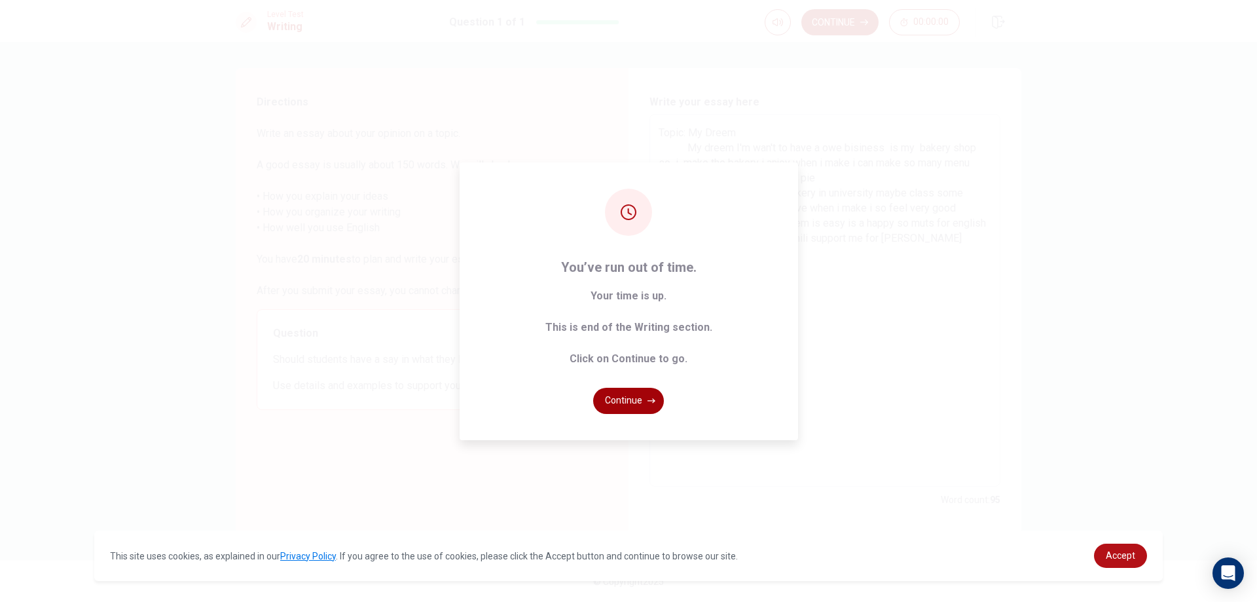
click at [640, 408] on button "Continue" at bounding box center [628, 401] width 71 height 26
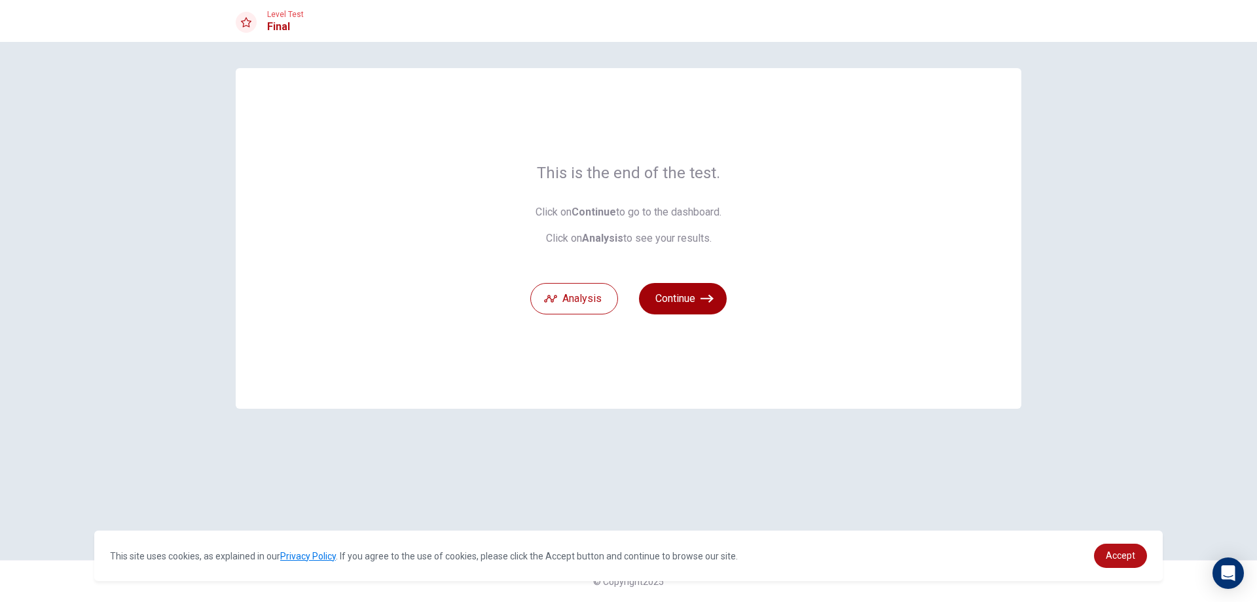
click at [683, 295] on button "Continue" at bounding box center [683, 298] width 88 height 31
